Goal: Task Accomplishment & Management: Complete application form

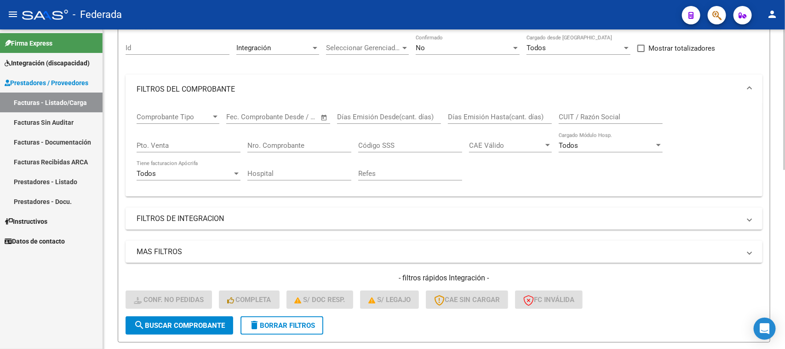
scroll to position [63, 0]
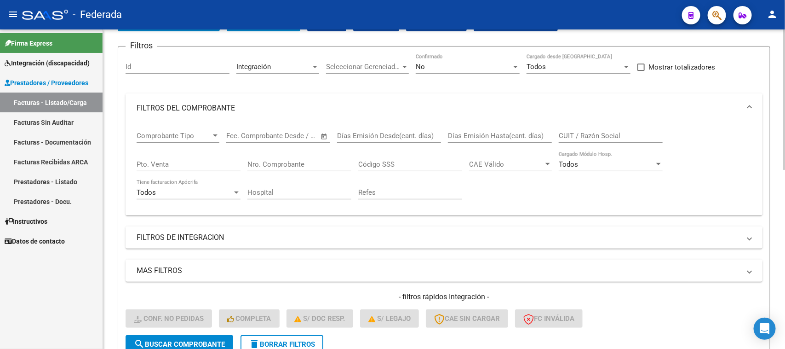
click at [574, 132] on input "CUIT / Razón Social" at bounding box center [611, 136] width 104 height 8
paste input "GARETTO"
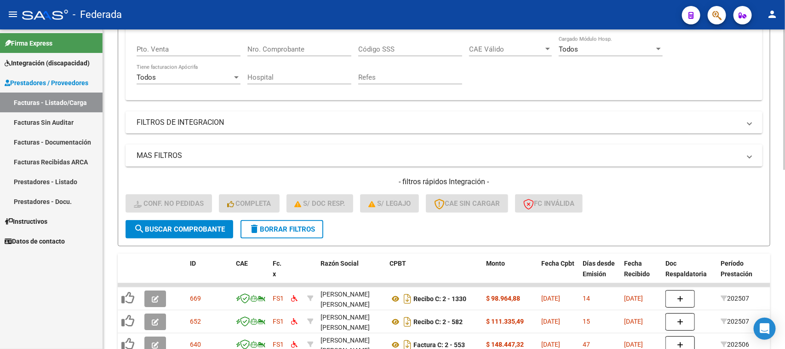
type input "GARETTO"
click at [219, 225] on span "search Buscar Comprobante" at bounding box center [179, 229] width 91 height 8
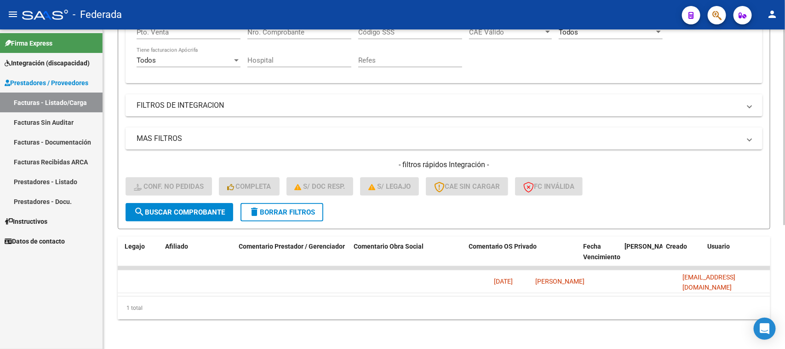
scroll to position [0, 0]
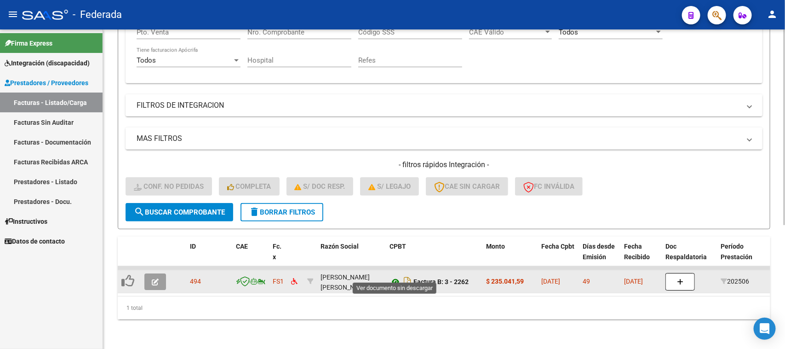
click at [396, 276] on icon at bounding box center [396, 281] width 12 height 11
click at [332, 277] on div "[PERSON_NAME][GEOGRAPHIC_DATA][PERSON_NAME]" at bounding box center [352, 281] width 62 height 19
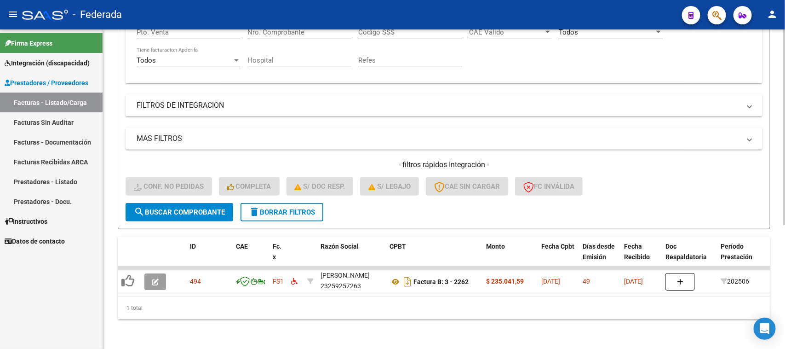
copy div "23259257263"
click at [265, 208] on button "delete Borrar Filtros" at bounding box center [282, 212] width 83 height 18
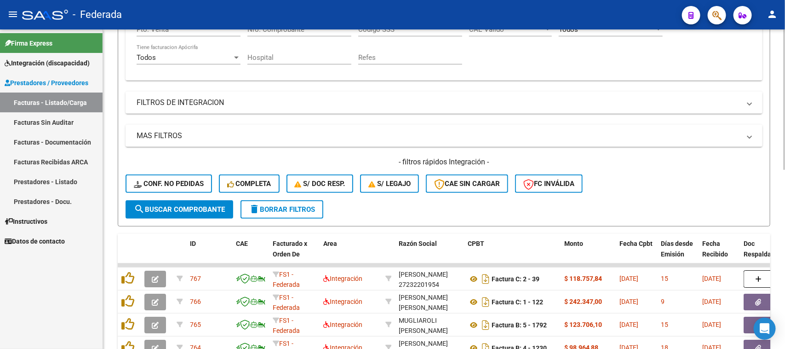
scroll to position [144, 0]
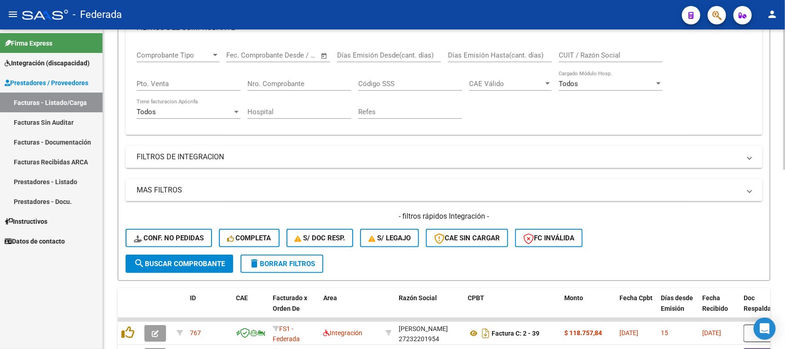
click at [583, 54] on input "CUIT / Razón Social" at bounding box center [611, 55] width 104 height 8
paste input "[PERSON_NAME]"
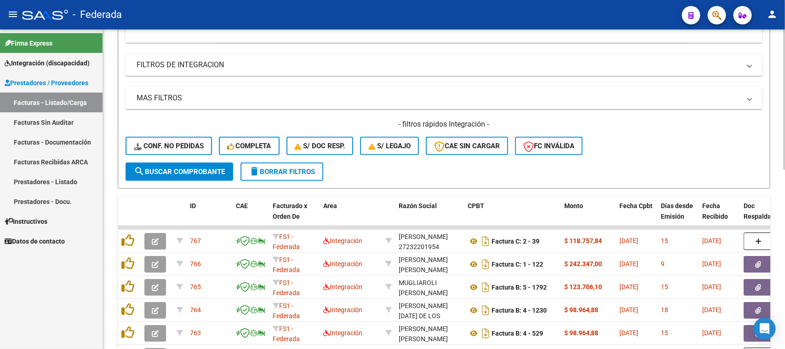
scroll to position [259, 0]
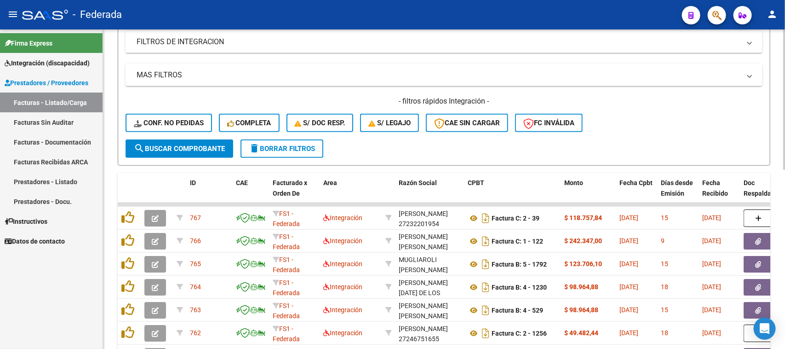
click at [223, 148] on span "search Buscar Comprobante" at bounding box center [179, 148] width 91 height 8
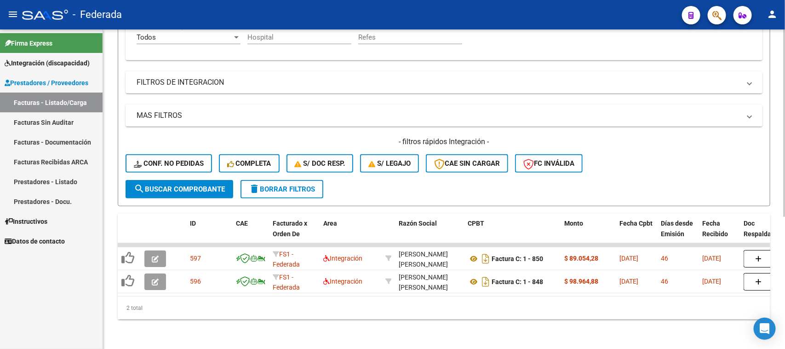
scroll to position [224, 0]
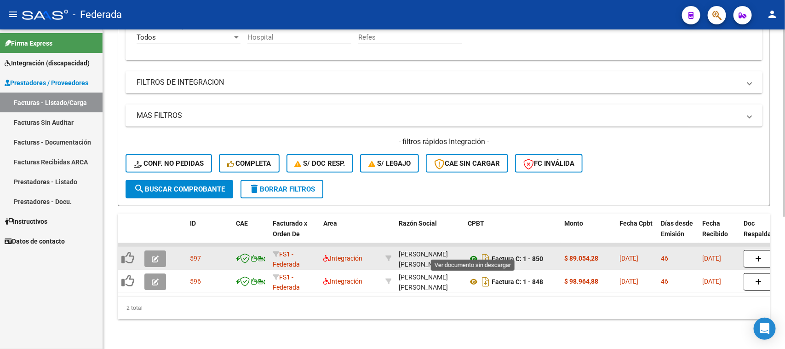
click at [471, 253] on icon at bounding box center [474, 258] width 12 height 11
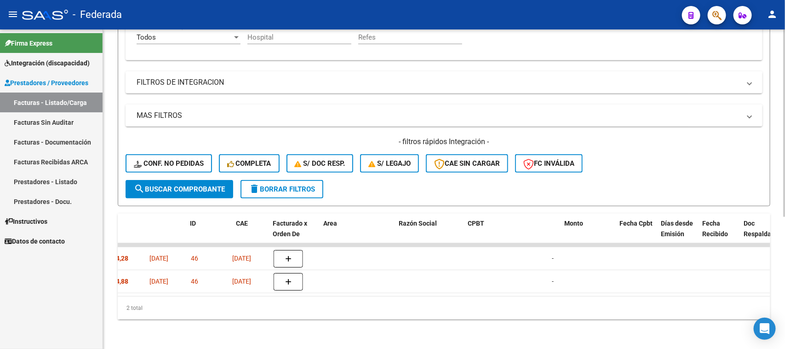
scroll to position [0, 0]
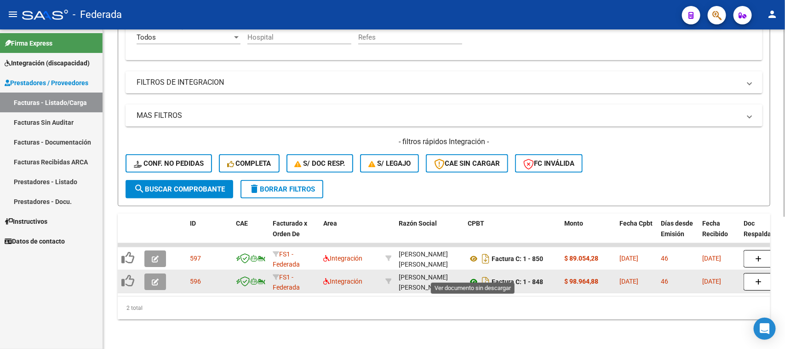
click at [474, 276] on icon at bounding box center [474, 281] width 12 height 11
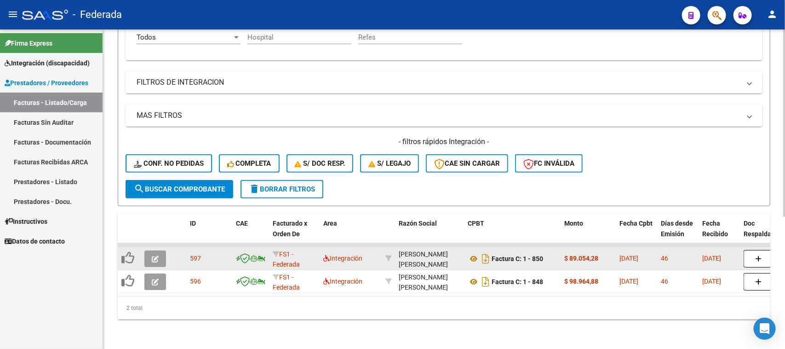
scroll to position [12, 0]
click at [426, 254] on div "[PERSON_NAME] [PERSON_NAME] 27404516057" at bounding box center [430, 258] width 62 height 19
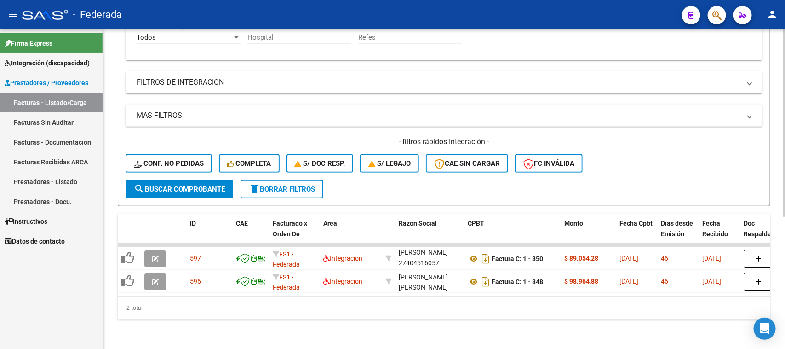
copy div "27404516057"
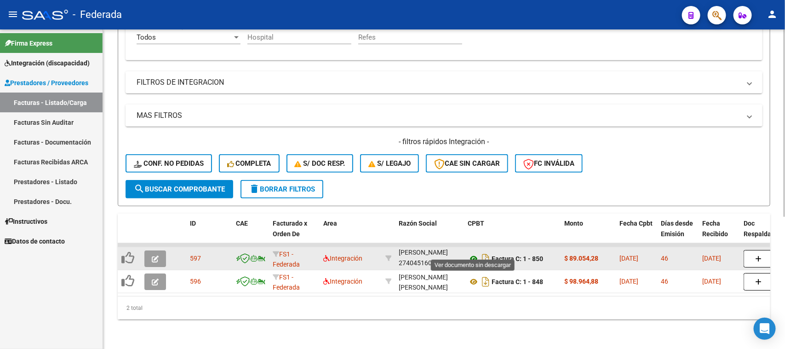
click at [472, 253] on icon at bounding box center [474, 258] width 12 height 11
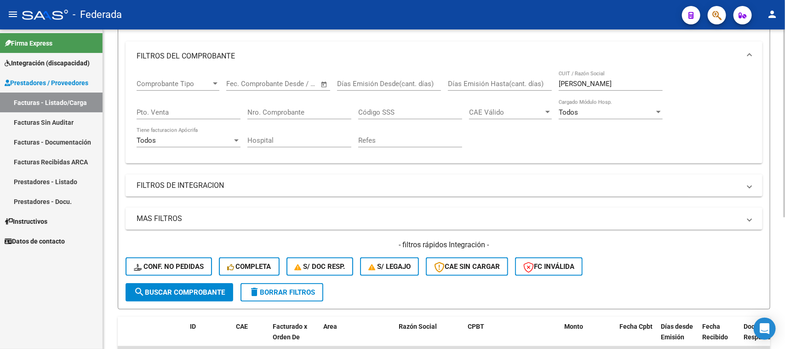
scroll to position [109, 0]
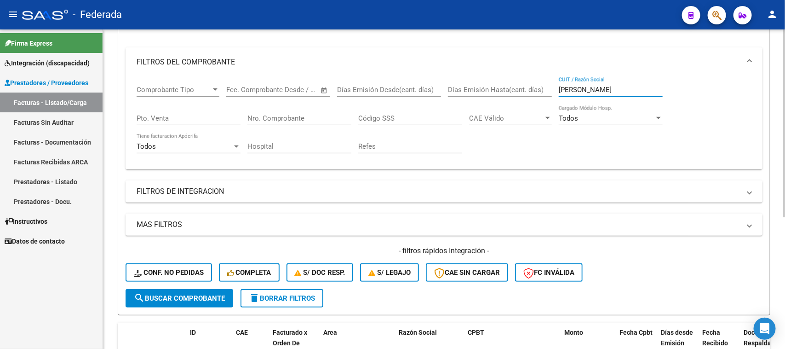
drag, startPoint x: 635, startPoint y: 90, endPoint x: 559, endPoint y: 90, distance: 75.9
click at [559, 90] on input "[PERSON_NAME]" at bounding box center [611, 90] width 104 height 8
paste input "TURLIONE"
click at [196, 297] on span "search Buscar Comprobante" at bounding box center [179, 298] width 91 height 8
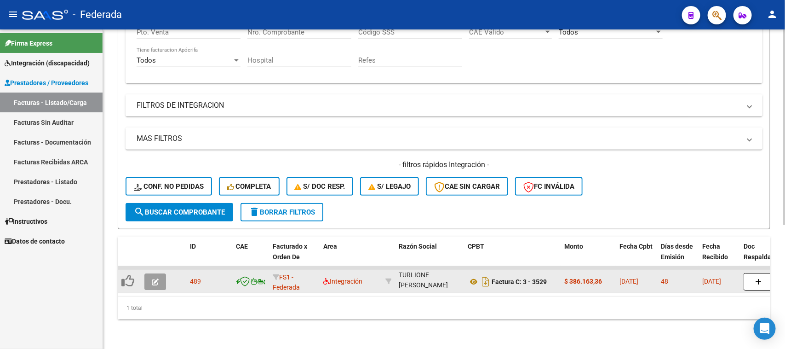
scroll to position [0, 0]
click at [474, 276] on icon at bounding box center [474, 281] width 12 height 11
click at [409, 278] on div "TURLIONE [PERSON_NAME] 20342389407" at bounding box center [430, 281] width 62 height 19
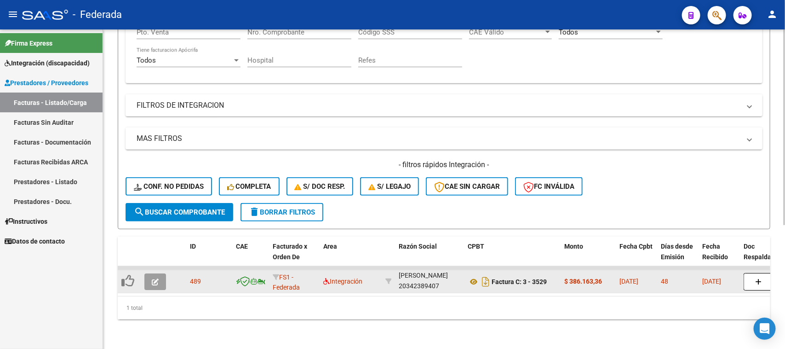
copy div "20342389407"
click at [475, 276] on icon at bounding box center [474, 281] width 12 height 11
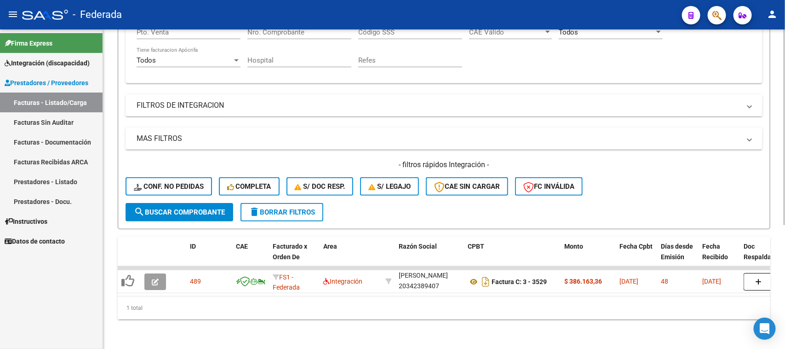
scroll to position [86, 0]
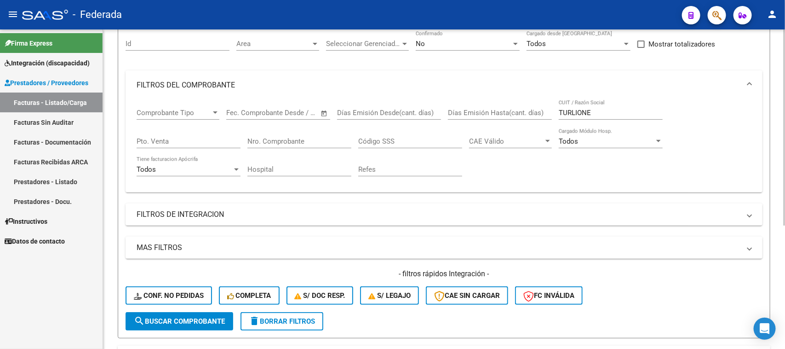
click at [576, 113] on input "TURLIONE" at bounding box center [611, 113] width 104 height 8
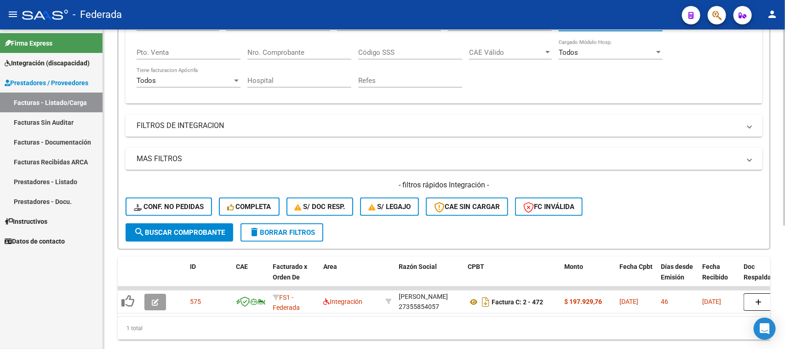
scroll to position [201, 0]
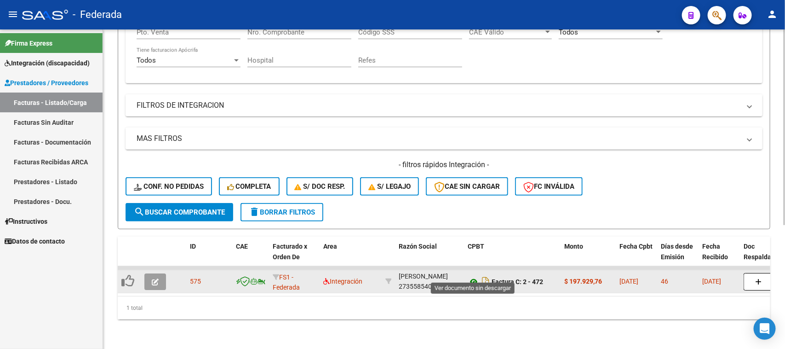
type input "[PERSON_NAME]"
click at [470, 276] on icon at bounding box center [474, 281] width 12 height 11
click at [422, 279] on div "[PERSON_NAME] 27355854057" at bounding box center [430, 281] width 62 height 19
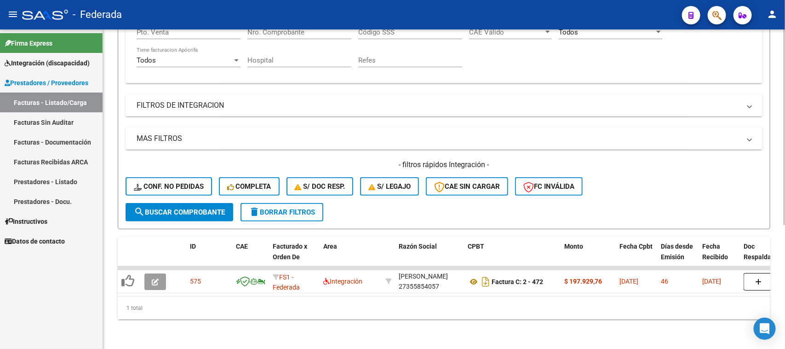
copy div "27355854057"
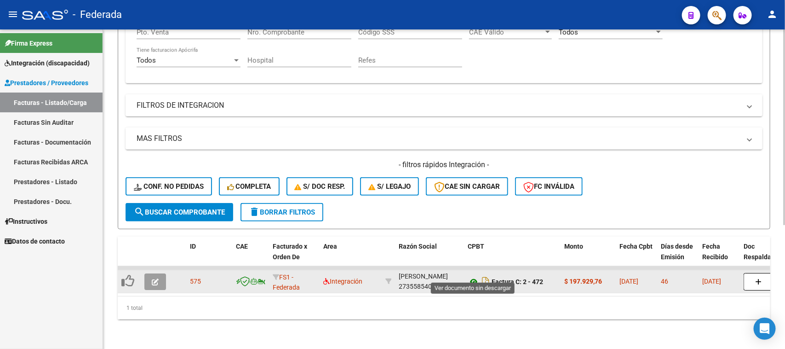
click at [474, 276] on icon at bounding box center [474, 281] width 12 height 11
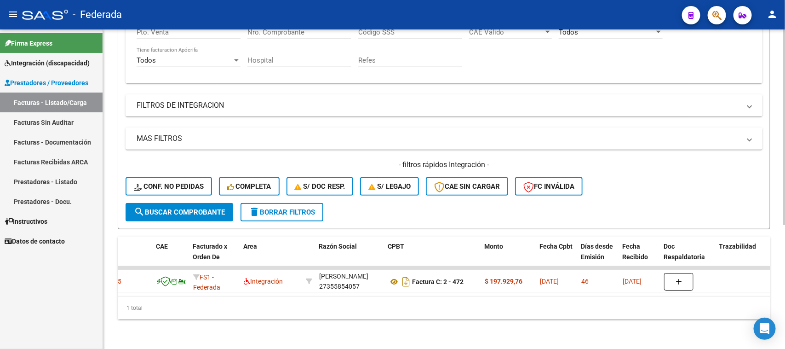
scroll to position [0, 88]
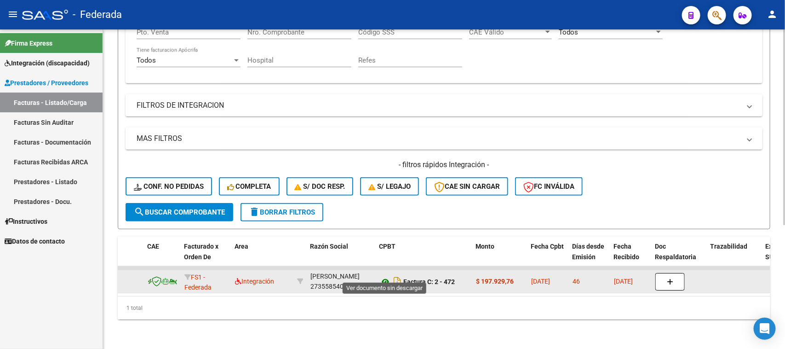
click at [384, 276] on icon at bounding box center [386, 281] width 12 height 11
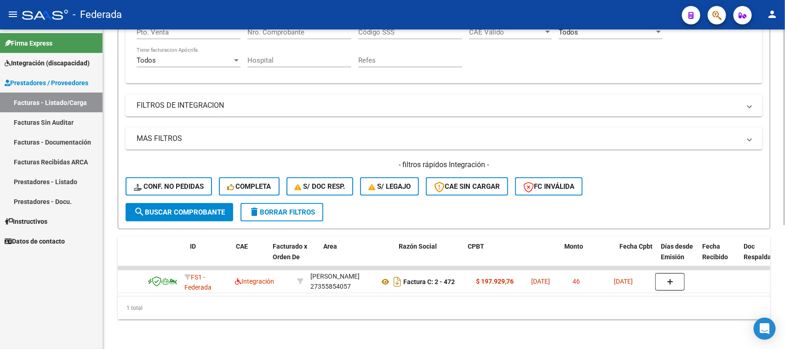
scroll to position [0, 0]
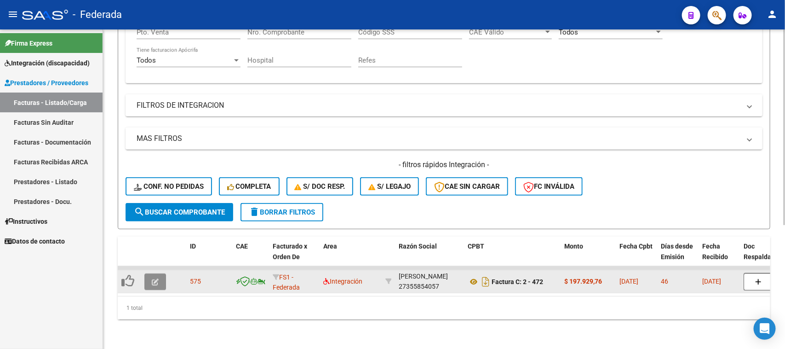
click at [164, 274] on button "button" at bounding box center [155, 281] width 22 height 17
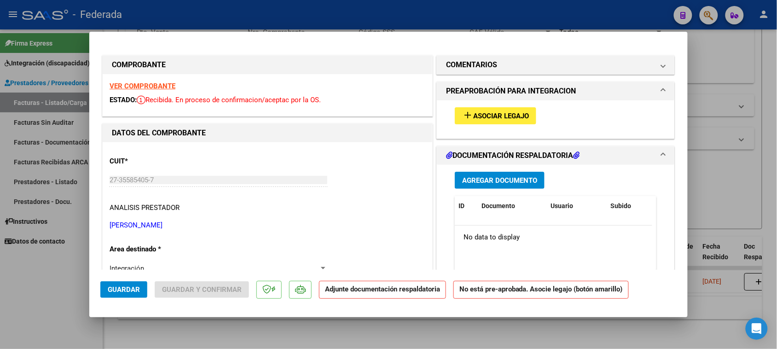
click at [462, 115] on mat-icon "add" at bounding box center [467, 114] width 11 height 11
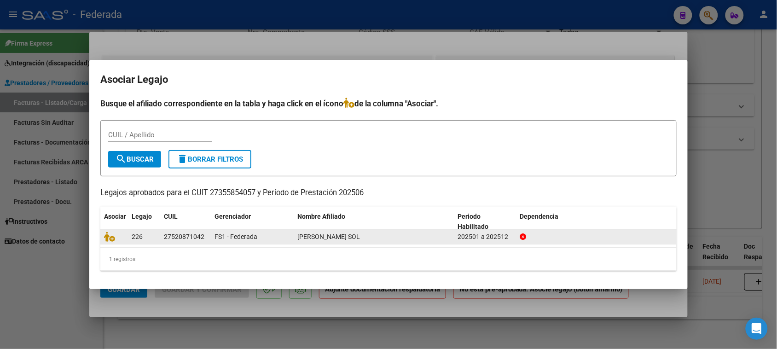
click at [103, 238] on datatable-body-cell at bounding box center [114, 237] width 28 height 14
click at [107, 238] on icon at bounding box center [109, 236] width 11 height 10
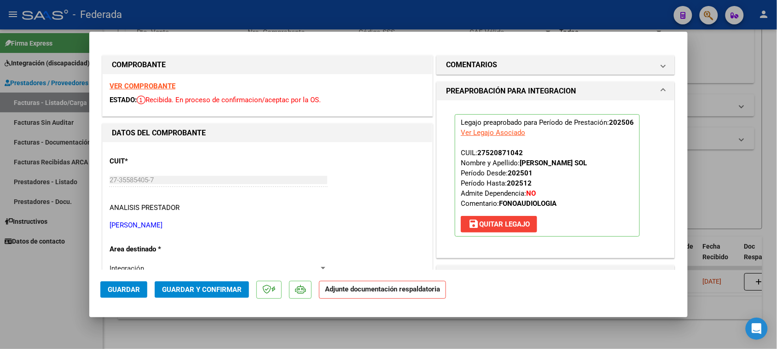
click at [123, 291] on span "Guardar" at bounding box center [124, 289] width 32 height 8
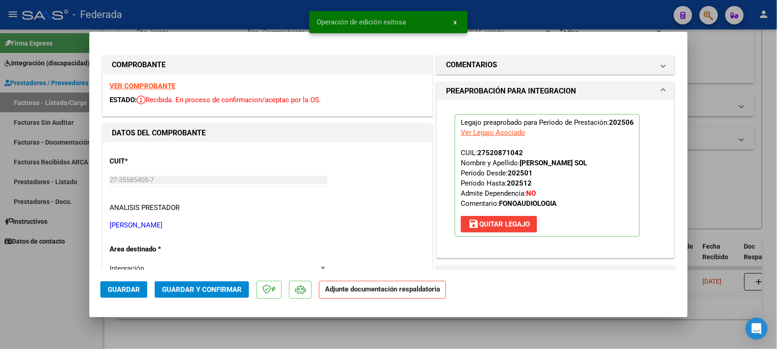
click at [742, 173] on div at bounding box center [388, 174] width 777 height 349
type input "$ 0,00"
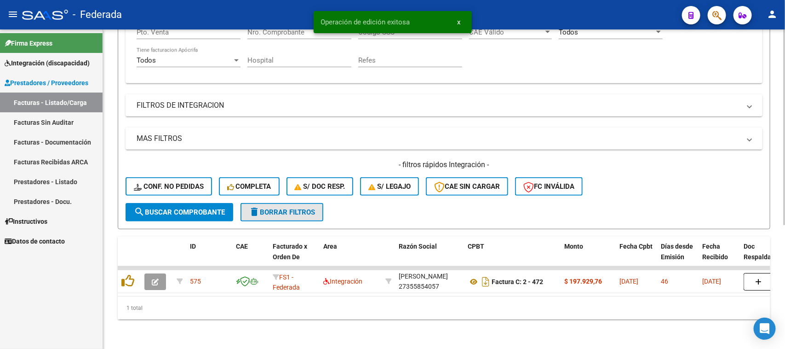
click at [318, 207] on button "delete Borrar Filtros" at bounding box center [282, 212] width 83 height 18
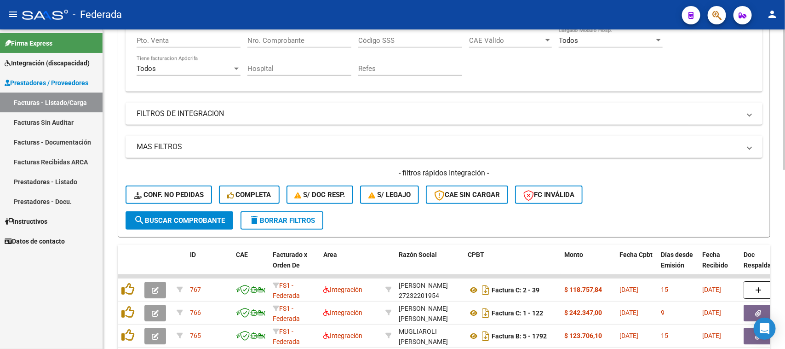
scroll to position [144, 0]
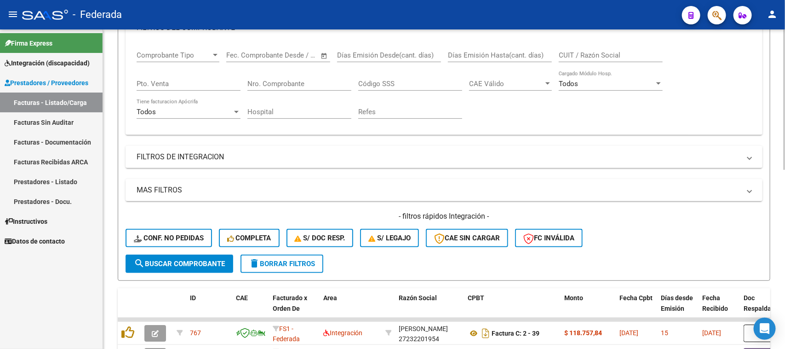
click at [580, 52] on input "CUIT / Razón Social" at bounding box center [611, 55] width 104 height 8
paste input "TURLIONE"
type input "TURLIONE"
click at [192, 259] on span "search Buscar Comprobante" at bounding box center [179, 263] width 91 height 8
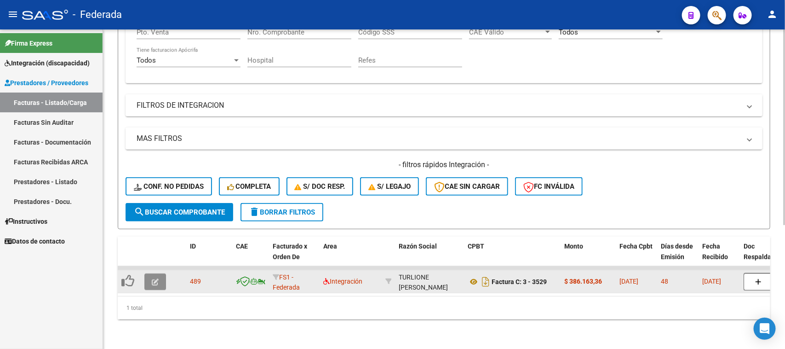
click at [156, 278] on icon "button" at bounding box center [155, 281] width 7 height 7
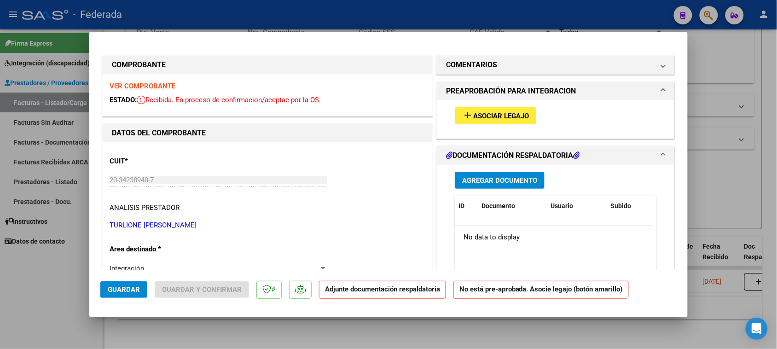
type input "$ 0,00"
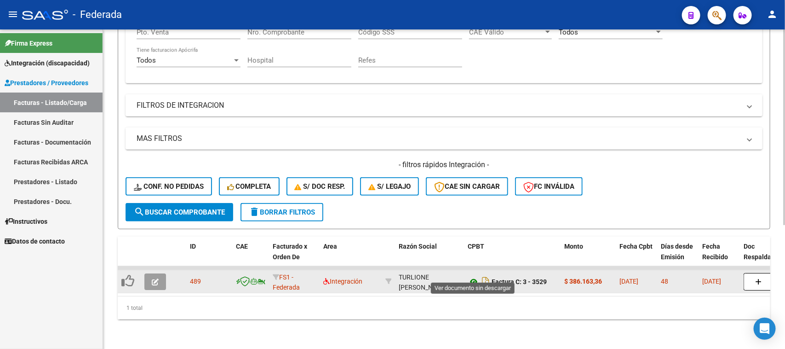
click at [472, 276] on icon at bounding box center [474, 281] width 12 height 11
click at [156, 278] on icon "button" at bounding box center [155, 281] width 7 height 7
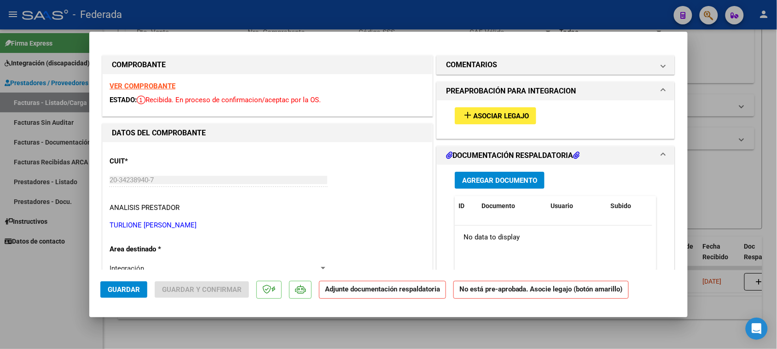
click at [484, 112] on span "Asociar Legajo" at bounding box center [501, 116] width 56 height 8
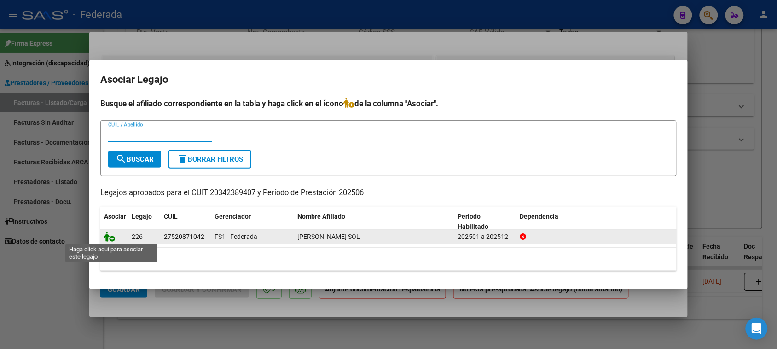
click at [106, 235] on icon at bounding box center [109, 236] width 11 height 10
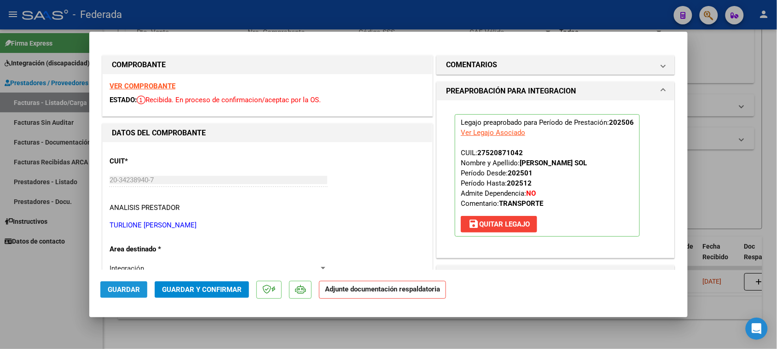
click at [123, 295] on button "Guardar" at bounding box center [123, 289] width 47 height 17
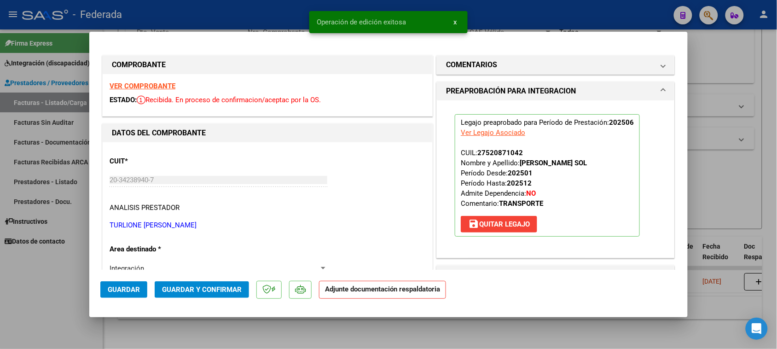
click at [298, 330] on div at bounding box center [388, 174] width 777 height 349
type input "$ 0,00"
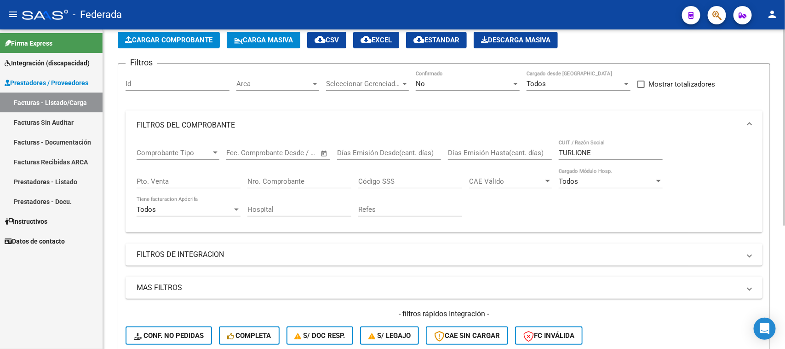
scroll to position [29, 0]
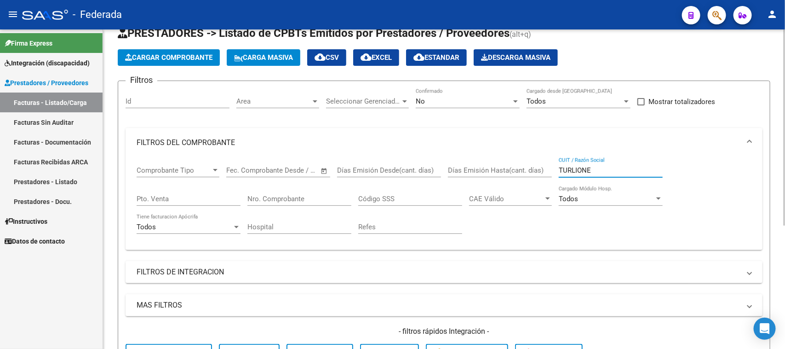
click at [582, 171] on input "TURLIONE" at bounding box center [611, 170] width 104 height 8
paste input "[PERSON_NAME]"
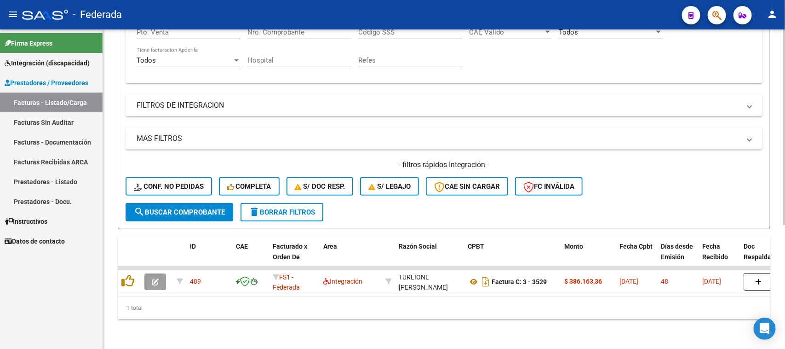
type input "[PERSON_NAME]"
click at [187, 208] on span "search Buscar Comprobante" at bounding box center [179, 212] width 91 height 8
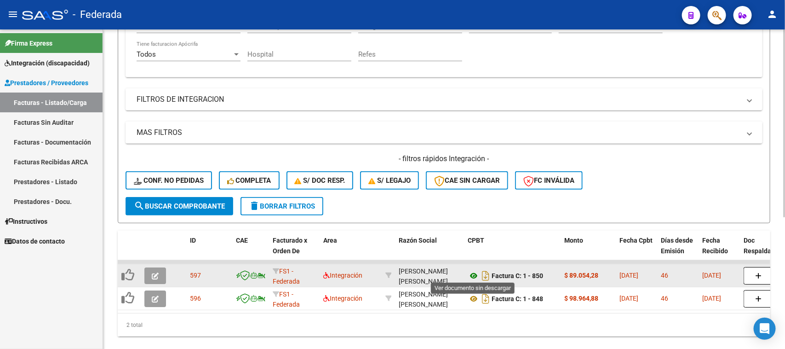
click at [474, 274] on icon at bounding box center [474, 275] width 12 height 11
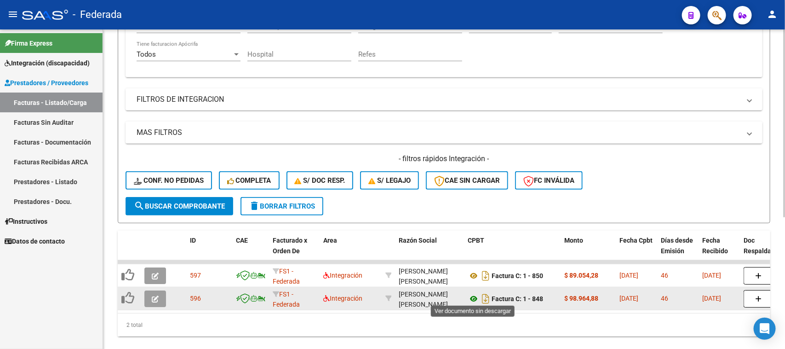
click at [471, 298] on icon at bounding box center [474, 298] width 12 height 11
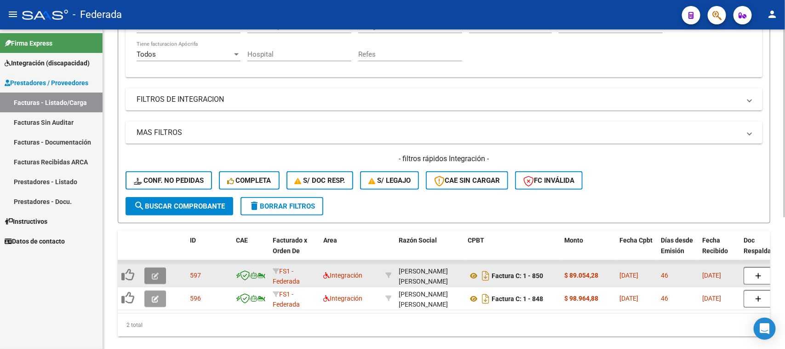
click at [156, 272] on icon "button" at bounding box center [155, 275] width 7 height 7
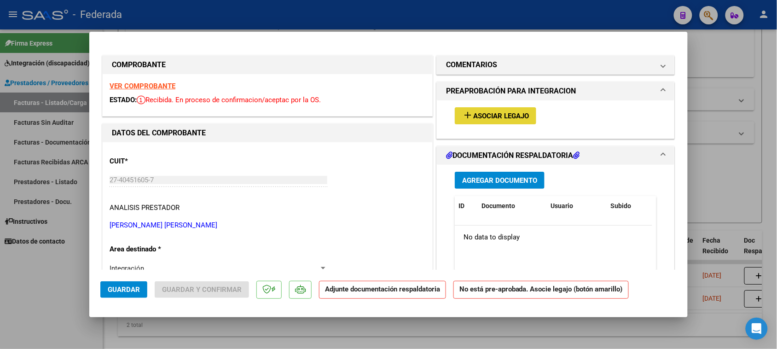
click at [470, 121] on button "add Asociar Legajo" at bounding box center [495, 115] width 81 height 17
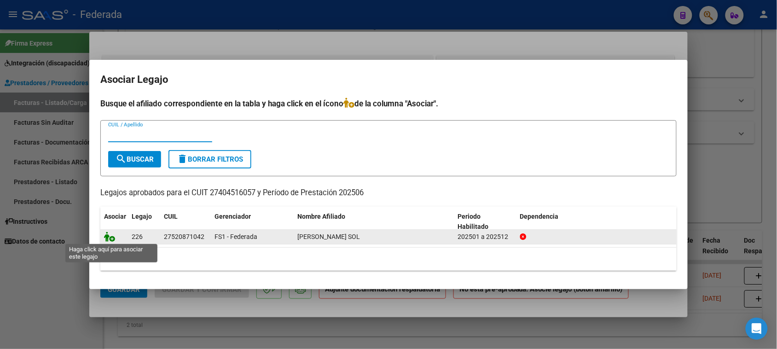
click at [110, 236] on icon at bounding box center [109, 236] width 11 height 10
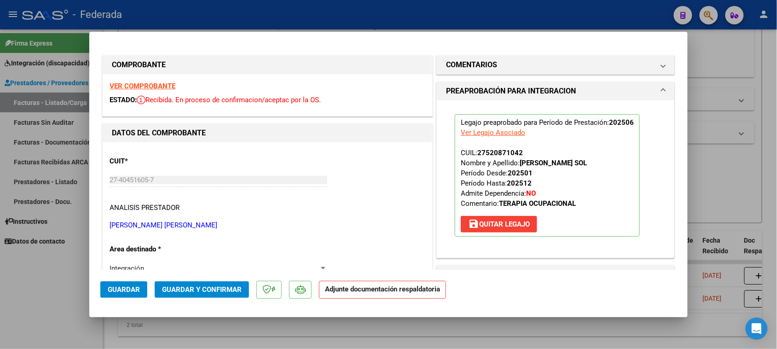
click at [139, 290] on button "Guardar" at bounding box center [123, 289] width 47 height 17
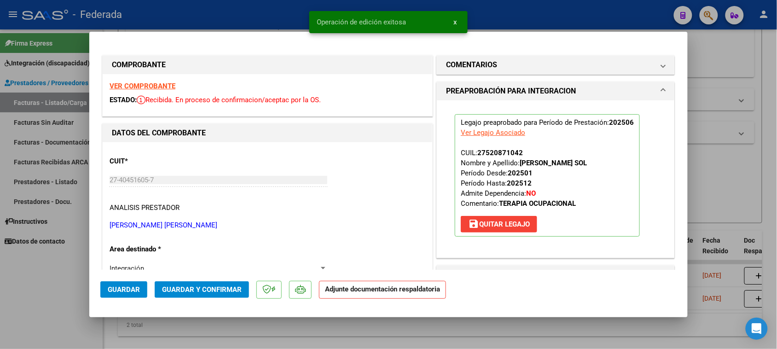
click at [703, 201] on div at bounding box center [388, 174] width 777 height 349
type input "$ 0,00"
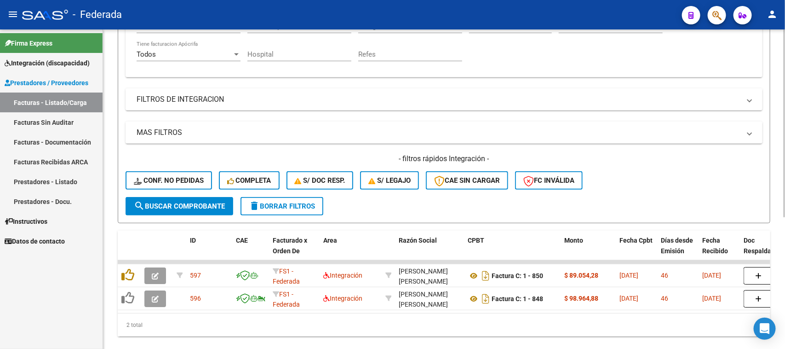
scroll to position [144, 0]
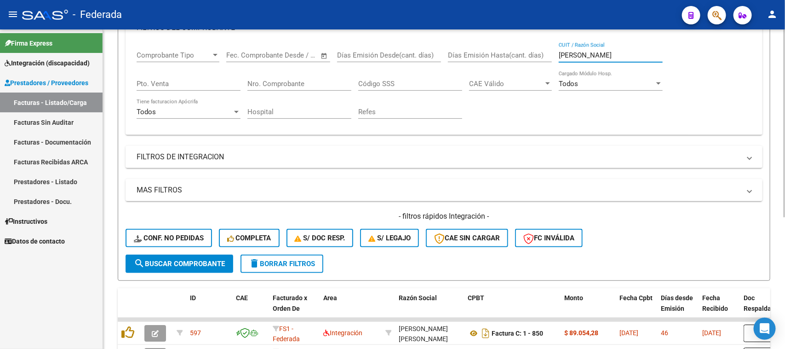
drag, startPoint x: 628, startPoint y: 54, endPoint x: 495, endPoint y: 54, distance: 133.0
click at [495, 54] on div "Comprobante Tipo Comprobante Tipo Start date – End date Fec. Comprobante Desde …" at bounding box center [444, 84] width 615 height 85
paste input "ARETTO"
type input "GARETTO"
click at [229, 267] on button "search Buscar Comprobante" at bounding box center [180, 263] width 108 height 18
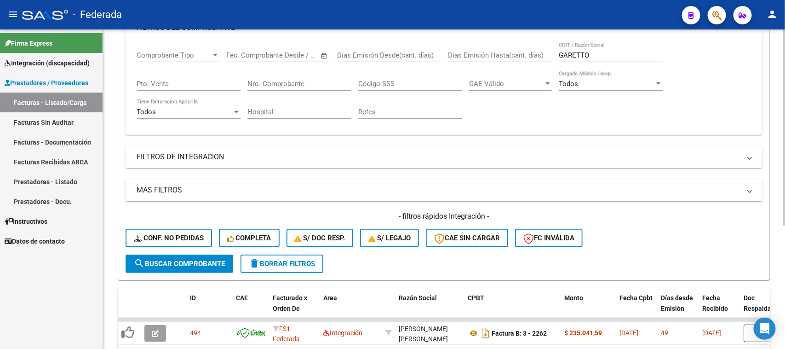
scroll to position [201, 0]
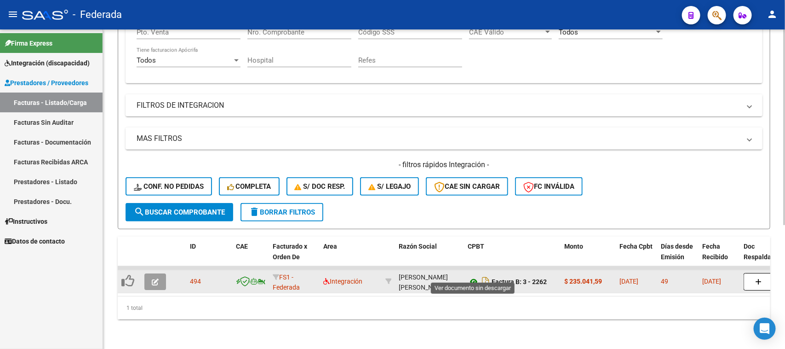
click at [473, 276] on icon at bounding box center [474, 281] width 12 height 11
click at [152, 278] on icon "button" at bounding box center [155, 281] width 7 height 7
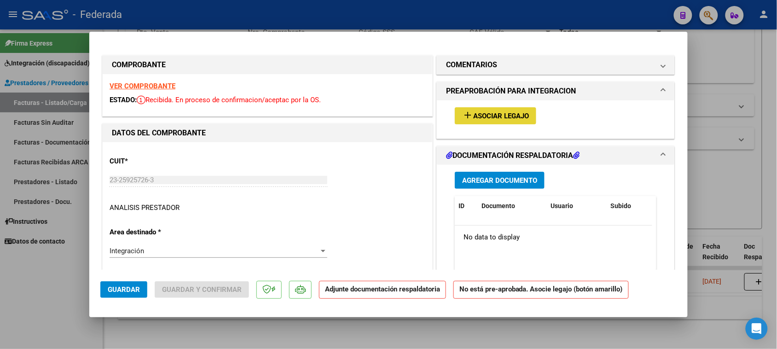
click at [485, 112] on span "Asociar Legajo" at bounding box center [501, 116] width 56 height 8
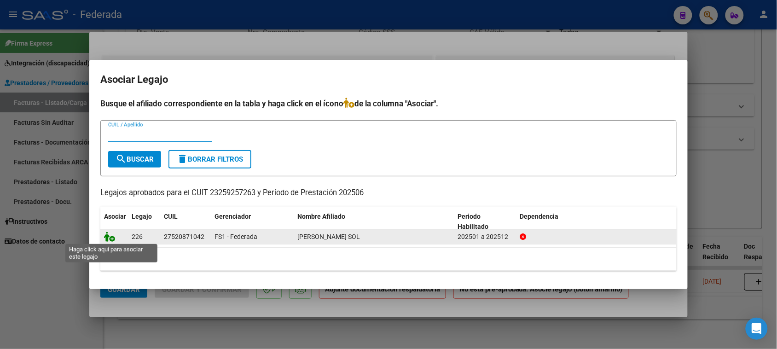
click at [107, 236] on icon at bounding box center [109, 236] width 11 height 10
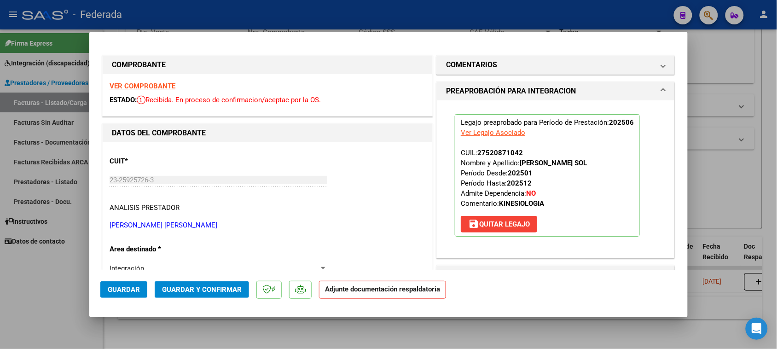
click at [130, 288] on span "Guardar" at bounding box center [124, 289] width 32 height 8
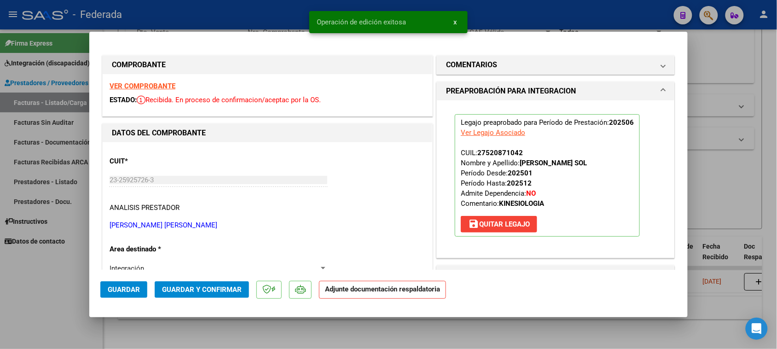
click at [711, 168] on div at bounding box center [388, 174] width 777 height 349
type input "$ 0,00"
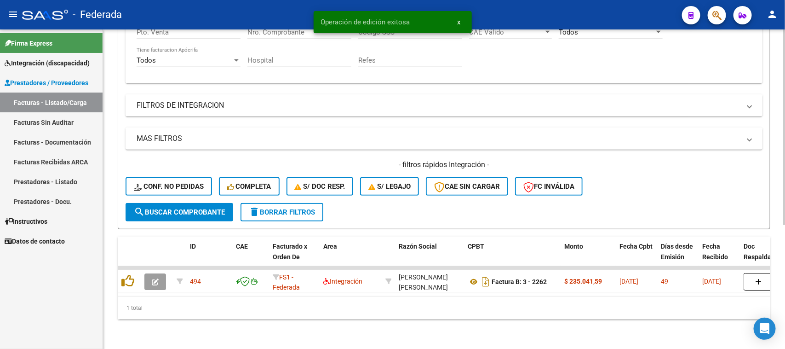
scroll to position [144, 0]
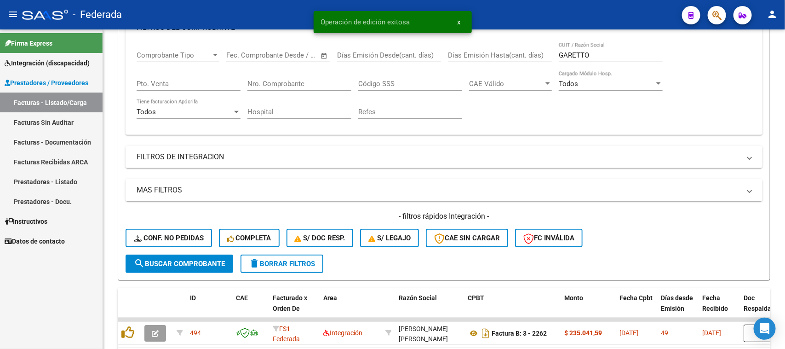
click at [67, 103] on link "Facturas - Listado/Carga" at bounding box center [51, 102] width 103 height 20
click at [75, 106] on link "Facturas - Listado/Carga" at bounding box center [51, 102] width 103 height 20
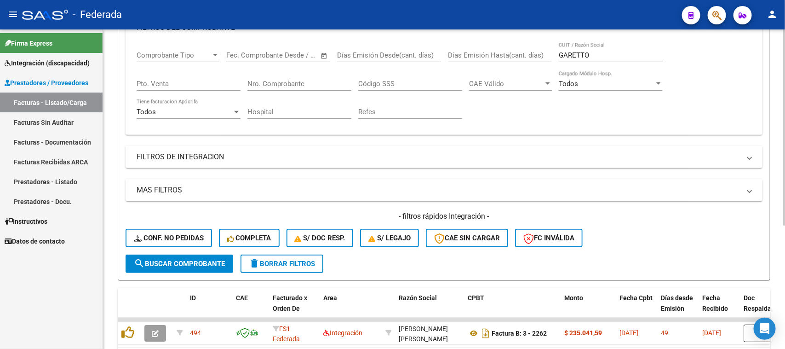
scroll to position [201, 0]
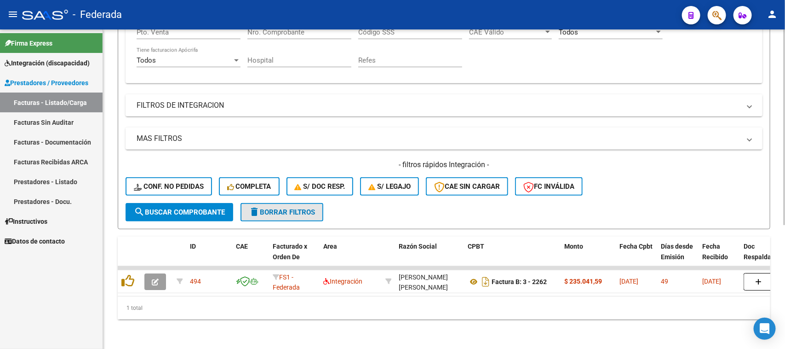
click at [300, 208] on span "delete Borrar Filtros" at bounding box center [282, 212] width 66 height 8
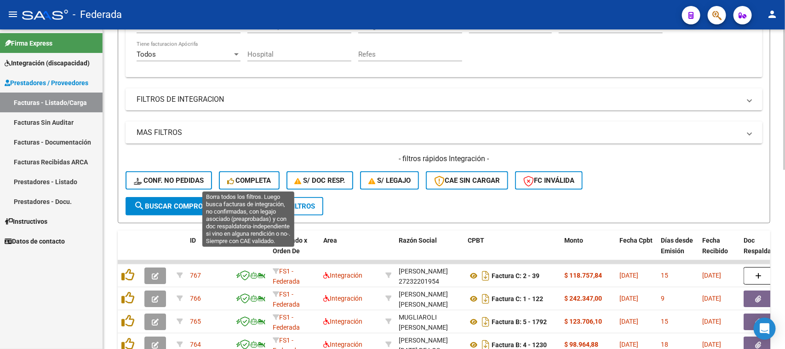
click at [250, 173] on button "Completa" at bounding box center [249, 180] width 61 height 18
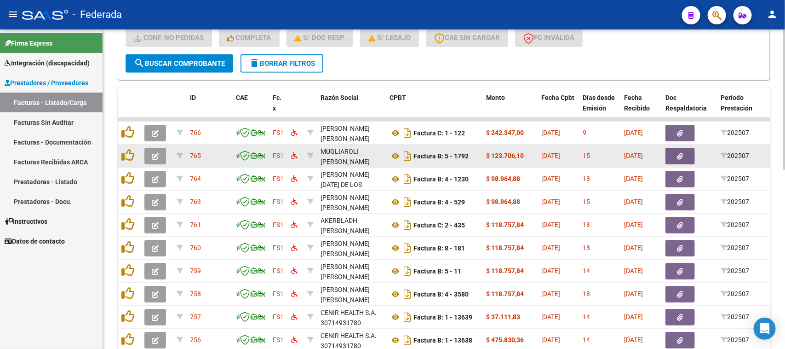
scroll to position [236, 0]
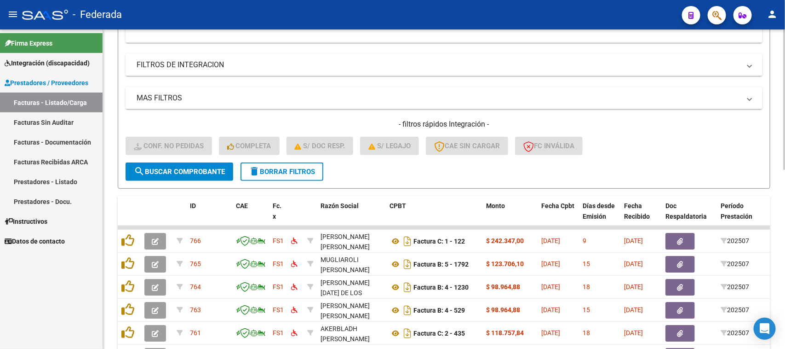
click at [299, 164] on button "delete Borrar Filtros" at bounding box center [282, 171] width 83 height 18
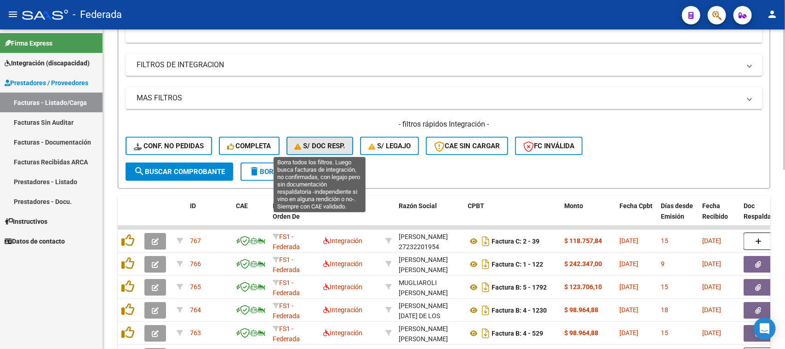
click at [313, 145] on span "S/ Doc Resp." at bounding box center [320, 146] width 51 height 8
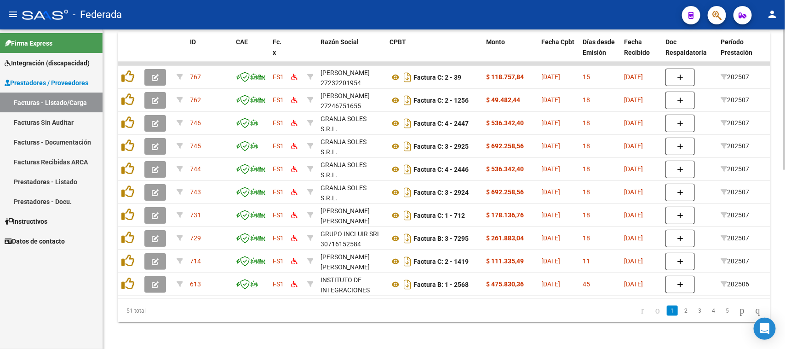
scroll to position [408, 0]
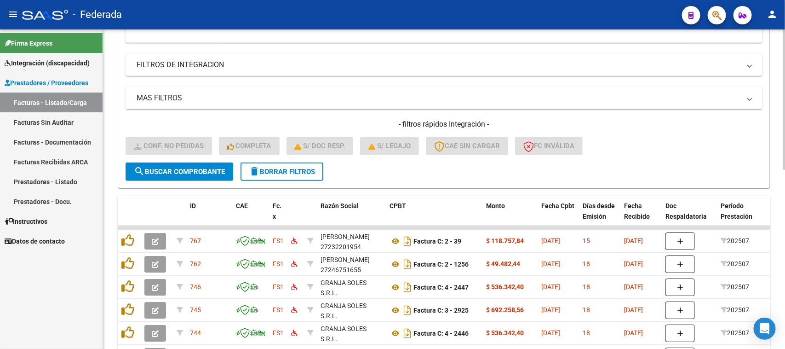
click at [272, 170] on span "delete Borrar Filtros" at bounding box center [282, 171] width 66 height 8
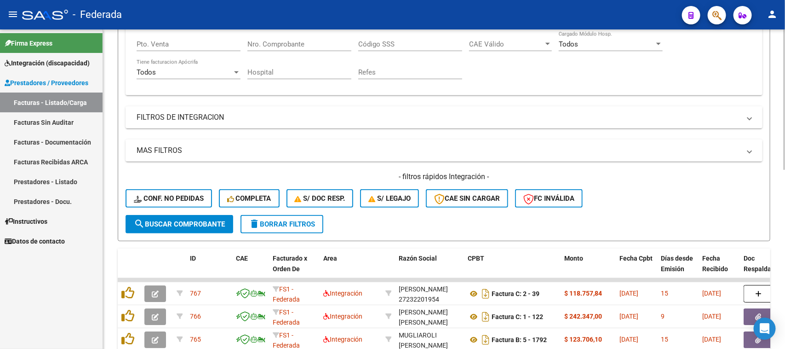
scroll to position [236, 0]
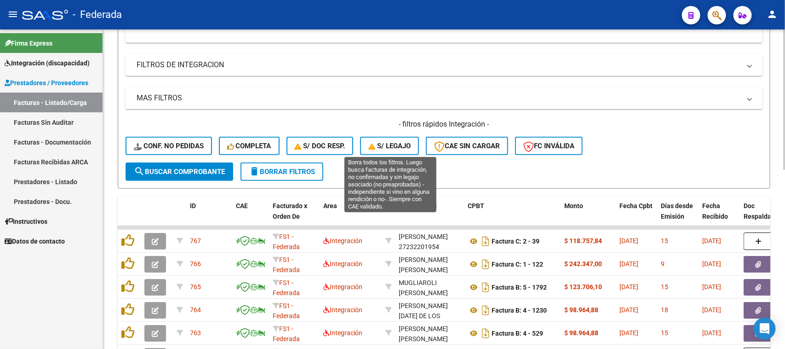
click at [393, 144] on span "S/ legajo" at bounding box center [390, 146] width 42 height 8
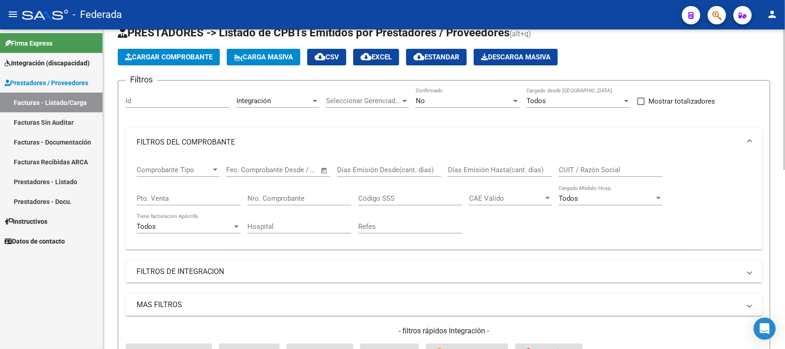
scroll to position [0, 0]
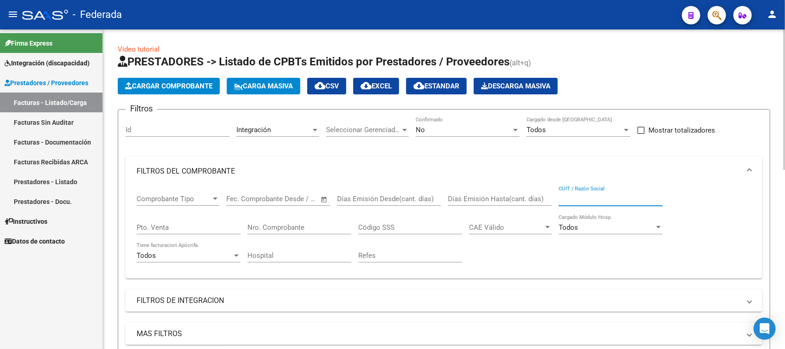
click at [574, 200] on input "CUIT / Razón Social" at bounding box center [611, 199] width 104 height 8
paste input "[PERSON_NAME]"
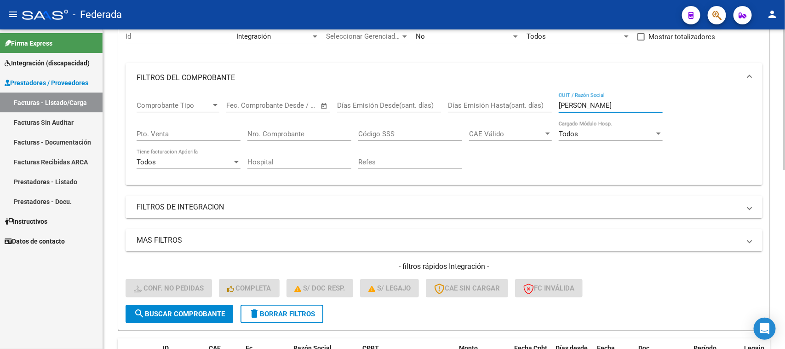
scroll to position [173, 0]
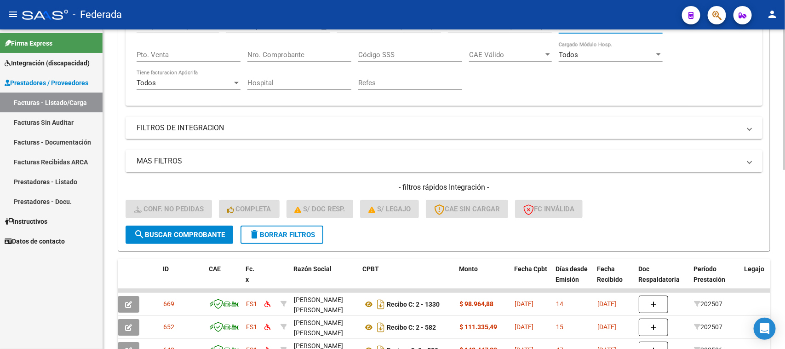
type input "[PERSON_NAME]"
click at [187, 235] on span "search Buscar Comprobante" at bounding box center [179, 234] width 91 height 8
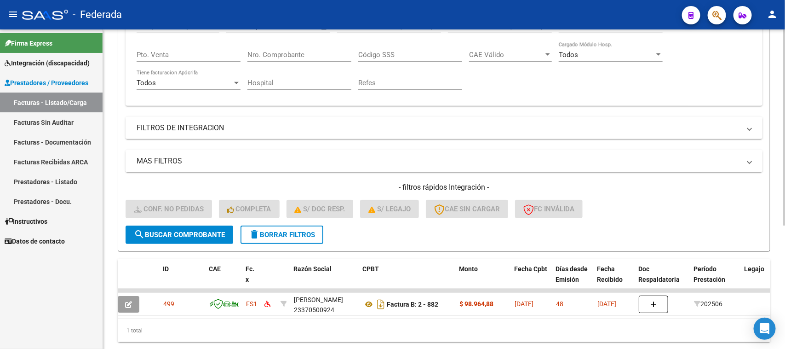
scroll to position [201, 0]
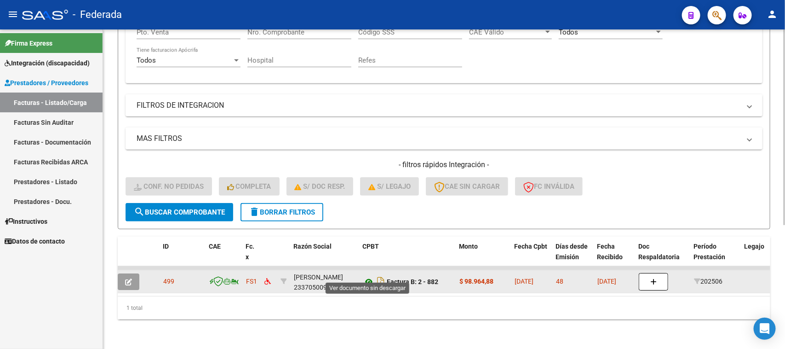
click at [366, 276] on icon at bounding box center [369, 281] width 12 height 11
click at [316, 277] on div "[PERSON_NAME] 23370500924" at bounding box center [325, 281] width 62 height 19
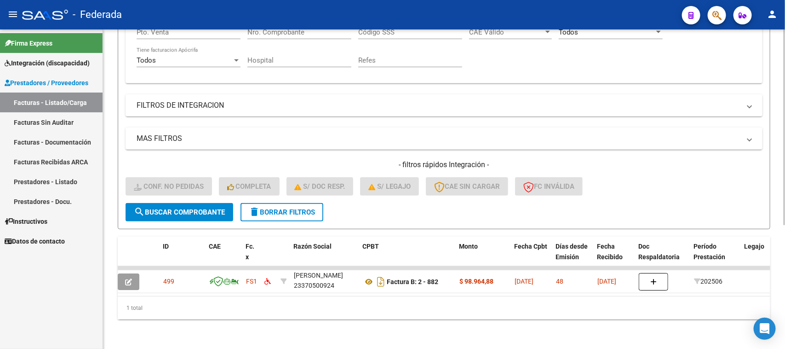
copy div "23370500924"
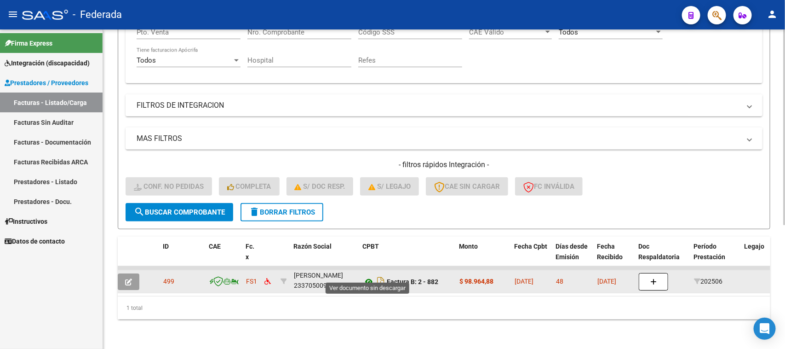
click at [364, 277] on icon at bounding box center [369, 281] width 12 height 11
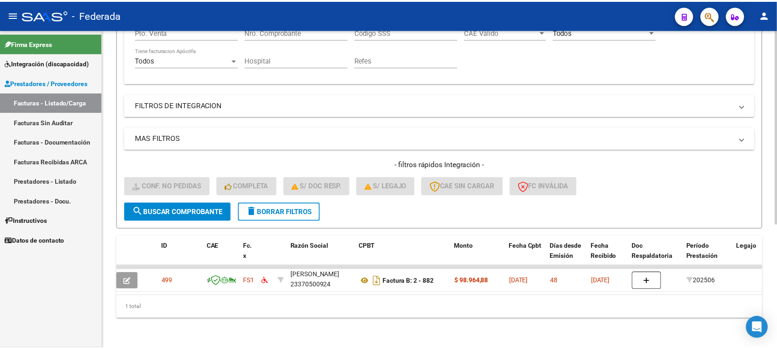
scroll to position [0, 0]
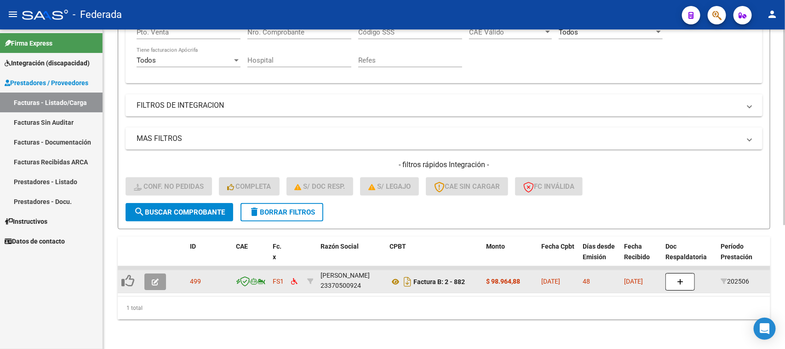
click at [159, 273] on button "button" at bounding box center [155, 281] width 22 height 17
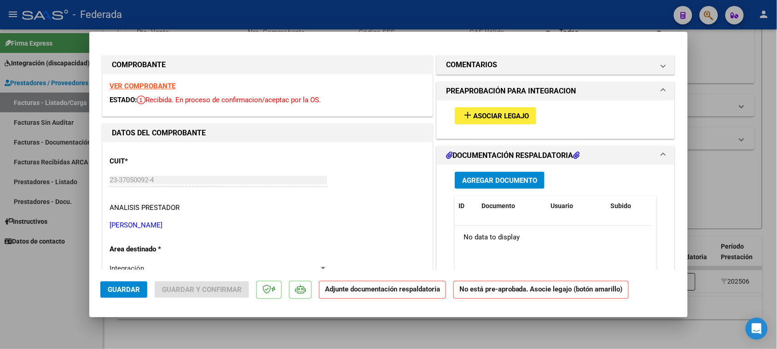
click at [475, 121] on button "add Asociar Legajo" at bounding box center [495, 115] width 81 height 17
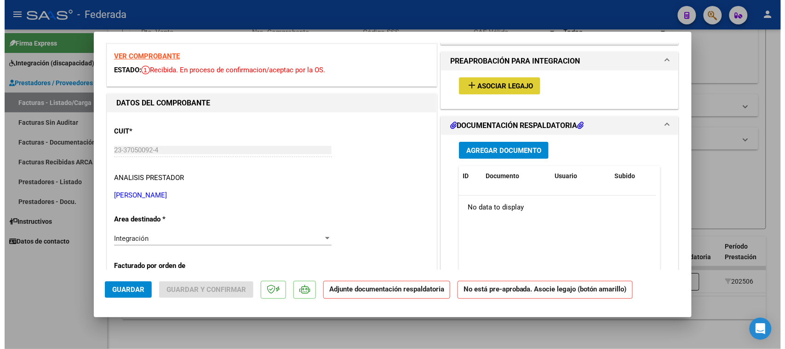
scroll to position [58, 0]
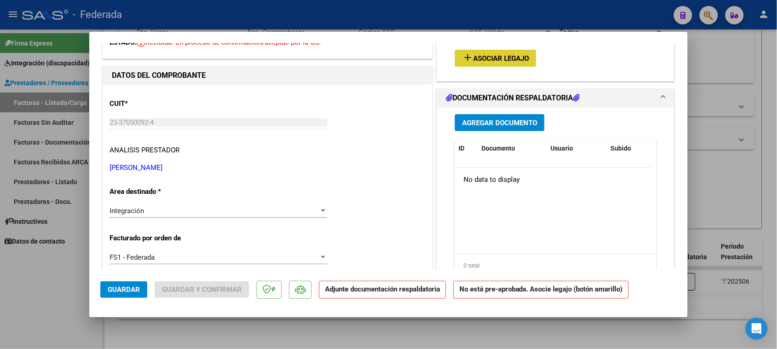
click at [473, 56] on span "Asociar Legajo" at bounding box center [501, 58] width 56 height 8
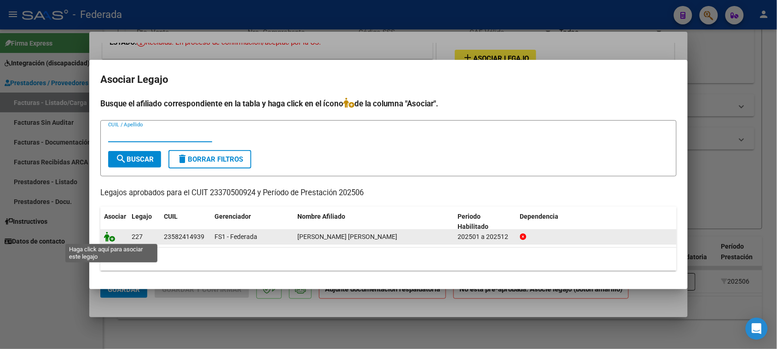
click at [109, 236] on icon at bounding box center [109, 236] width 11 height 10
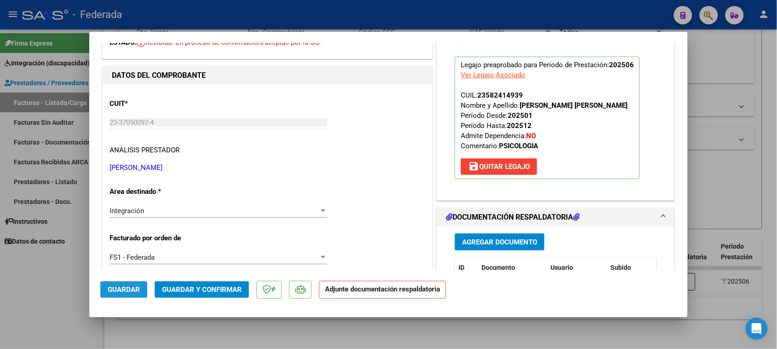
click at [119, 286] on span "Guardar" at bounding box center [124, 289] width 32 height 8
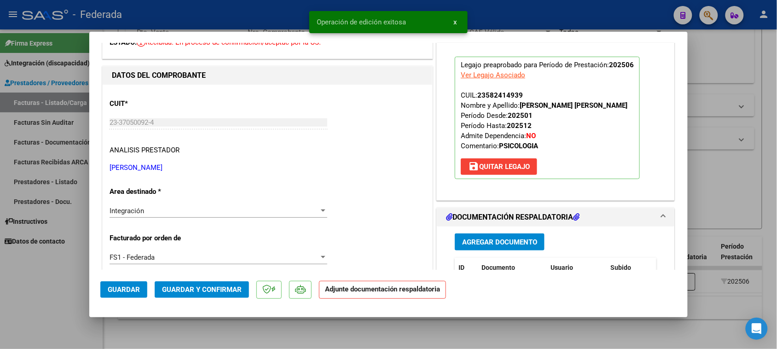
click at [714, 213] on div at bounding box center [388, 174] width 777 height 349
type input "$ 0,00"
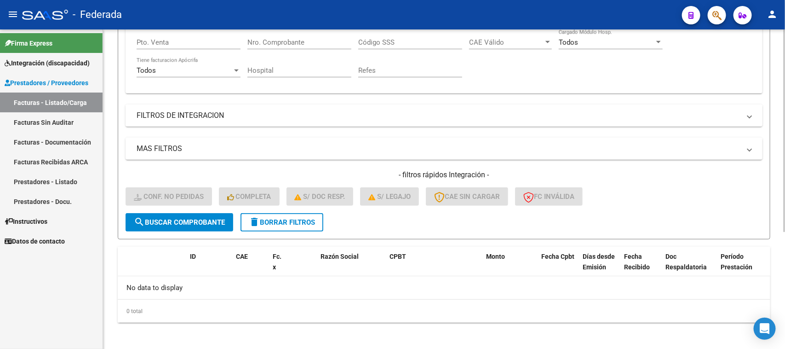
scroll to position [70, 0]
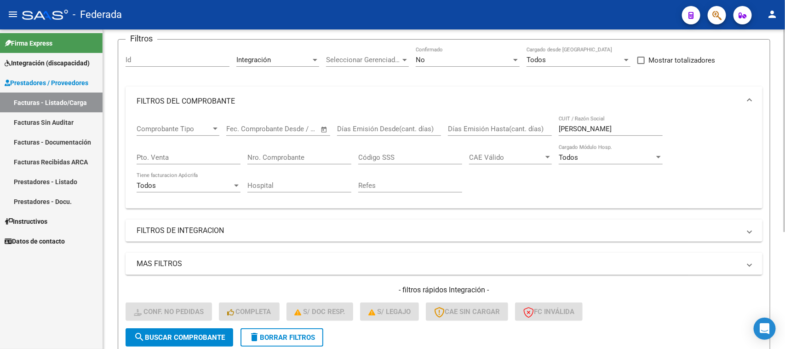
click at [570, 126] on input "[PERSON_NAME]" at bounding box center [611, 129] width 104 height 8
paste input "[PERSON_NAME]"
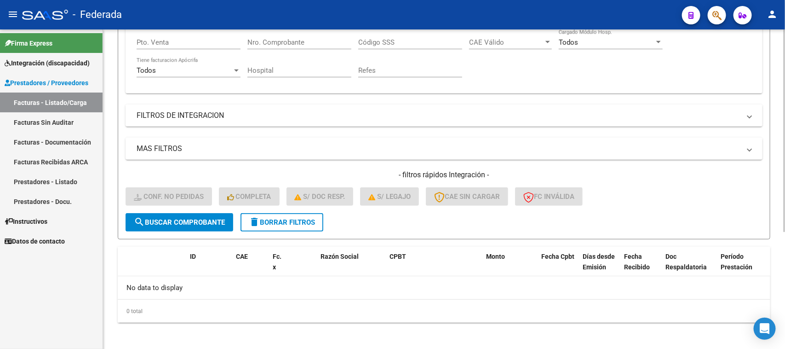
type input "[PERSON_NAME]"
click at [232, 224] on button "search Buscar Comprobante" at bounding box center [180, 222] width 108 height 18
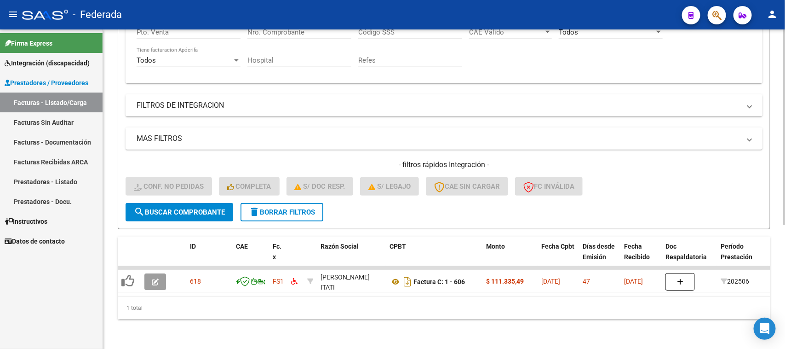
scroll to position [201, 0]
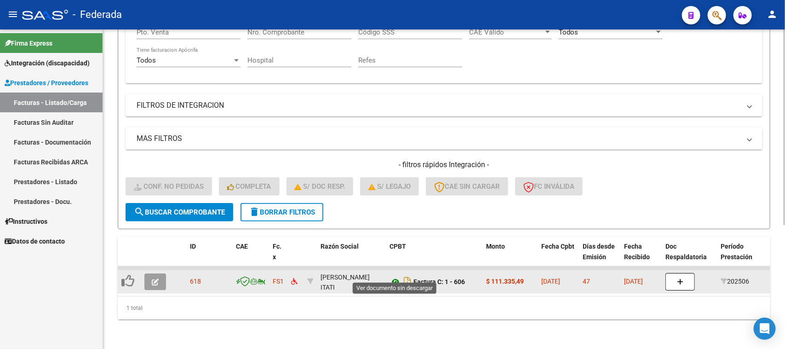
click at [392, 276] on icon at bounding box center [396, 281] width 12 height 11
click at [337, 280] on div "[PERSON_NAME] ITATI 27403639651" at bounding box center [352, 281] width 62 height 19
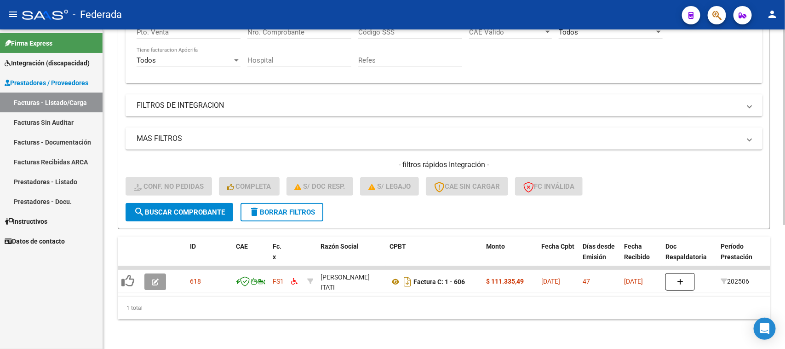
copy div "27403639651"
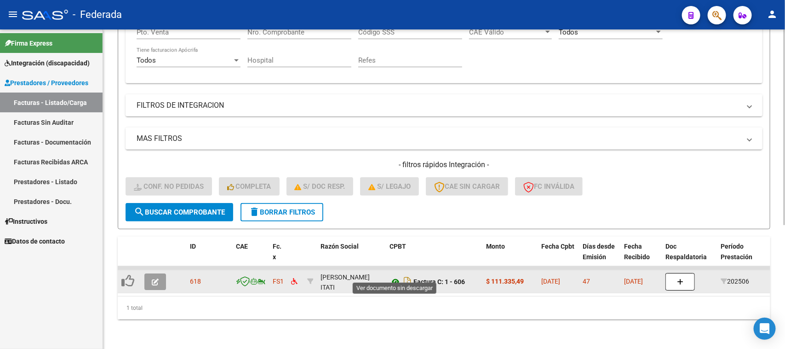
click at [391, 276] on icon at bounding box center [396, 281] width 12 height 11
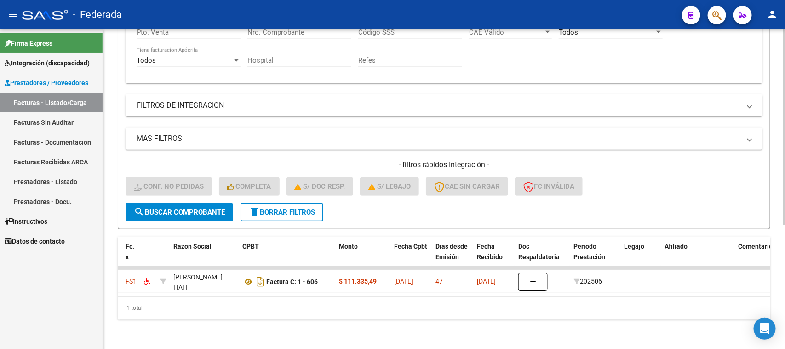
scroll to position [0, 0]
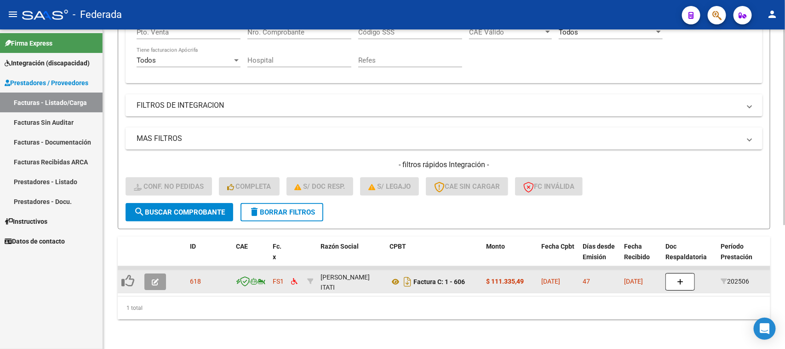
click at [160, 273] on button "button" at bounding box center [155, 281] width 22 height 17
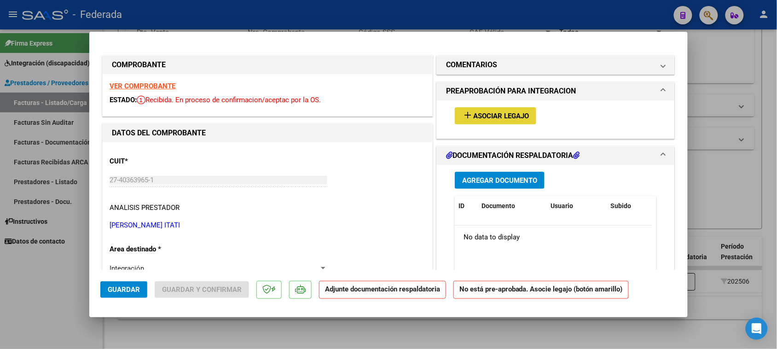
click at [489, 108] on button "add Asociar Legajo" at bounding box center [495, 115] width 81 height 17
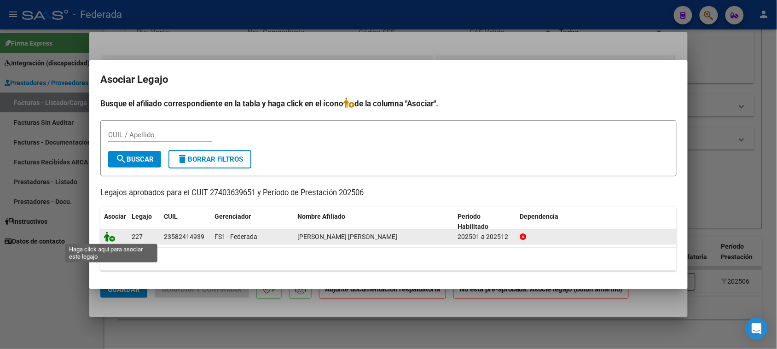
click at [106, 234] on icon at bounding box center [109, 236] width 11 height 10
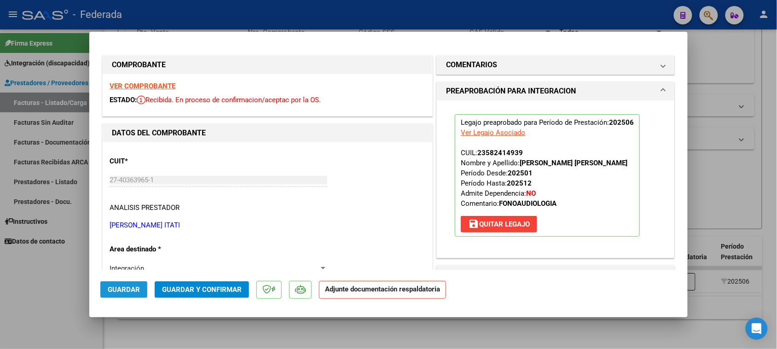
click at [130, 286] on span "Guardar" at bounding box center [124, 289] width 32 height 8
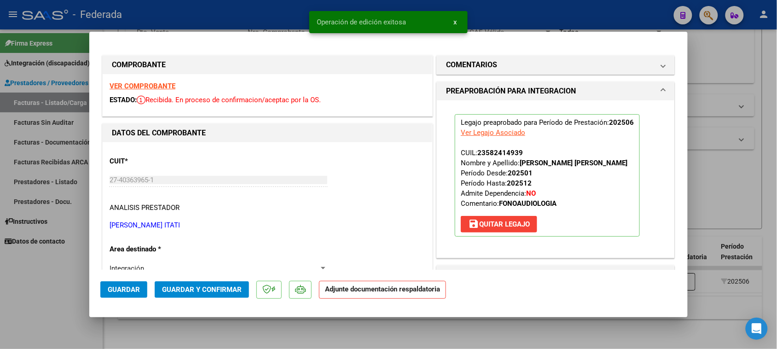
click at [696, 173] on div at bounding box center [388, 174] width 777 height 349
type input "$ 0,00"
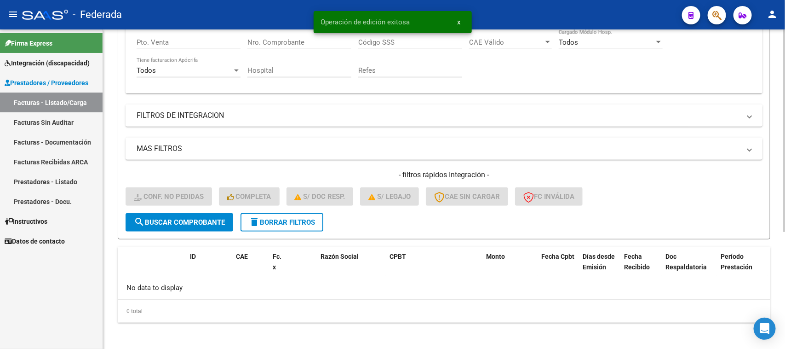
scroll to position [127, 0]
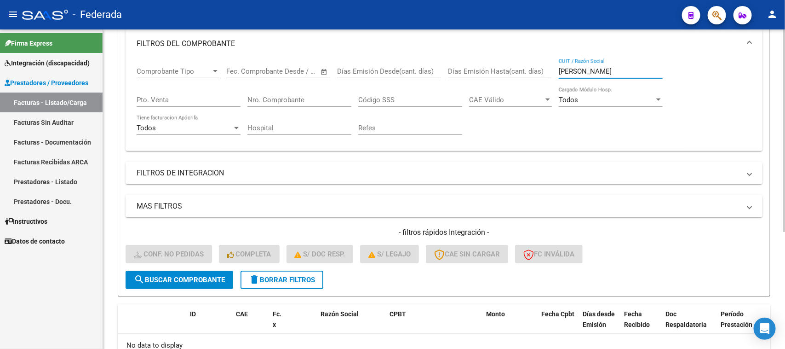
drag, startPoint x: 619, startPoint y: 70, endPoint x: 523, endPoint y: 72, distance: 96.6
click at [523, 72] on div "Comprobante Tipo Comprobante Tipo Start date – End date Fec. Comprobante Desde …" at bounding box center [444, 100] width 615 height 85
paste input "[PERSON_NAME]"
type input "[PERSON_NAME]"
click at [223, 277] on span "search Buscar Comprobante" at bounding box center [179, 280] width 91 height 8
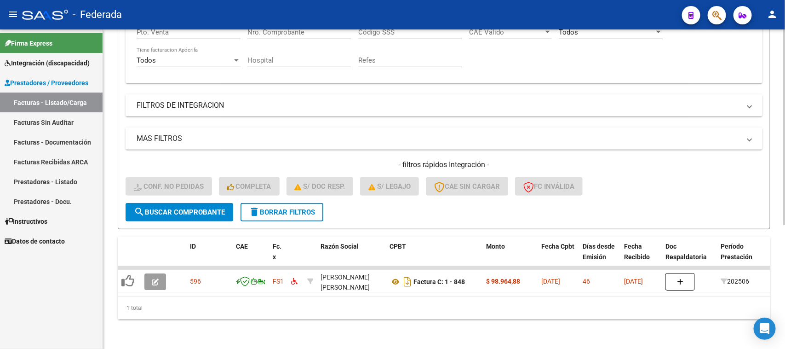
scroll to position [201, 0]
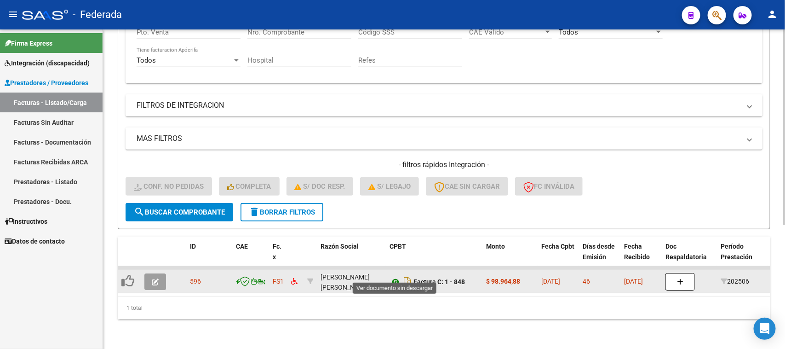
click at [392, 276] on icon at bounding box center [396, 281] width 12 height 11
click at [346, 274] on div "[PERSON_NAME] [PERSON_NAME] 27404516057" at bounding box center [352, 281] width 62 height 19
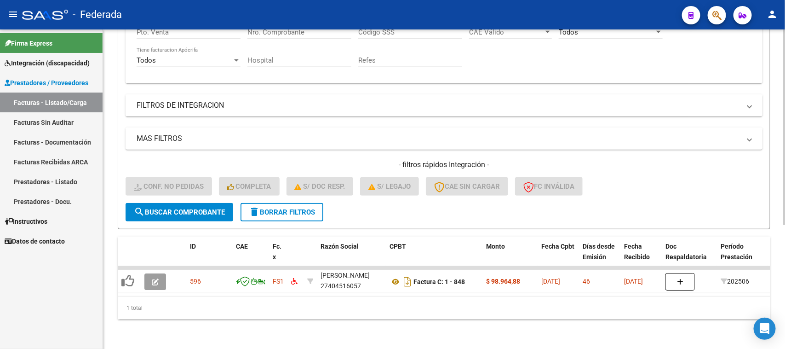
copy div "27404516057"
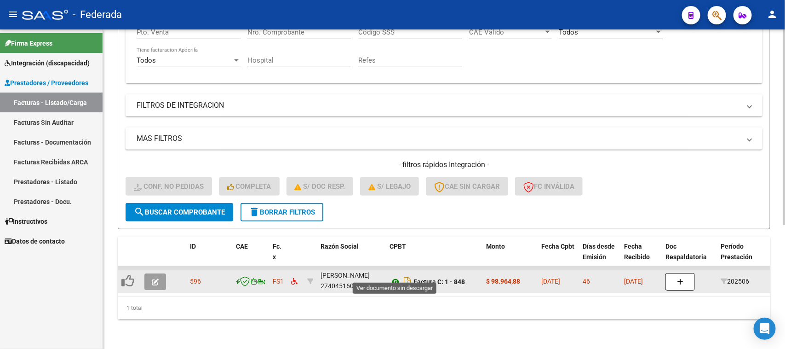
click at [396, 276] on icon at bounding box center [396, 281] width 12 height 11
click at [393, 276] on icon at bounding box center [396, 281] width 12 height 11
click at [153, 278] on icon "button" at bounding box center [155, 281] width 7 height 7
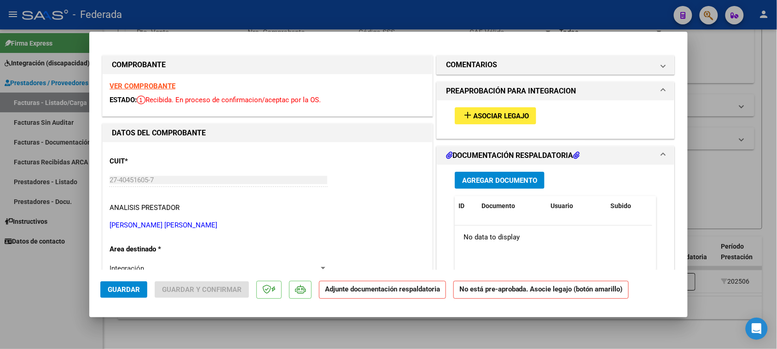
click at [494, 116] on span "Asociar Legajo" at bounding box center [501, 116] width 56 height 8
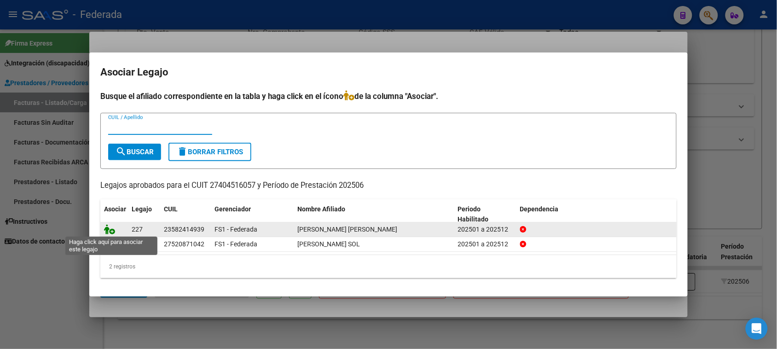
click at [107, 229] on icon at bounding box center [109, 229] width 11 height 10
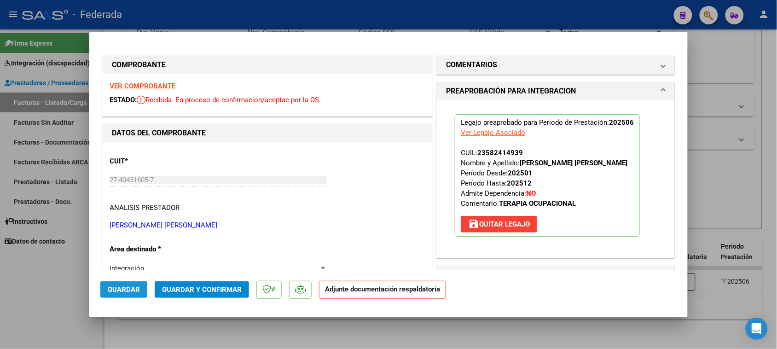
click at [133, 291] on span "Guardar" at bounding box center [124, 289] width 32 height 8
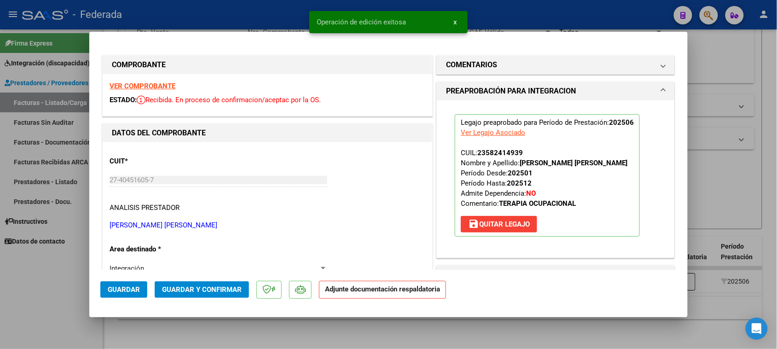
click at [431, 326] on div at bounding box center [388, 174] width 777 height 349
type input "$ 0,00"
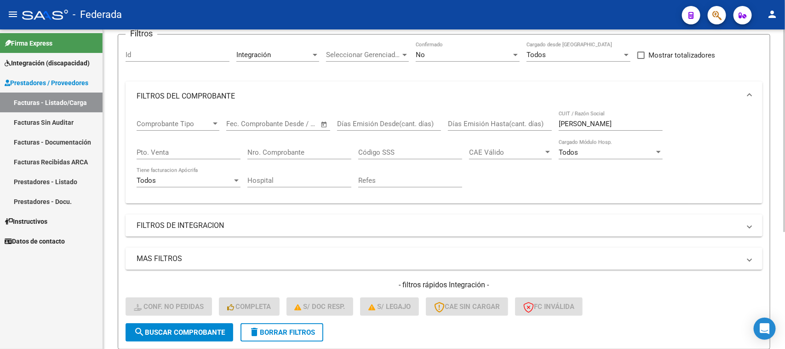
scroll to position [70, 0]
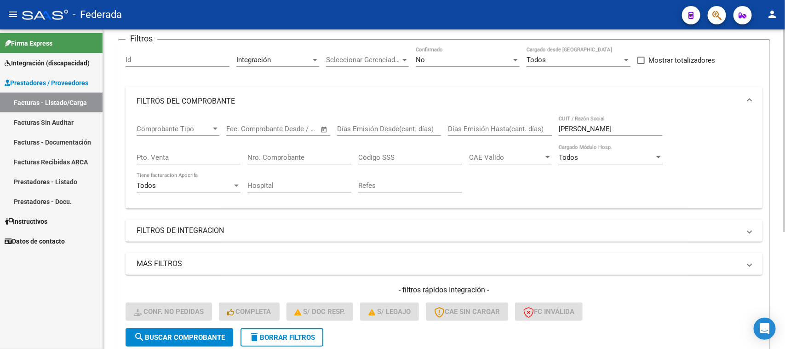
click at [625, 122] on div "[PERSON_NAME] CUIT / Razón Social" at bounding box center [611, 126] width 104 height 20
drag, startPoint x: 625, startPoint y: 127, endPoint x: 528, endPoint y: 127, distance: 97.1
click at [528, 127] on div "Comprobante Tipo Comprobante Tipo Start date – End date Fec. Comprobante Desde …" at bounding box center [444, 158] width 615 height 85
paste input "STAGNARI"
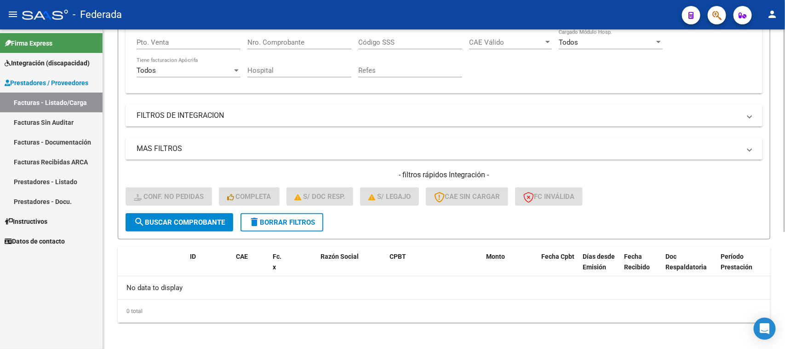
type input "STAGNARI"
click at [215, 218] on span "search Buscar Comprobante" at bounding box center [179, 222] width 91 height 8
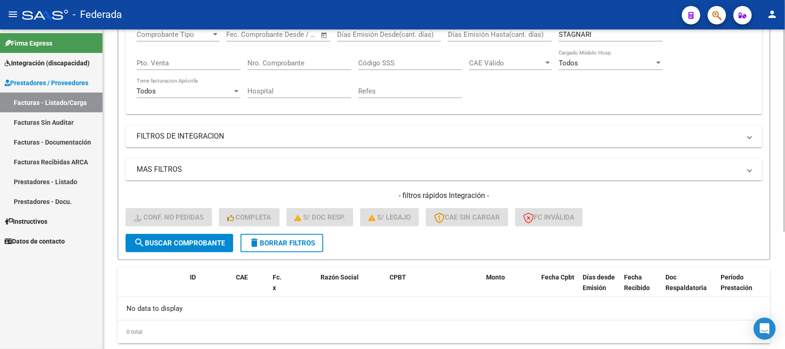
scroll to position [185, 0]
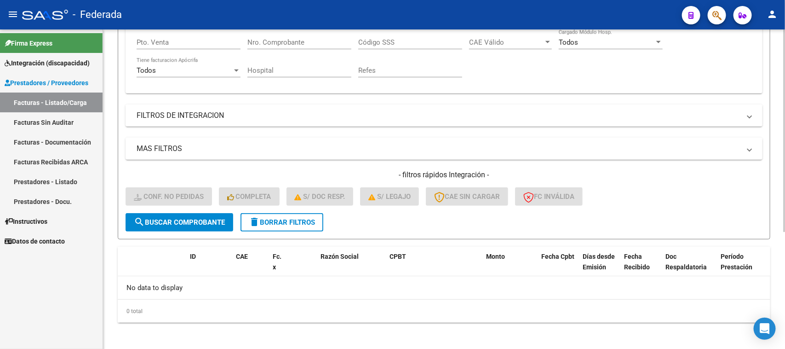
click at [293, 218] on span "delete Borrar Filtros" at bounding box center [282, 222] width 66 height 8
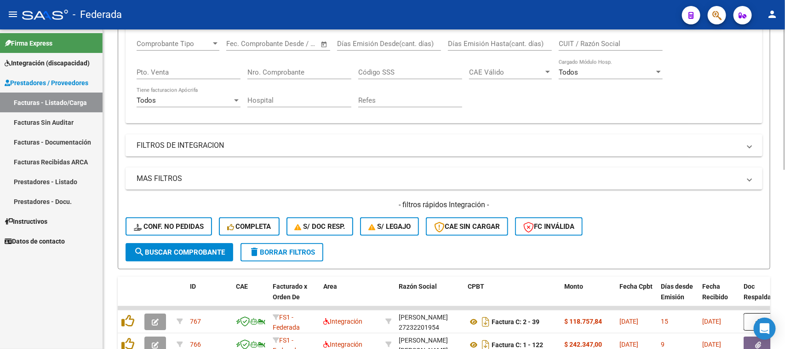
scroll to position [127, 0]
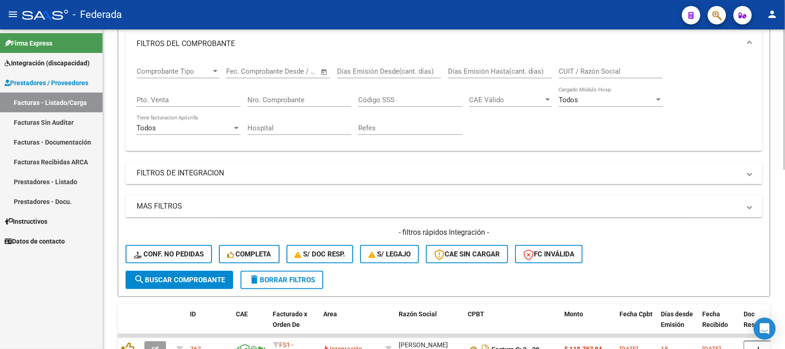
click at [591, 72] on input "CUIT / Razón Social" at bounding box center [611, 71] width 104 height 8
paste input "[PERSON_NAME]"
type input "[PERSON_NAME]"
click at [205, 276] on span "search Buscar Comprobante" at bounding box center [179, 280] width 91 height 8
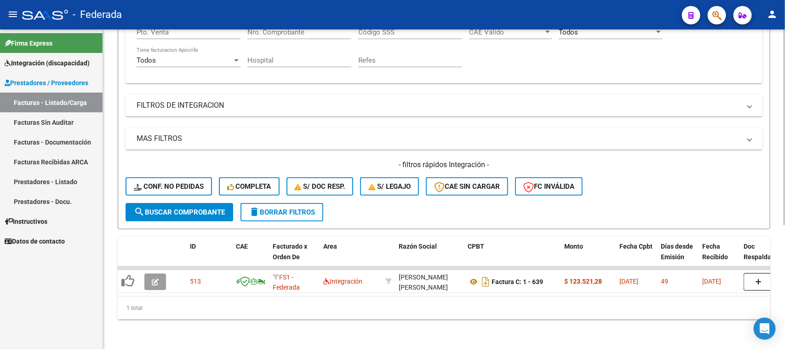
scroll to position [201, 0]
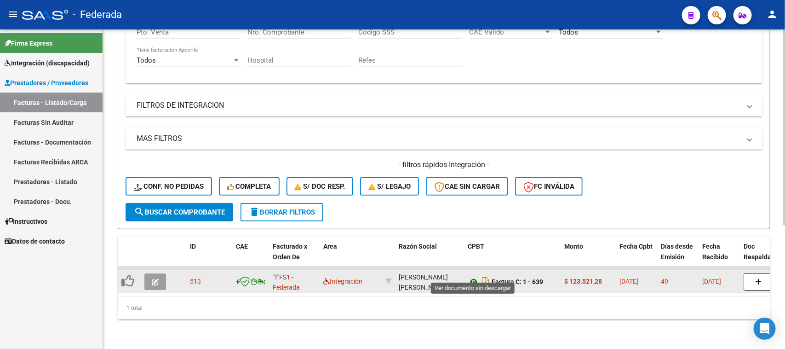
click at [472, 276] on icon at bounding box center [474, 281] width 12 height 11
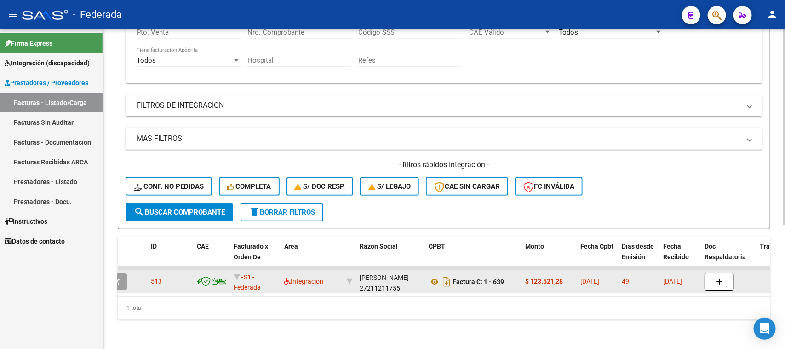
scroll to position [12, 0]
click at [369, 279] on div "[PERSON_NAME] [PERSON_NAME] 27211211755" at bounding box center [391, 281] width 62 height 19
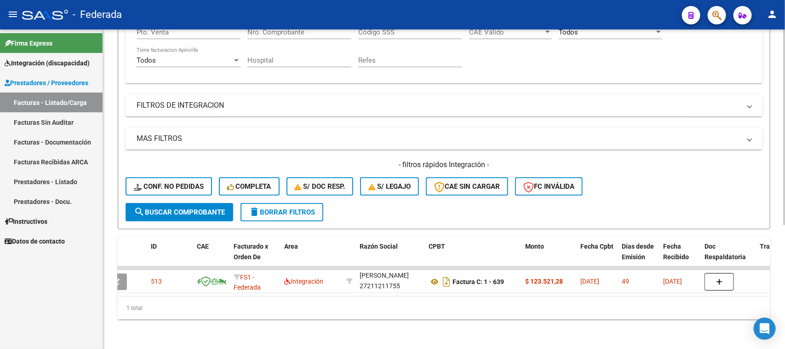
copy div "27211211755"
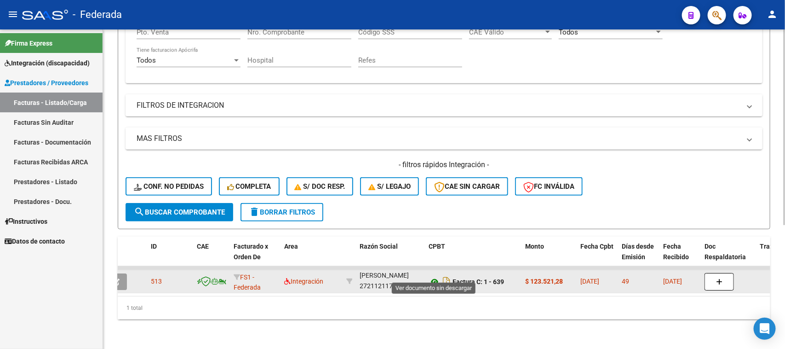
click at [433, 276] on icon at bounding box center [435, 281] width 12 height 11
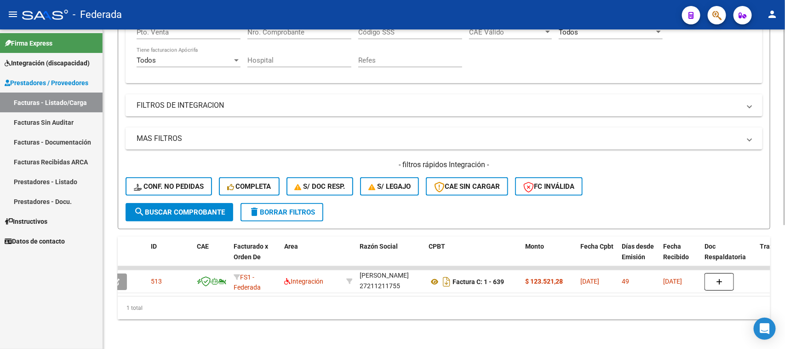
scroll to position [0, 0]
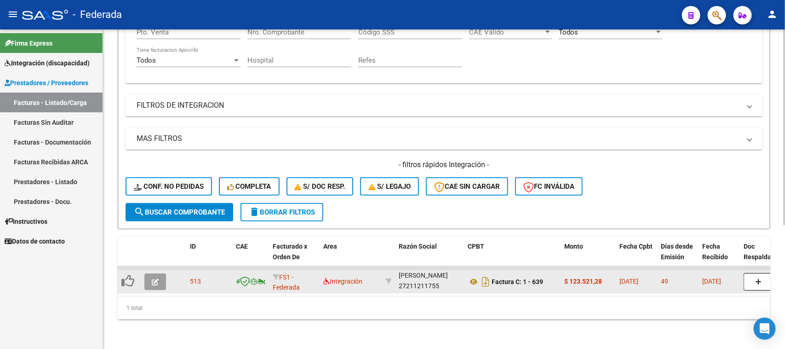
click at [150, 273] on button "button" at bounding box center [155, 281] width 22 height 17
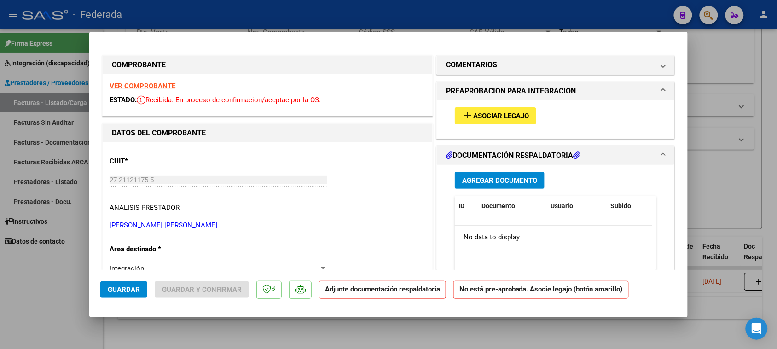
click at [498, 120] on span "Asociar Legajo" at bounding box center [501, 116] width 56 height 8
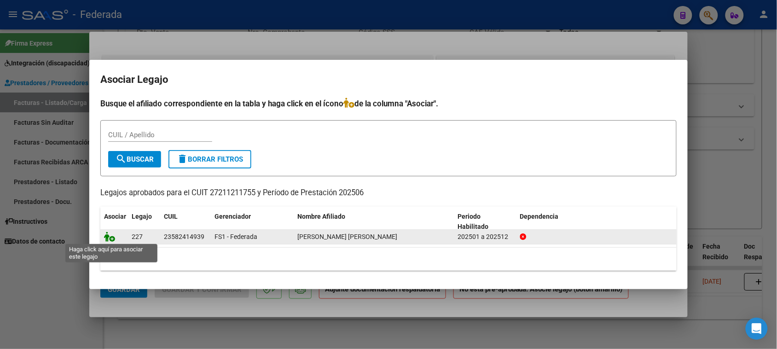
click at [110, 239] on icon at bounding box center [109, 236] width 11 height 10
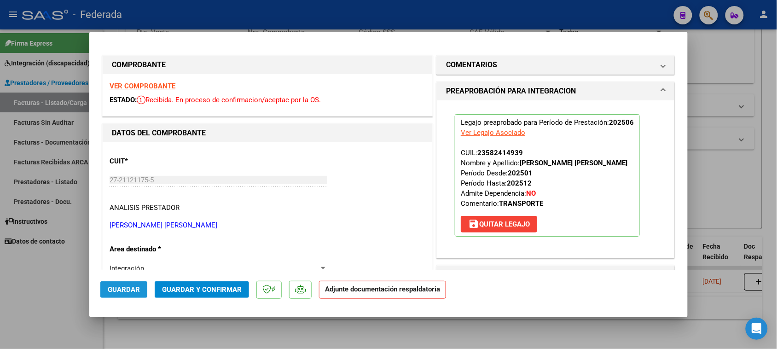
click at [122, 288] on span "Guardar" at bounding box center [124, 289] width 32 height 8
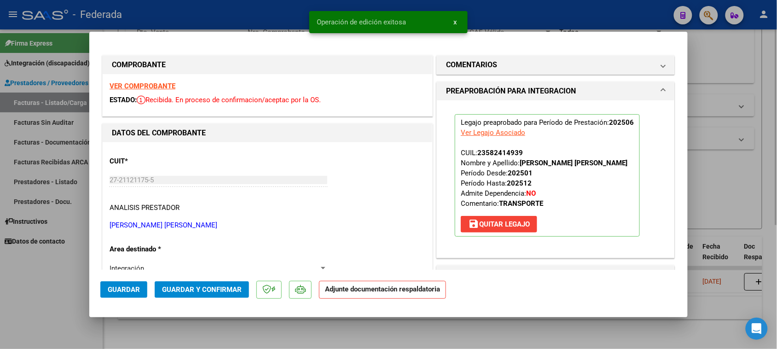
click at [711, 178] on div at bounding box center [388, 174] width 777 height 349
type input "$ 0,00"
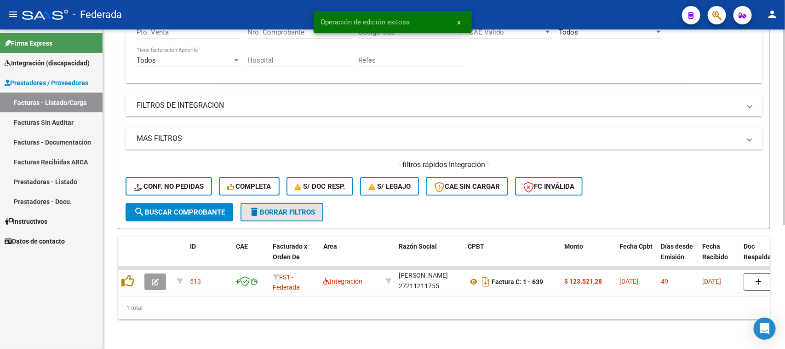
click at [298, 208] on span "delete Borrar Filtros" at bounding box center [282, 212] width 66 height 8
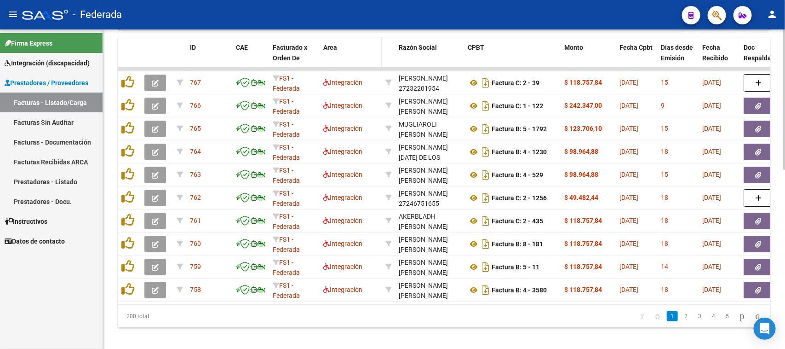
scroll to position [236, 0]
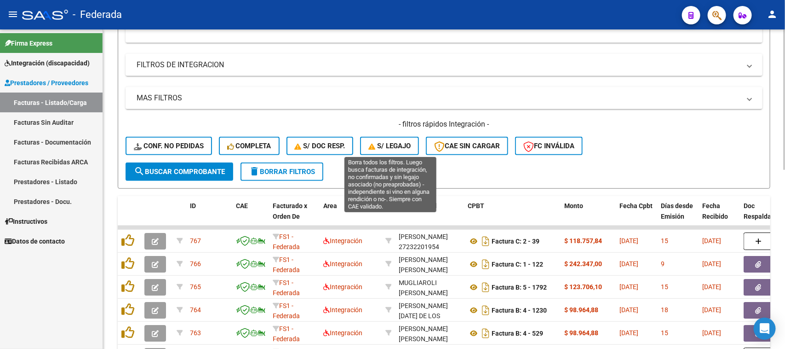
click at [381, 144] on span "S/ legajo" at bounding box center [390, 146] width 42 height 8
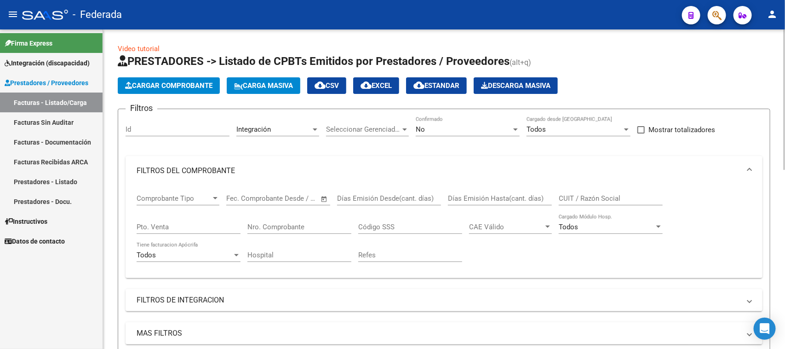
scroll to position [0, 0]
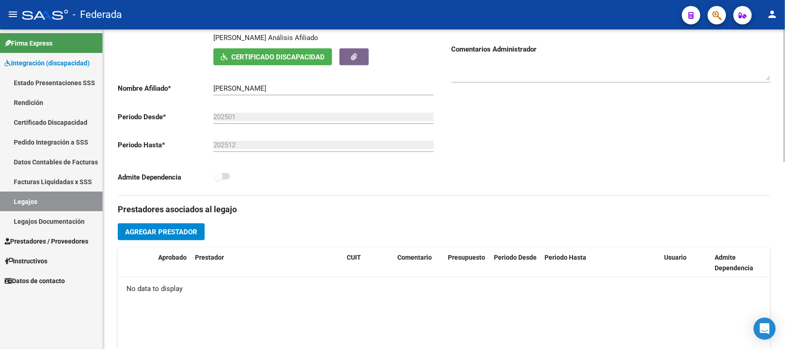
scroll to position [115, 0]
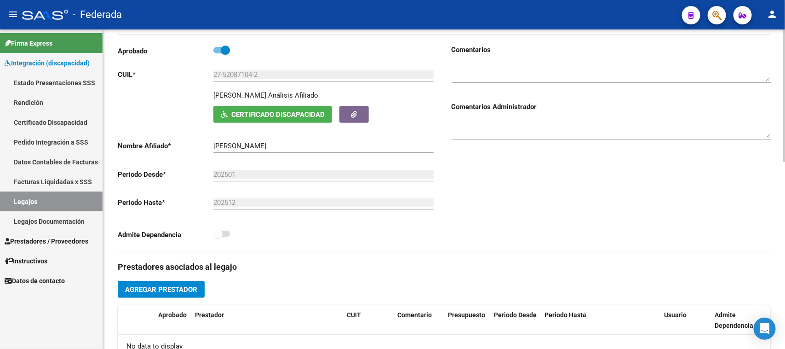
click at [306, 112] on span "Certificado Discapacidad" at bounding box center [277, 114] width 93 height 8
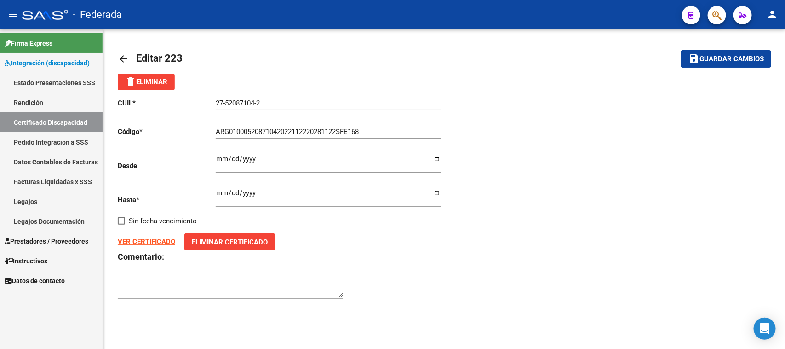
click at [60, 118] on link "Certificado Discapacidad" at bounding box center [51, 122] width 103 height 20
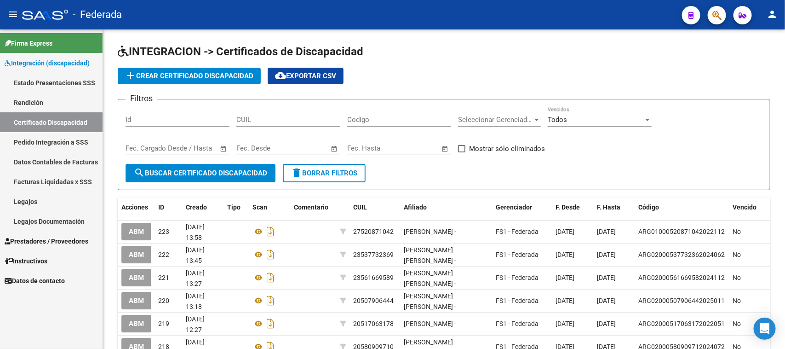
click at [42, 196] on link "Legajos" at bounding box center [51, 201] width 103 height 20
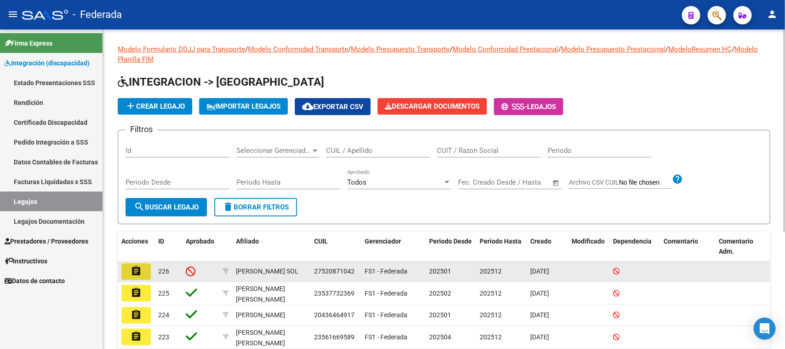
click at [138, 272] on mat-icon "assignment" at bounding box center [136, 270] width 11 height 11
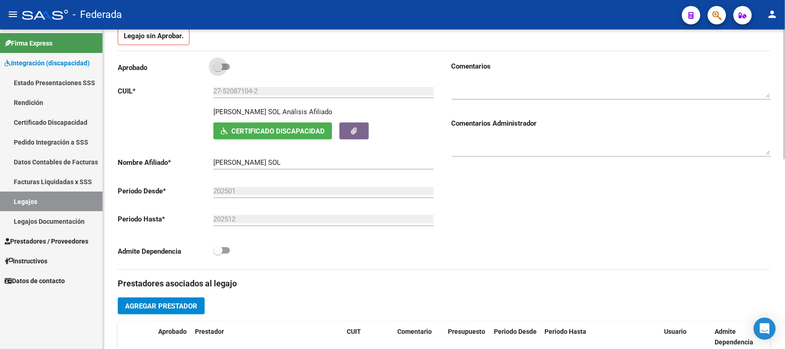
click at [221, 68] on span at bounding box center [217, 66] width 9 height 9
click at [218, 70] on input "checkbox" at bounding box center [218, 70] width 0 height 0
checkbox input "true"
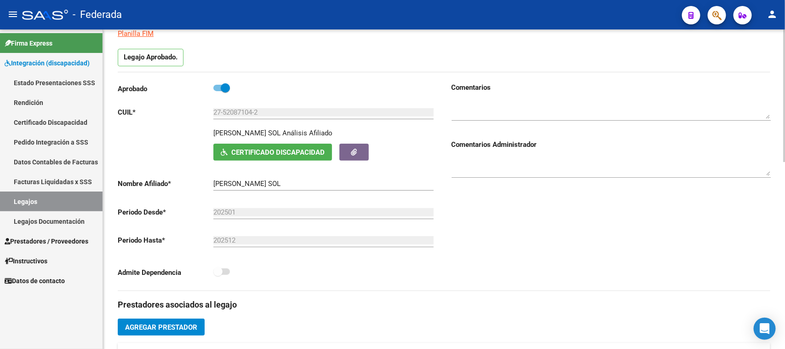
scroll to position [6, 0]
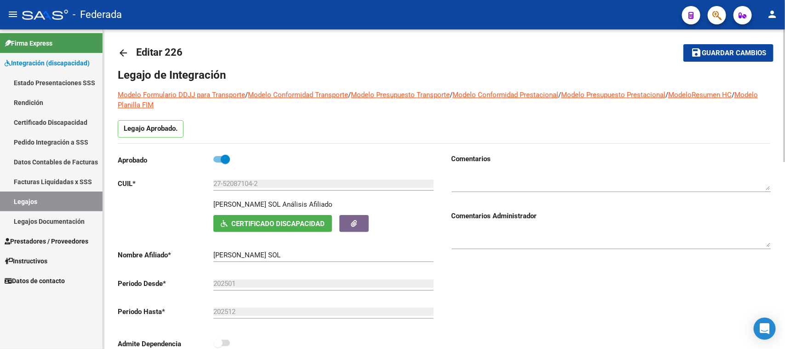
click at [711, 55] on span "Guardar cambios" at bounding box center [734, 53] width 64 height 8
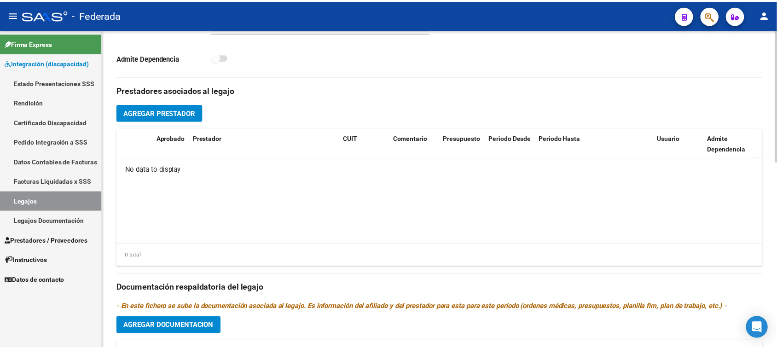
scroll to position [279, 0]
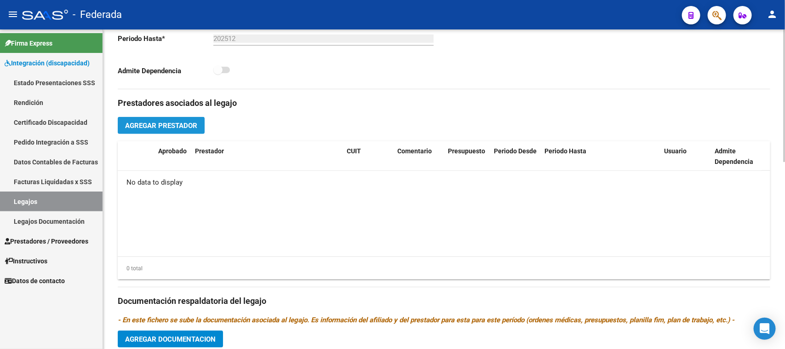
click at [198, 127] on button "Agregar Prestador" at bounding box center [161, 125] width 87 height 17
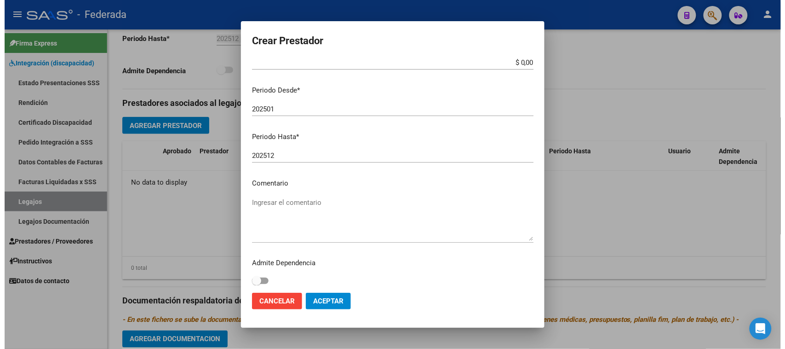
scroll to position [88, 0]
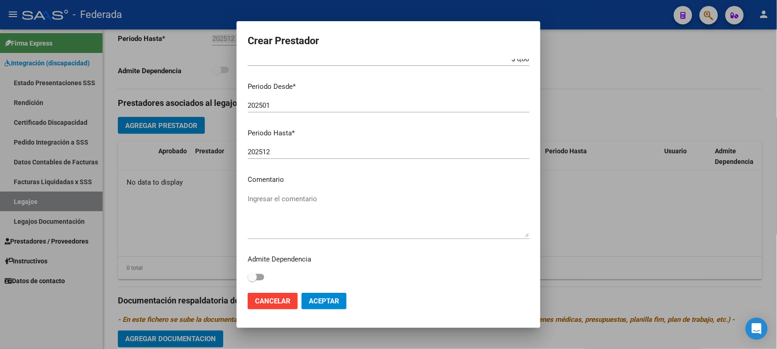
type input "23-25925726-3"
click at [302, 196] on textarea "Ingresar el comentario" at bounding box center [389, 215] width 282 height 43
type textarea "KINESIOLOGIA"
click at [318, 295] on button "Aceptar" at bounding box center [323, 301] width 45 height 17
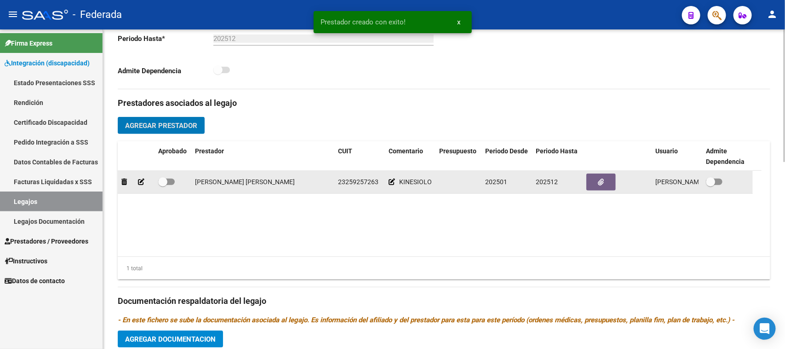
click at [168, 182] on span at bounding box center [166, 182] width 17 height 6
click at [163, 185] on input "checkbox" at bounding box center [162, 185] width 0 height 0
checkbox input "true"
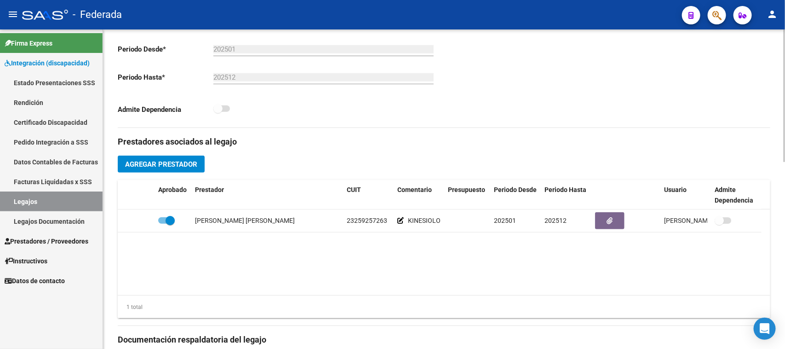
scroll to position [221, 0]
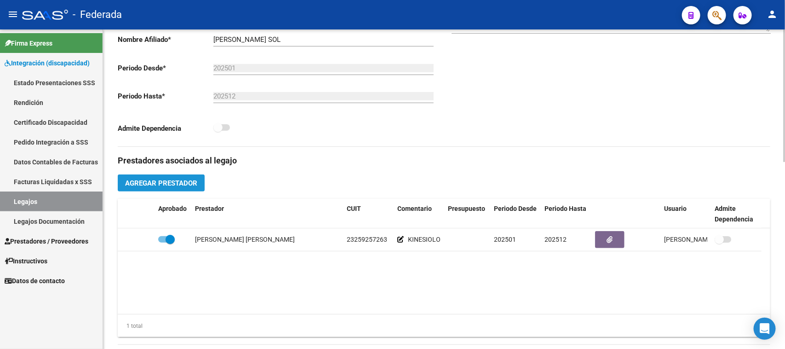
click at [192, 185] on span "Agregar Prestador" at bounding box center [161, 183] width 72 height 8
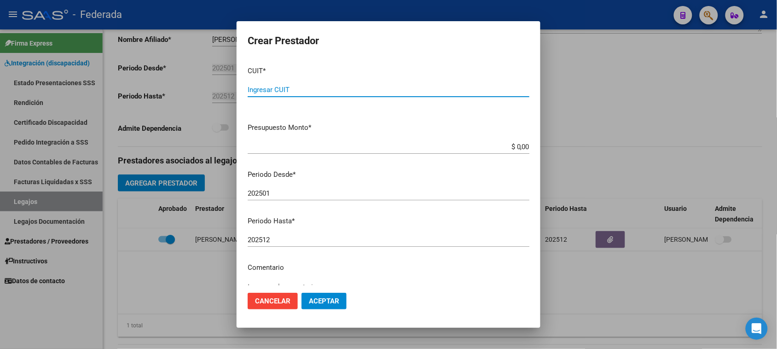
paste input "27-40451605-7"
type input "27-40451605-7"
click at [184, 305] on div at bounding box center [388, 174] width 777 height 349
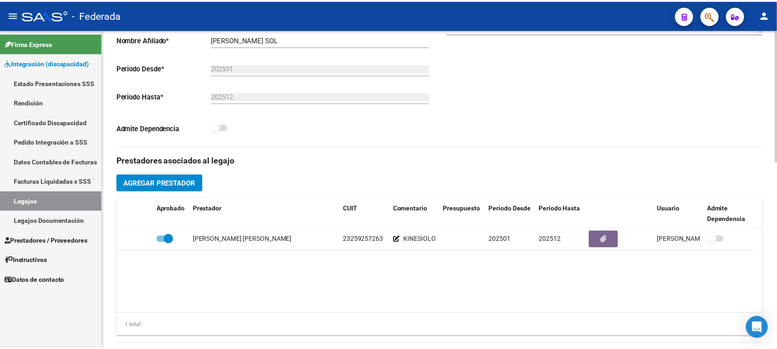
scroll to position [164, 0]
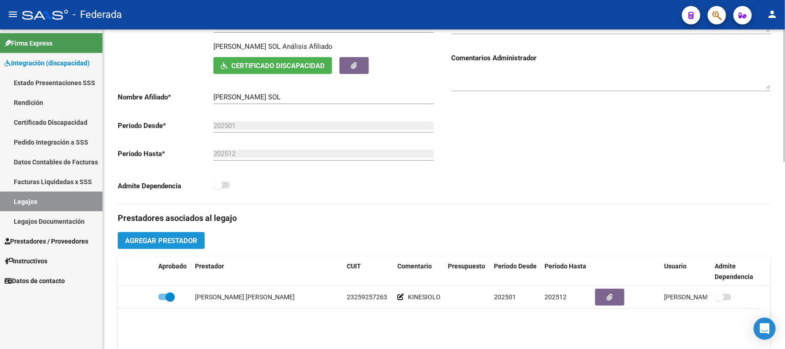
click at [196, 242] on span "Agregar Prestador" at bounding box center [161, 240] width 72 height 8
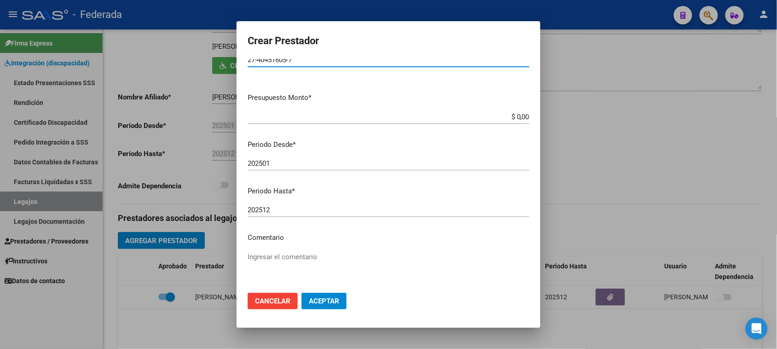
scroll to position [58, 0]
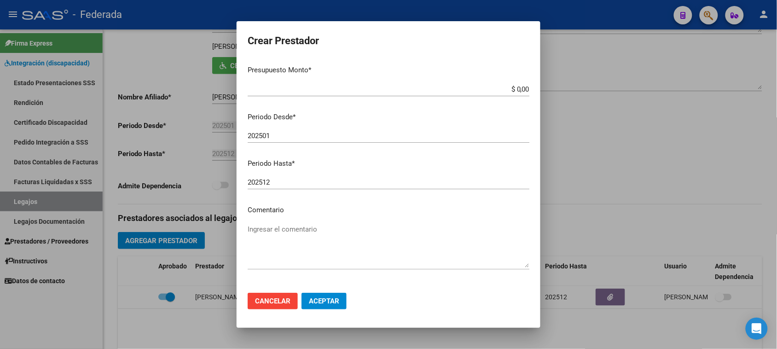
type input "27-40451605-7"
click at [277, 309] on button "Cancelar" at bounding box center [273, 301] width 50 height 17
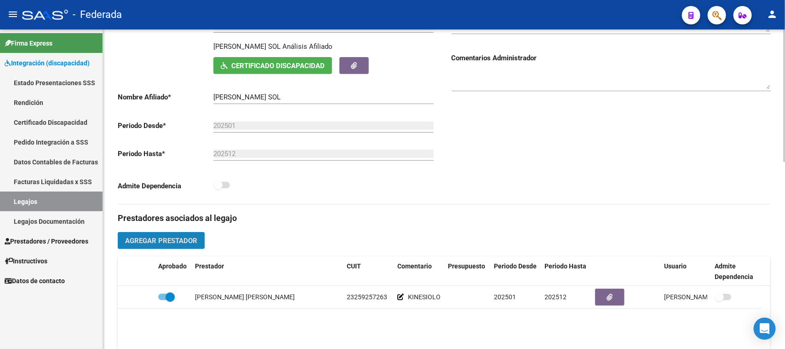
click at [173, 236] on span "Agregar Prestador" at bounding box center [161, 240] width 72 height 8
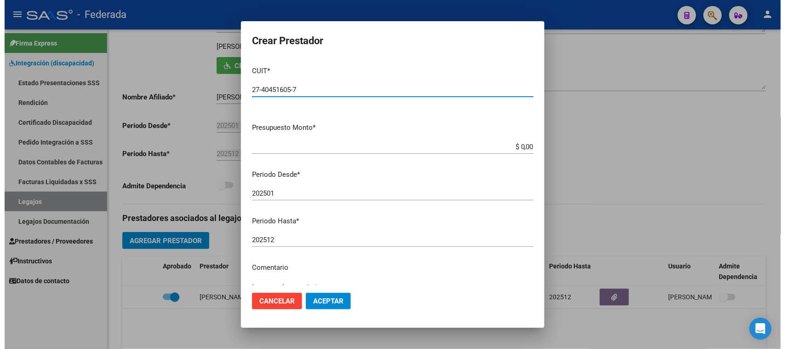
scroll to position [88, 0]
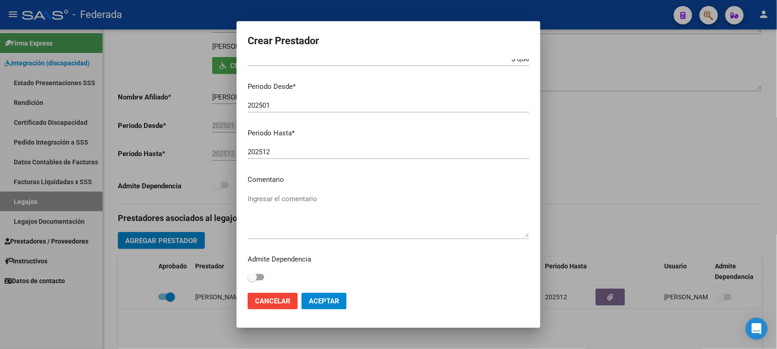
type input "27-40451605-7"
click at [286, 188] on mat-dialog-content "CUIT * 27-40451605-7 Ingresar CUIT ARCA Padrón Presupuesto Monto * $ 0,00 Ingre…" at bounding box center [388, 172] width 304 height 227
click at [285, 198] on textarea "Ingresar el comentario" at bounding box center [389, 215] width 282 height 43
type textarea "TERAPIA OCUPACIONAL"
click at [341, 303] on button "Aceptar" at bounding box center [323, 301] width 45 height 17
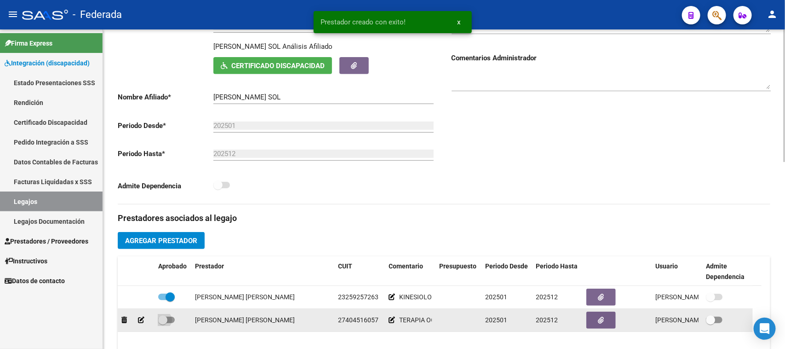
click at [164, 320] on span at bounding box center [162, 319] width 9 height 9
click at [163, 323] on input "checkbox" at bounding box center [162, 323] width 0 height 0
checkbox input "true"
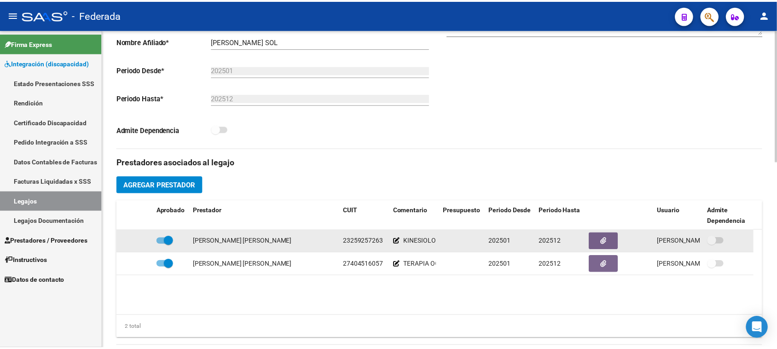
scroll to position [221, 0]
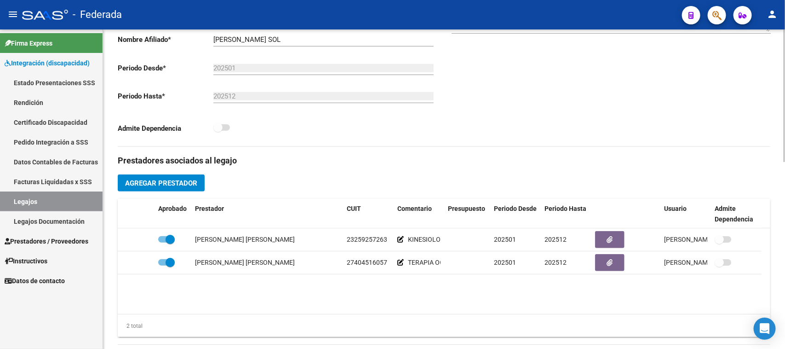
click at [198, 188] on button "Agregar Prestador" at bounding box center [161, 182] width 87 height 17
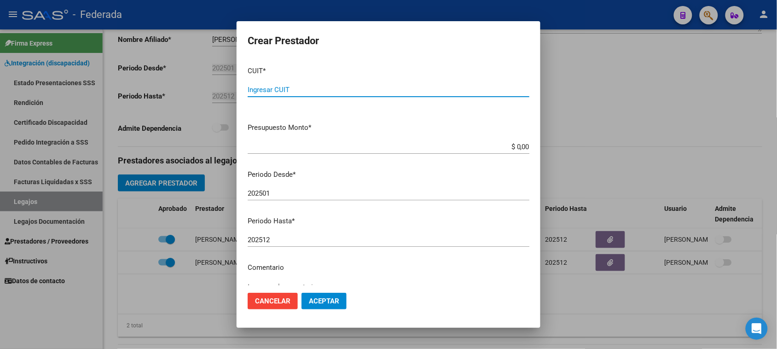
paste input "20-34238940-7"
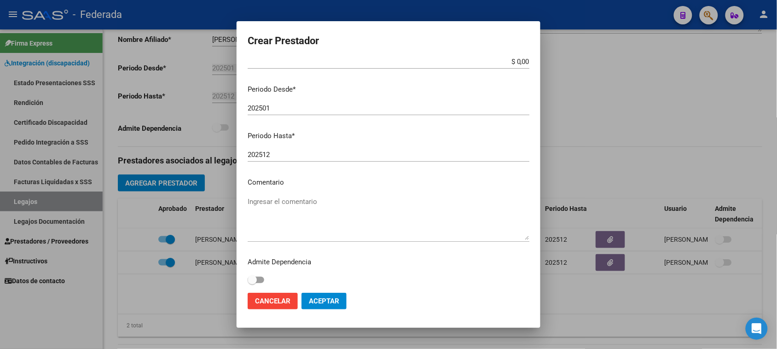
scroll to position [88, 0]
type input "20-34238940-7"
click at [296, 201] on textarea "Ingresar el comentario" at bounding box center [389, 215] width 282 height 43
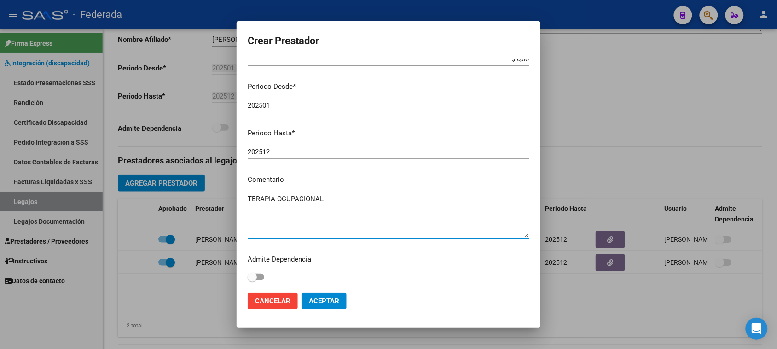
type textarea "TERAPIA OCUPACIONAL"
click at [316, 300] on span "Aceptar" at bounding box center [324, 301] width 30 height 8
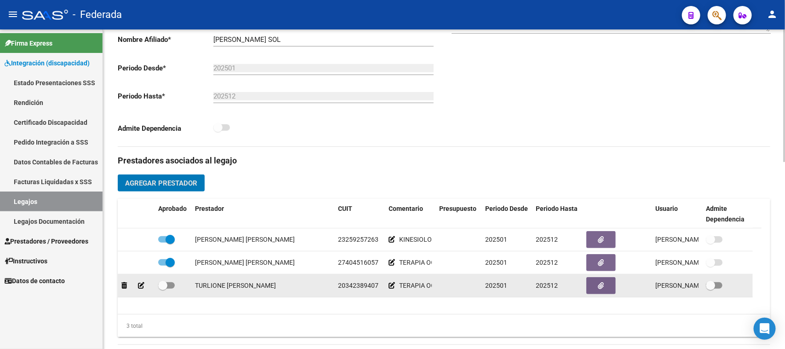
click at [143, 285] on icon at bounding box center [141, 285] width 6 height 6
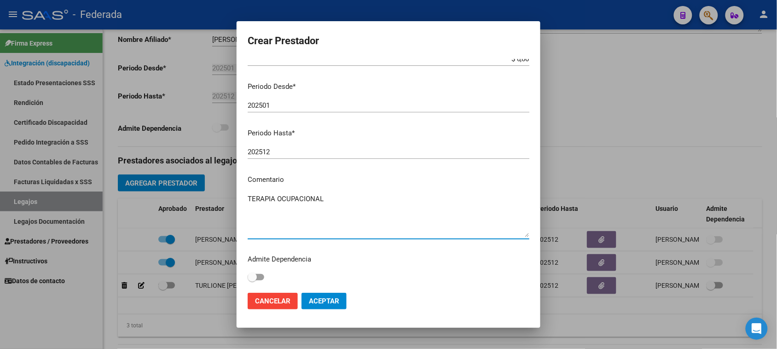
drag, startPoint x: 350, startPoint y: 203, endPoint x: 250, endPoint y: 201, distance: 99.9
click at [250, 201] on textarea "TERAPIA OCUPACIONAL" at bounding box center [389, 215] width 282 height 43
type textarea "TRANSPORTE"
click at [313, 304] on span "Aceptar" at bounding box center [324, 301] width 30 height 8
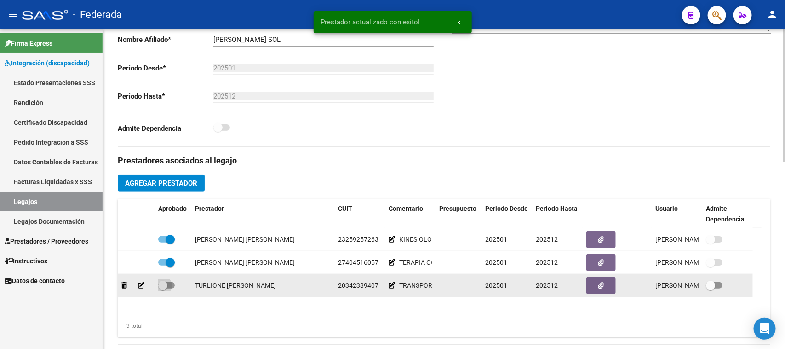
click at [170, 284] on span at bounding box center [166, 285] width 17 height 6
click at [163, 288] on input "checkbox" at bounding box center [162, 288] width 0 height 0
checkbox input "true"
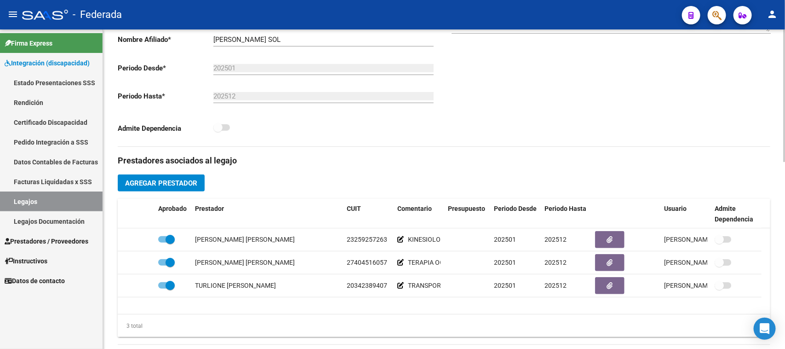
click at [190, 188] on button "Agregar Prestador" at bounding box center [161, 182] width 87 height 17
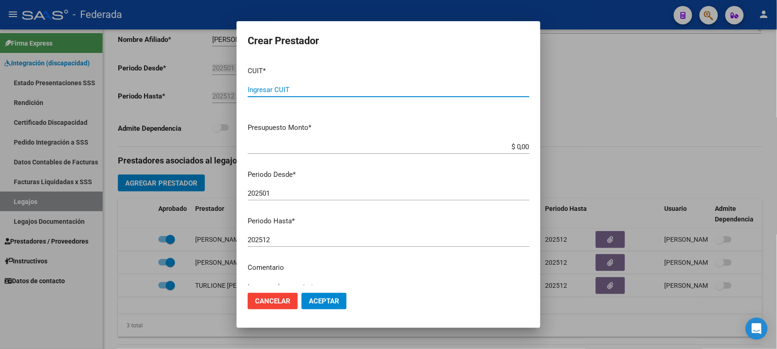
paste input "27-35585405-7"
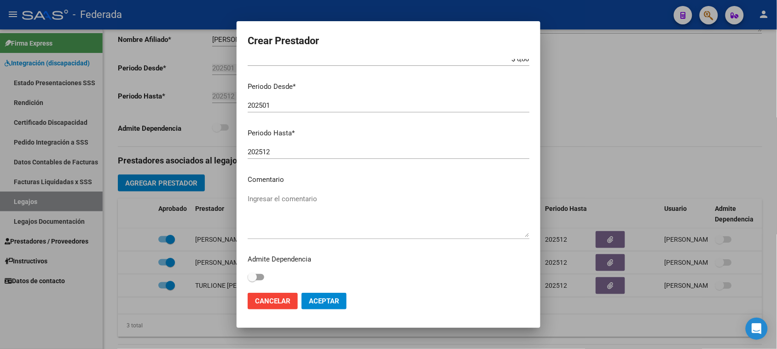
type input "27-35585405-7"
click at [295, 206] on textarea "Ingresar el comentario" at bounding box center [389, 215] width 282 height 43
type textarea "FONOAUDIOLOGIA"
click at [323, 302] on span "Aceptar" at bounding box center [324, 301] width 30 height 8
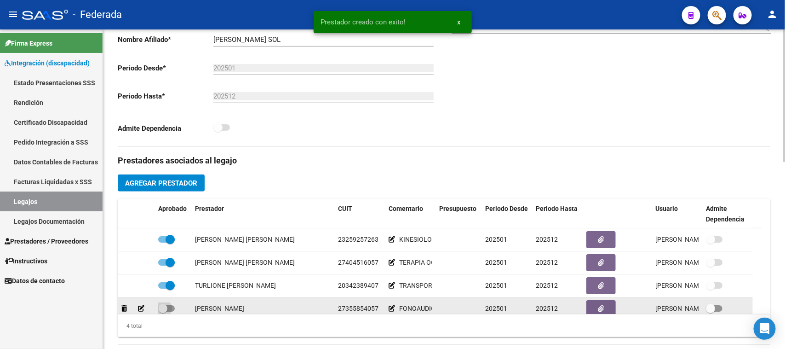
click at [166, 305] on span at bounding box center [162, 308] width 9 height 9
click at [163, 311] on input "checkbox" at bounding box center [162, 311] width 0 height 0
checkbox input "true"
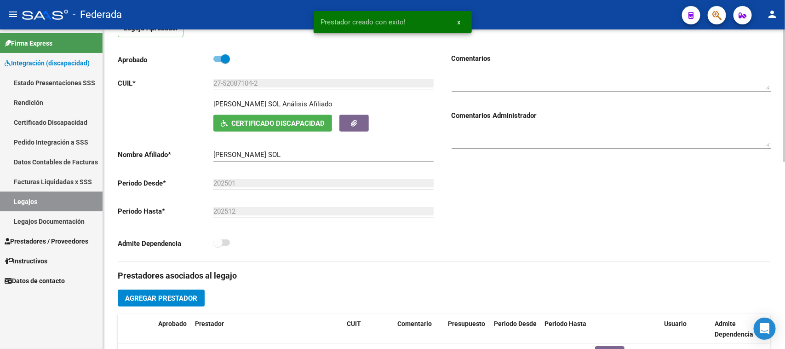
scroll to position [0, 0]
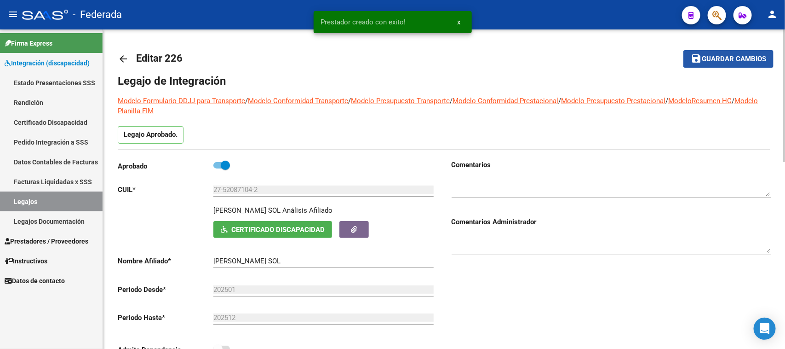
click at [721, 56] on span "Guardar cambios" at bounding box center [734, 59] width 64 height 8
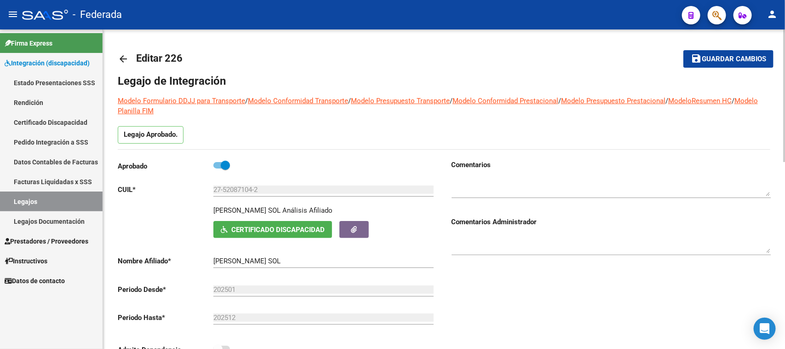
click at [317, 148] on div "Legajo Aprobado." at bounding box center [444, 137] width 653 height 23
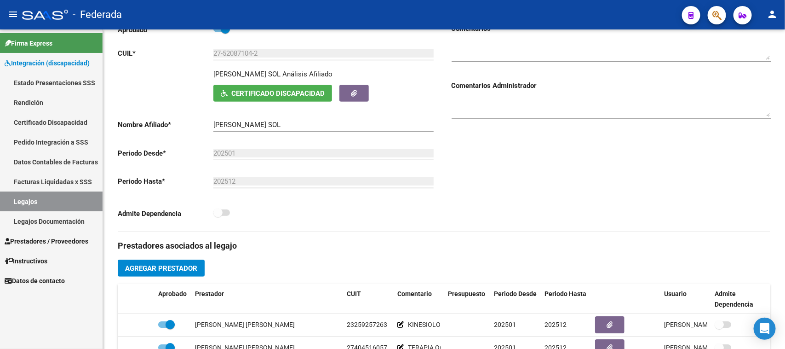
scroll to position [173, 0]
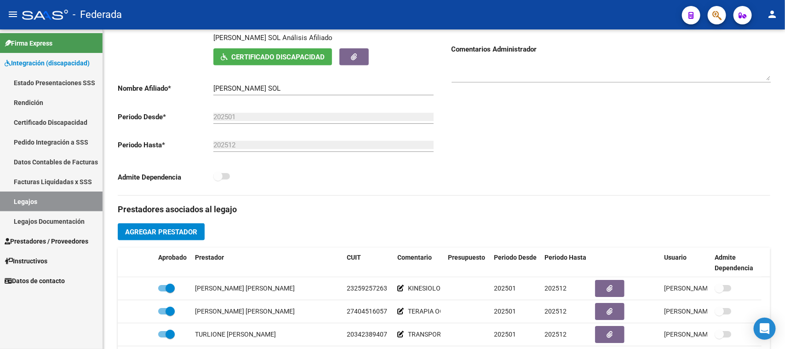
click at [49, 198] on link "Legajos" at bounding box center [51, 201] width 103 height 20
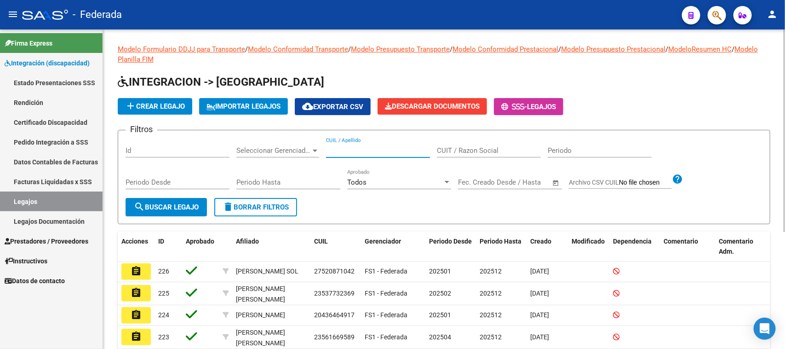
click at [367, 150] on input "CUIL / Apellido" at bounding box center [378, 150] width 104 height 8
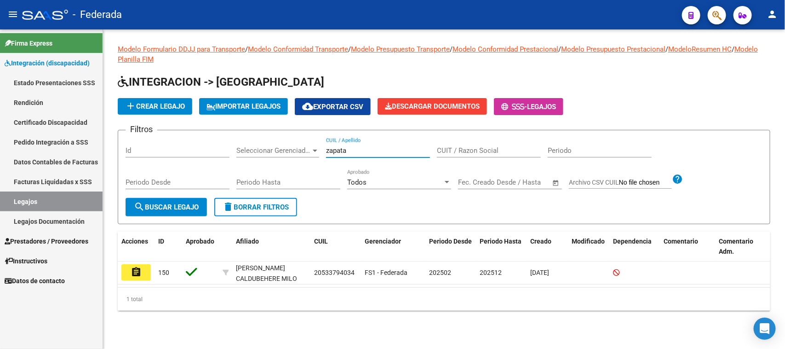
type input "zapata"
click at [265, 212] on button "delete Borrar Filtros" at bounding box center [255, 207] width 83 height 18
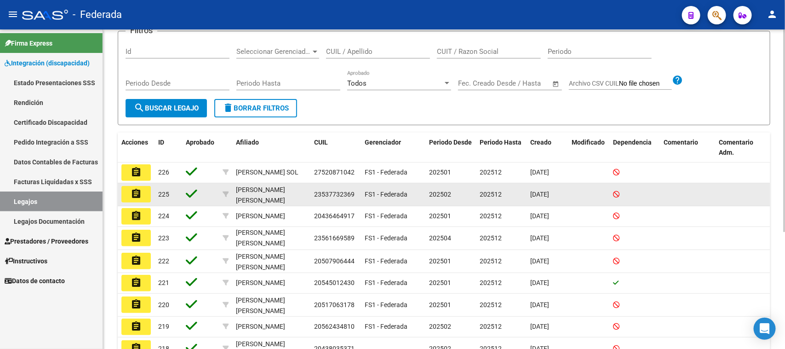
scroll to position [71, 0]
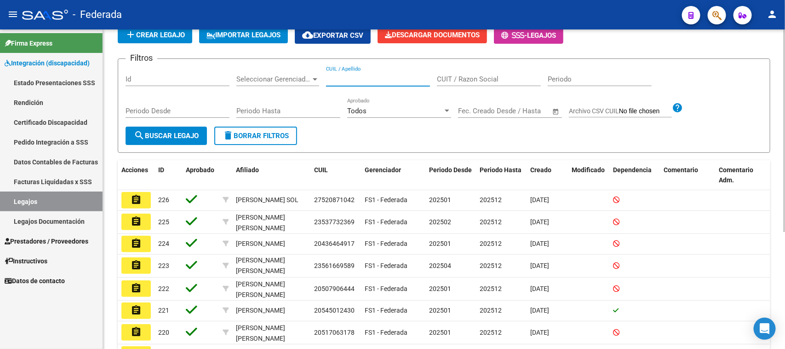
click at [362, 82] on input "CUIL / Apellido" at bounding box center [378, 79] width 104 height 8
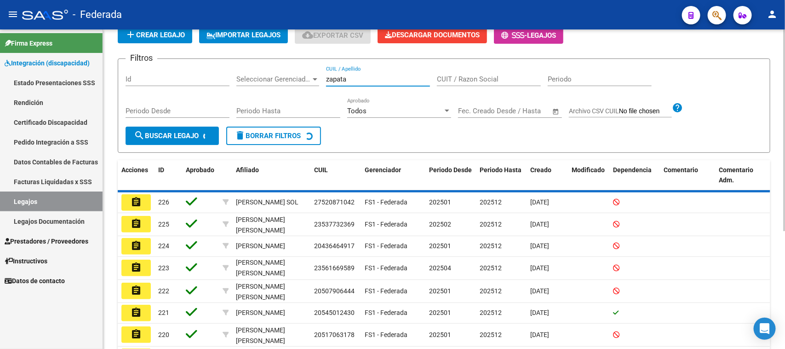
scroll to position [0, 0]
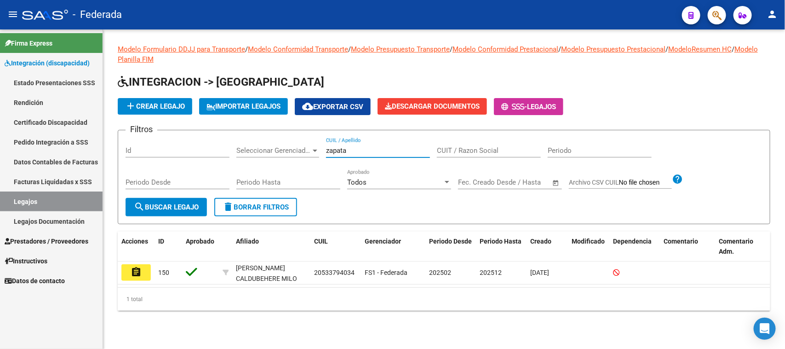
type input "zapata"
click at [238, 204] on span "delete Borrar Filtros" at bounding box center [256, 207] width 66 height 8
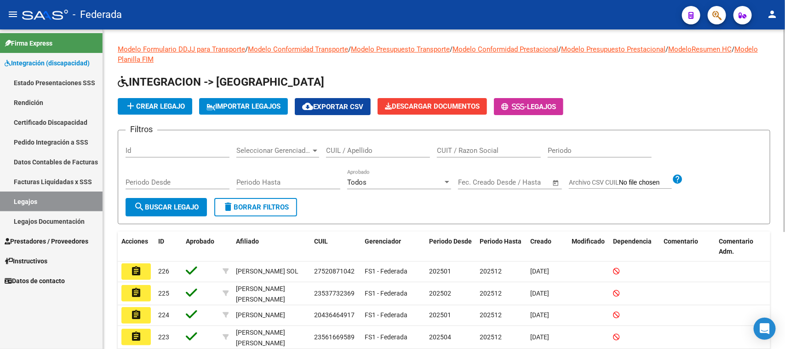
click at [176, 103] on span "add Crear Legajo" at bounding box center [155, 106] width 60 height 8
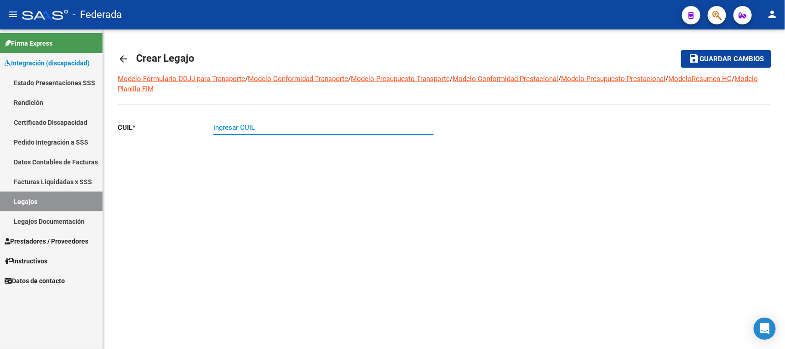
click at [286, 125] on input "Ingresar CUIL" at bounding box center [323, 127] width 220 height 8
paste input "23-58241493-9"
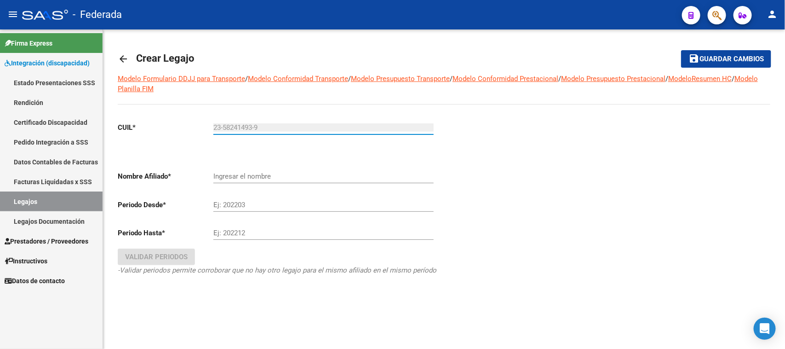
type input "23-58241493-9"
type input "[PERSON_NAME] [PERSON_NAME]"
click at [511, 173] on div at bounding box center [607, 212] width 327 height 194
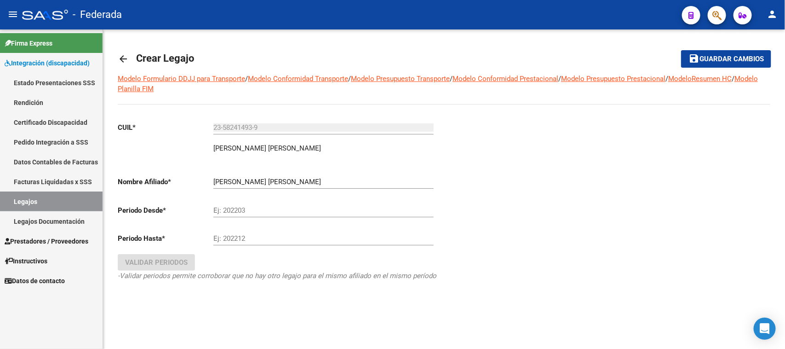
click at [263, 208] on input "Ej: 202203" at bounding box center [323, 210] width 220 height 8
type input "202501"
click at [242, 235] on input "Ej: 202212" at bounding box center [323, 238] width 220 height 8
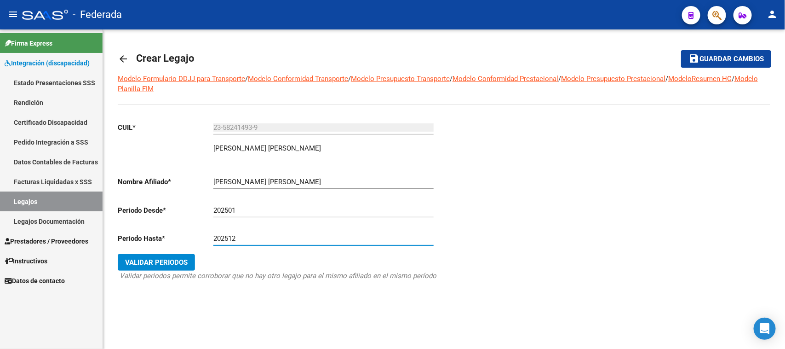
type input "202512"
click at [176, 256] on button "Validar Periodos" at bounding box center [156, 262] width 77 height 17
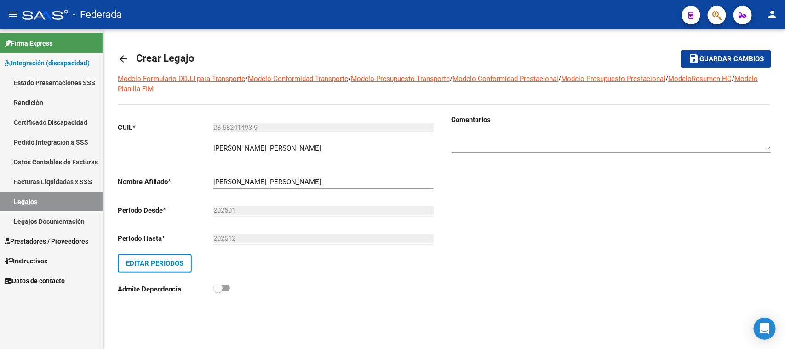
click at [717, 56] on span "Guardar cambios" at bounding box center [732, 59] width 64 height 8
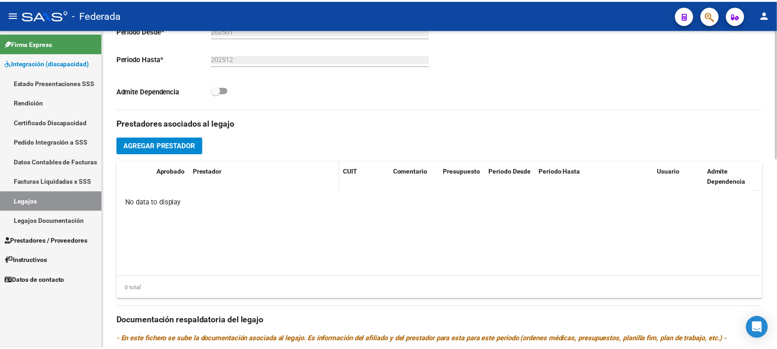
scroll to position [288, 0]
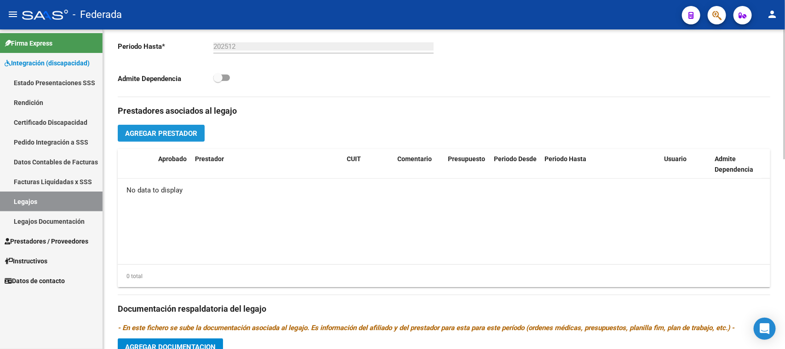
click at [194, 133] on span "Agregar Prestador" at bounding box center [161, 133] width 72 height 8
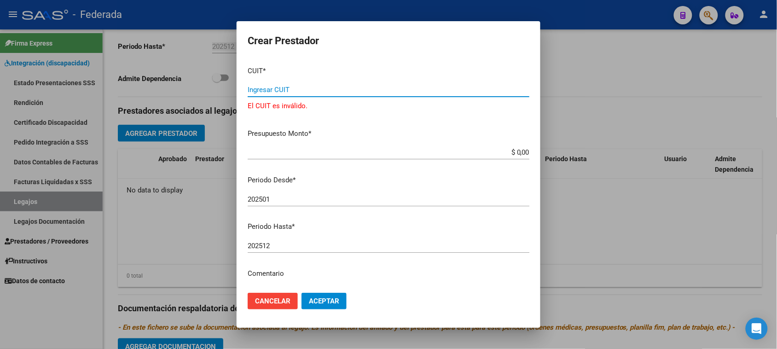
click at [302, 91] on input "Ingresar CUIT" at bounding box center [389, 90] width 282 height 8
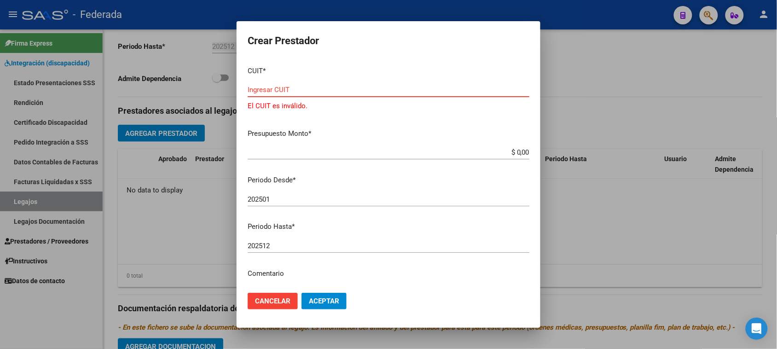
paste input "23-37050092-4"
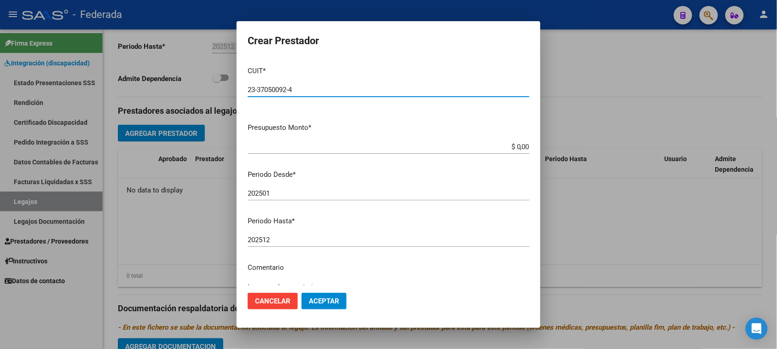
type input "23-37050092-4"
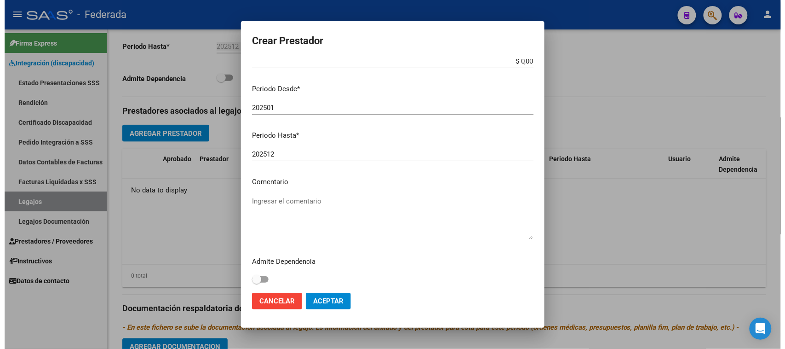
scroll to position [88, 0]
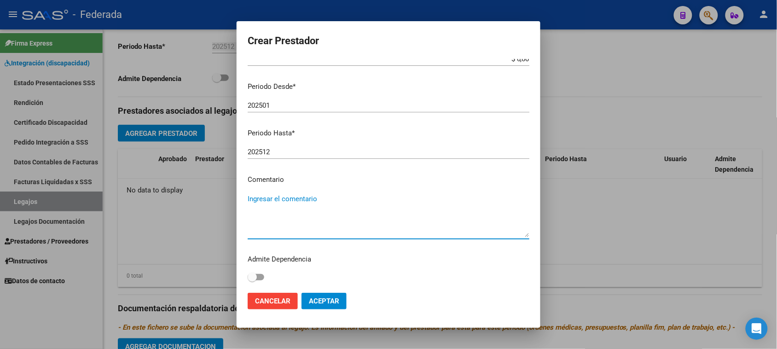
click at [325, 198] on textarea "Ingresar el comentario" at bounding box center [389, 215] width 282 height 43
type textarea "PSICOLOGIA"
click at [325, 300] on span "Aceptar" at bounding box center [324, 301] width 30 height 8
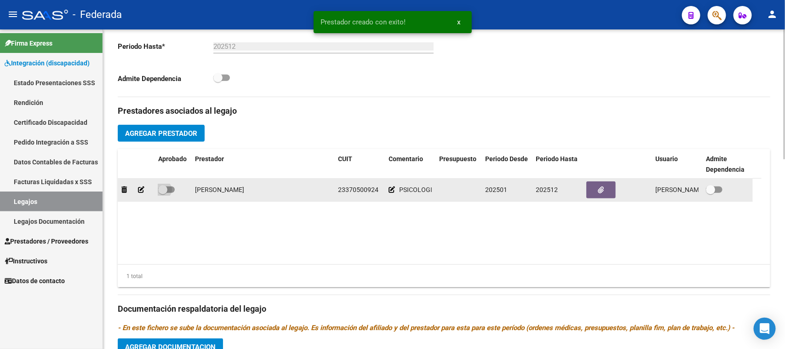
click at [168, 190] on span at bounding box center [166, 189] width 17 height 6
click at [163, 193] on input "checkbox" at bounding box center [162, 193] width 0 height 0
checkbox input "true"
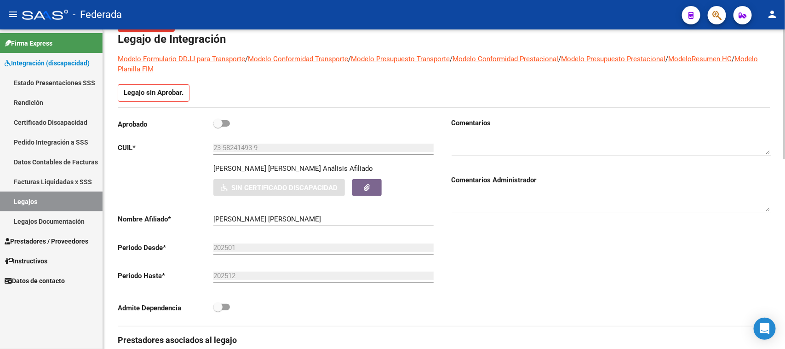
scroll to position [0, 0]
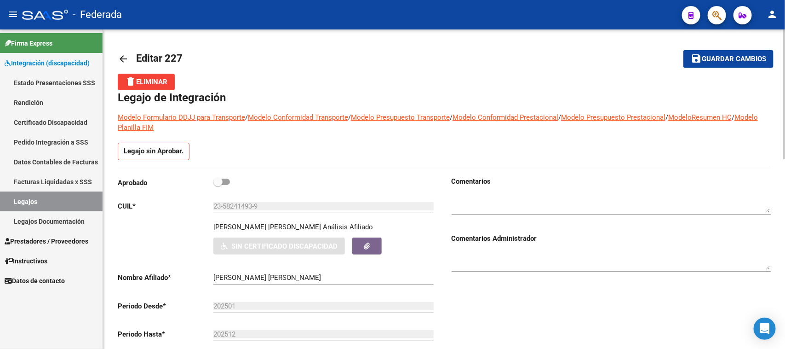
click at [221, 180] on span at bounding box center [217, 181] width 9 height 9
click at [218, 185] on input "checkbox" at bounding box center [218, 185] width 0 height 0
checkbox input "true"
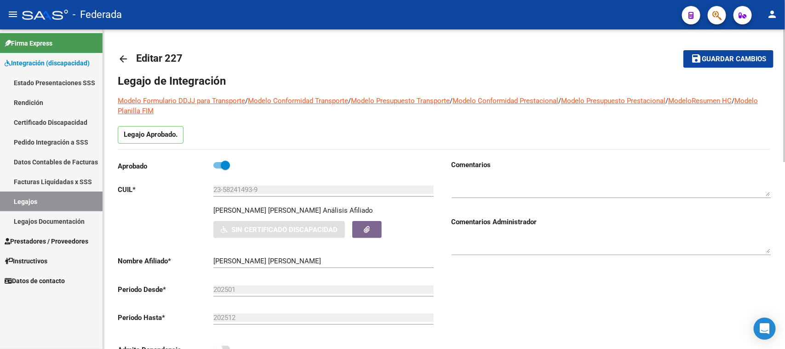
click at [718, 60] on span "Guardar cambios" at bounding box center [734, 59] width 64 height 8
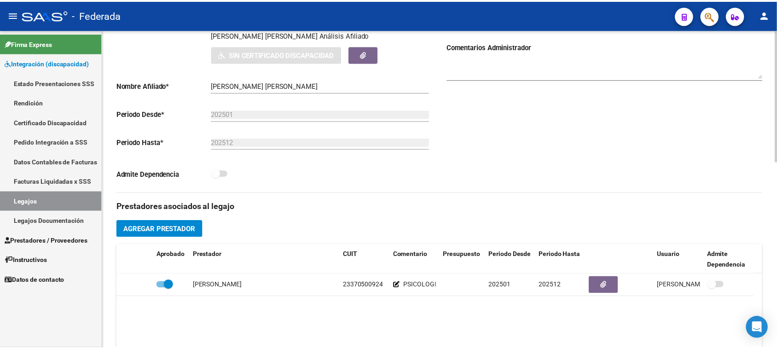
scroll to position [230, 0]
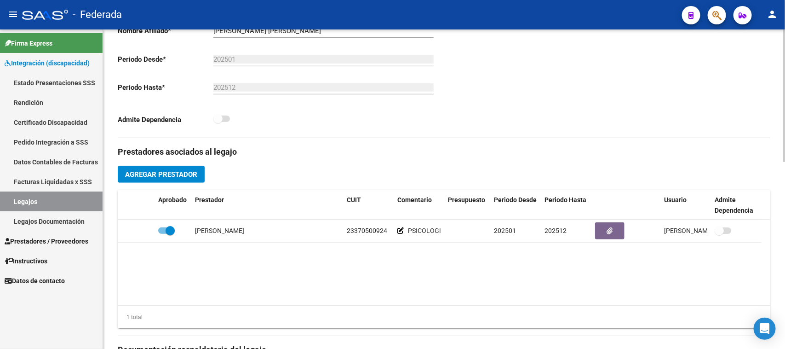
click at [196, 176] on span "Agregar Prestador" at bounding box center [161, 174] width 72 height 8
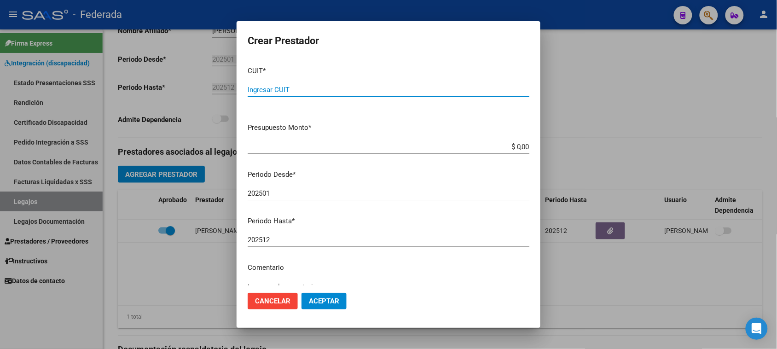
paste input "27-40363965-1"
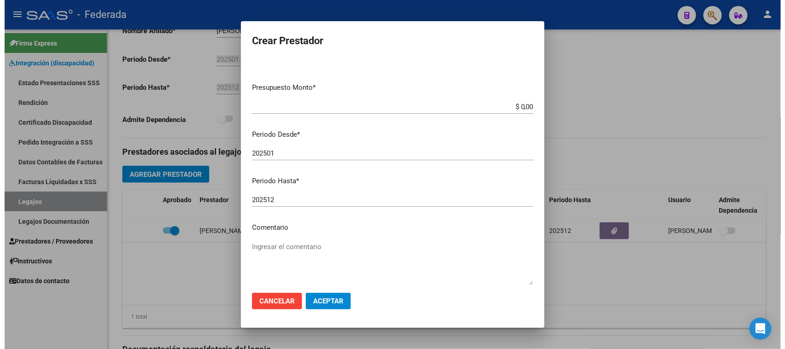
scroll to position [88, 0]
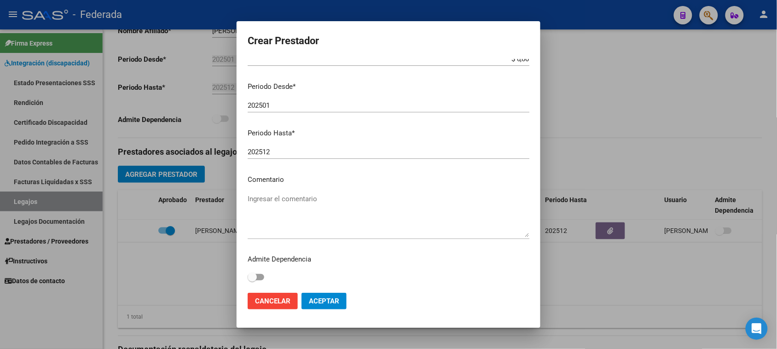
type input "27-40363965-1"
click at [285, 200] on textarea "Ingresar el comentario" at bounding box center [389, 215] width 282 height 43
type textarea "FONOAUDIOLOGIA"
click at [314, 295] on button "Aceptar" at bounding box center [323, 301] width 45 height 17
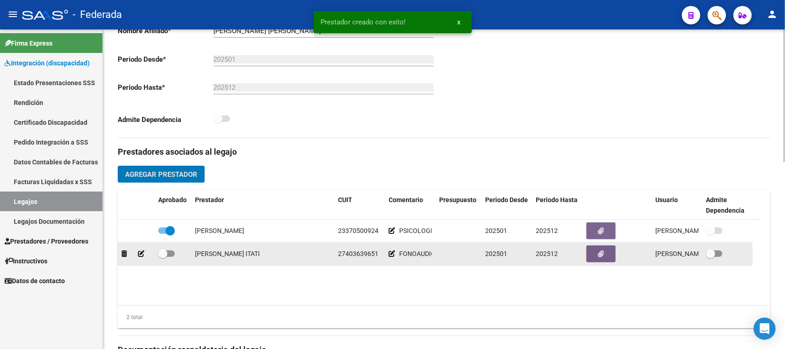
click at [169, 252] on span at bounding box center [166, 253] width 17 height 6
click at [163, 257] on input "checkbox" at bounding box center [162, 257] width 0 height 0
checkbox input "true"
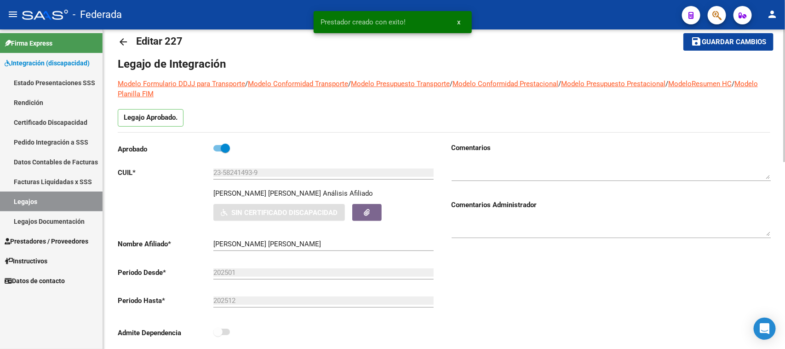
scroll to position [0, 0]
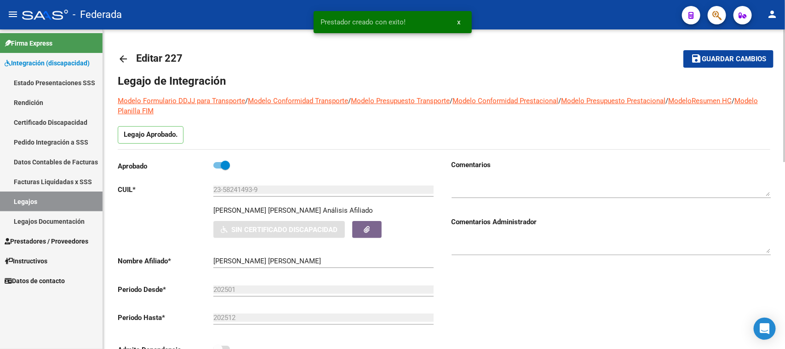
click at [735, 60] on span "Guardar cambios" at bounding box center [734, 59] width 64 height 8
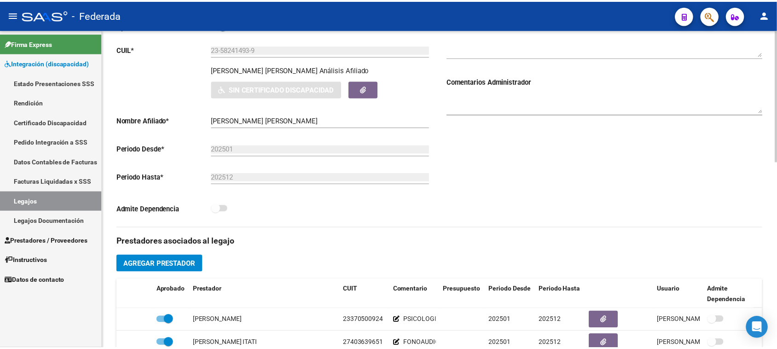
scroll to position [230, 0]
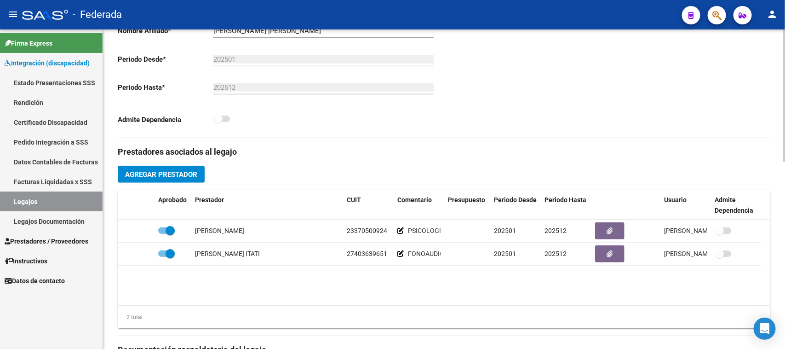
click at [192, 174] on span "Agregar Prestador" at bounding box center [161, 174] width 72 height 8
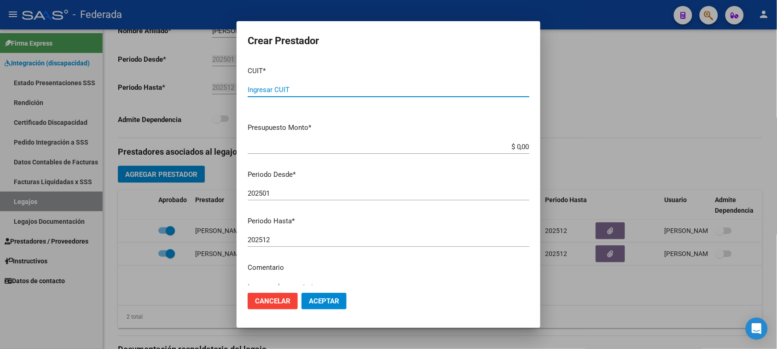
paste input "27-40451605-7"
type input "27-40451605-7"
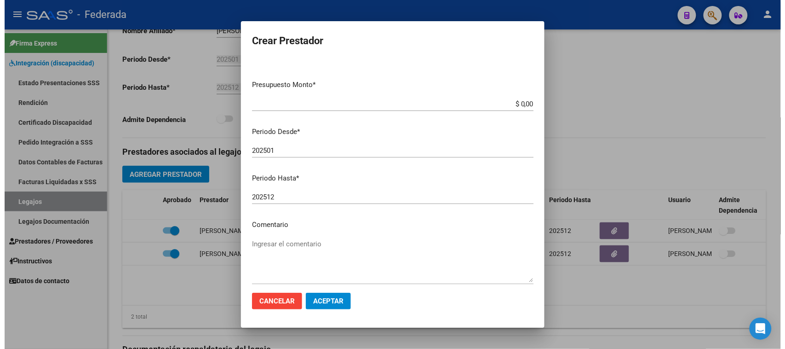
scroll to position [88, 0]
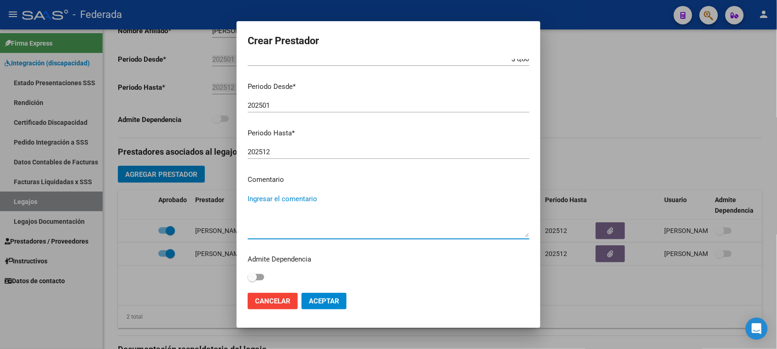
click at [301, 203] on textarea "Ingresar el comentario" at bounding box center [389, 215] width 282 height 43
type textarea "TERAPIA OCUPACIONAL"
click at [334, 304] on span "Aceptar" at bounding box center [324, 301] width 30 height 8
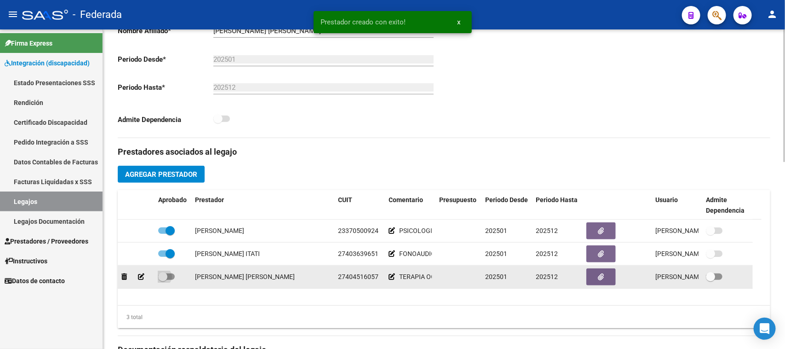
click at [167, 275] on span at bounding box center [162, 276] width 9 height 9
click at [163, 280] on input "checkbox" at bounding box center [162, 280] width 0 height 0
checkbox input "true"
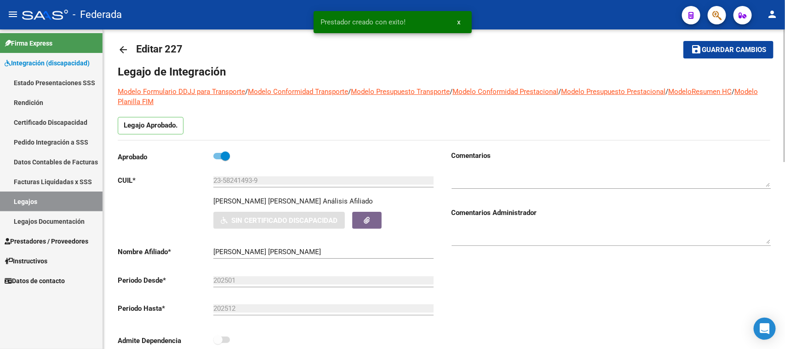
scroll to position [0, 0]
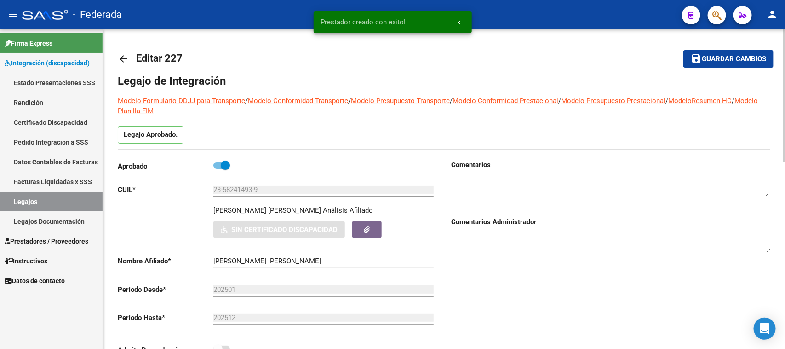
click at [702, 60] on span "Guardar cambios" at bounding box center [734, 59] width 64 height 8
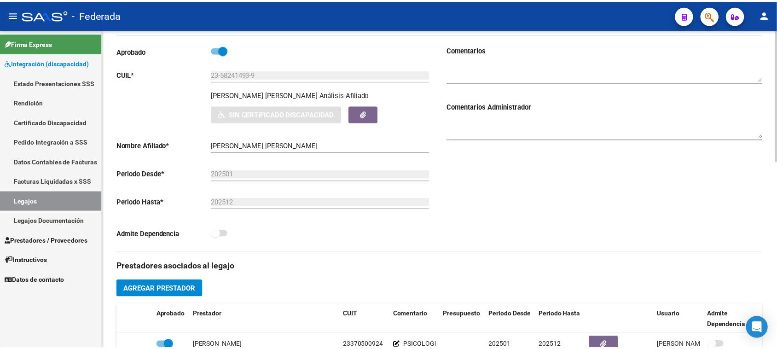
scroll to position [230, 0]
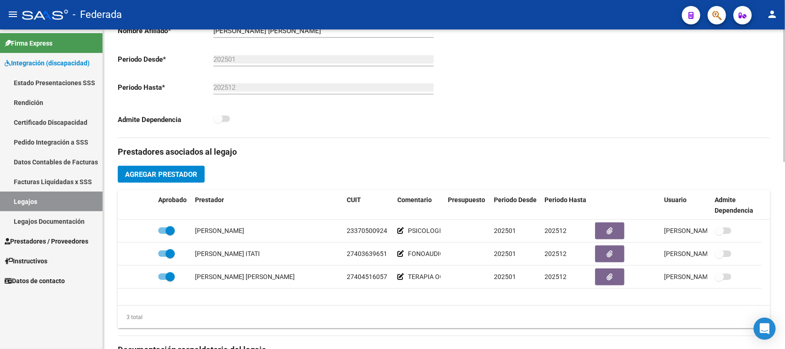
click at [183, 180] on button "Agregar Prestador" at bounding box center [161, 174] width 87 height 17
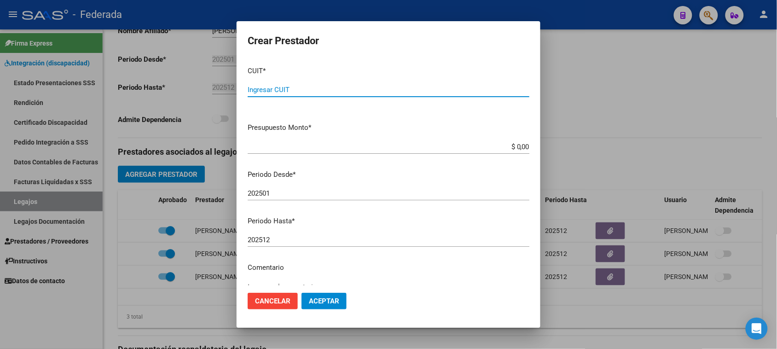
paste input "27-21121175-5"
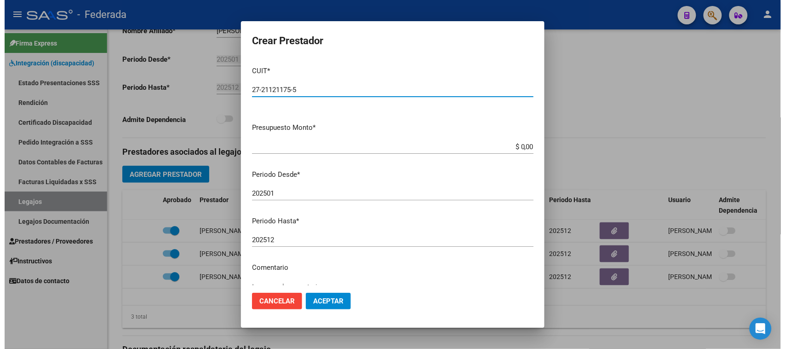
scroll to position [88, 0]
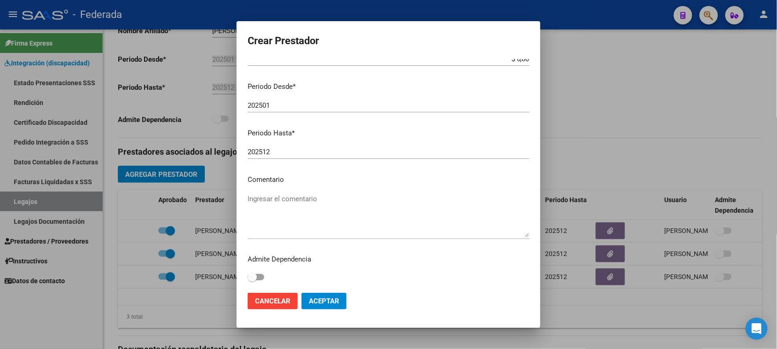
type input "27-21121175-5"
click at [276, 197] on textarea "Ingresar el comentario" at bounding box center [389, 215] width 282 height 43
type textarea "TRANSPORTE"
click at [307, 302] on button "Aceptar" at bounding box center [323, 301] width 45 height 17
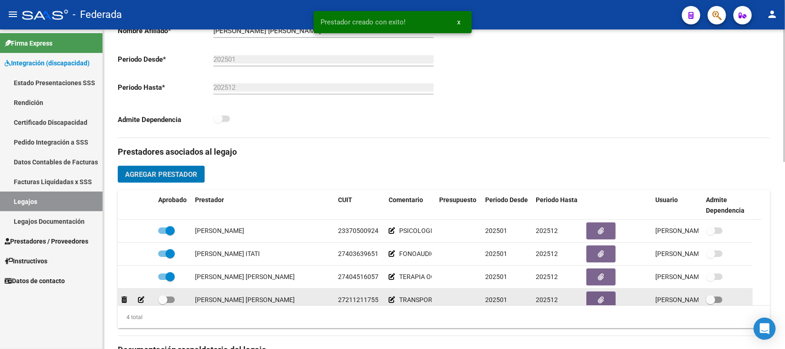
click at [171, 297] on span at bounding box center [166, 299] width 17 height 6
click at [163, 303] on input "checkbox" at bounding box center [162, 303] width 0 height 0
checkbox input "true"
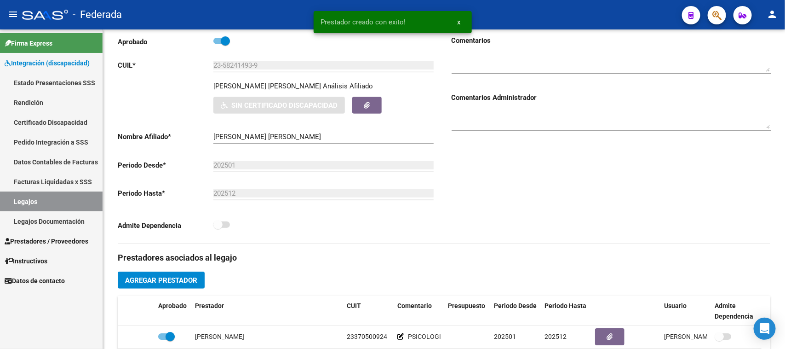
scroll to position [115, 0]
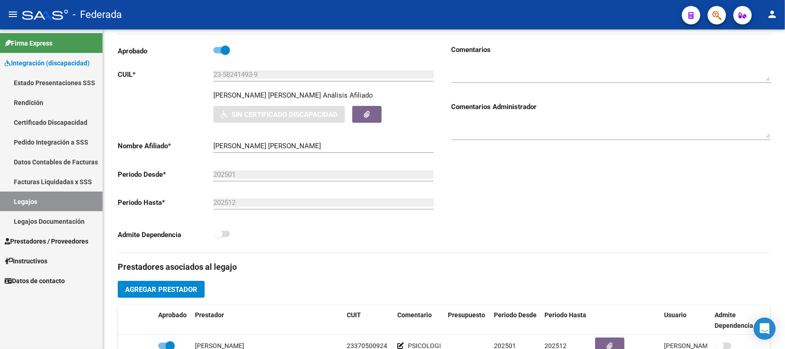
click at [66, 198] on link "Legajos" at bounding box center [51, 201] width 103 height 20
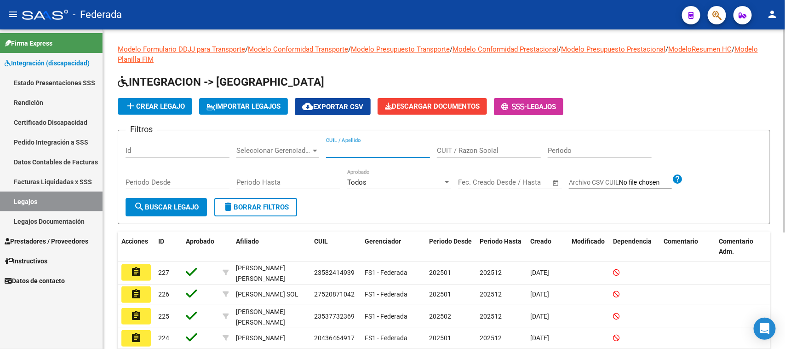
click at [357, 151] on input "CUIL / Apellido" at bounding box center [378, 150] width 104 height 8
paste input "Cabrera"
type input "Cabrera"
click at [195, 203] on span "search Buscar Legajo" at bounding box center [166, 207] width 65 height 8
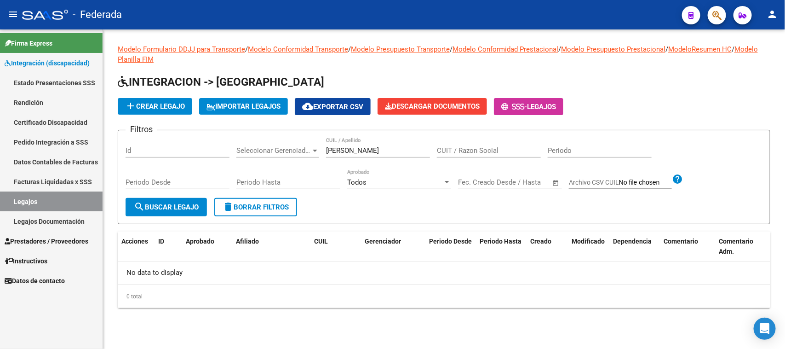
click at [258, 203] on span "delete Borrar Filtros" at bounding box center [256, 207] width 66 height 8
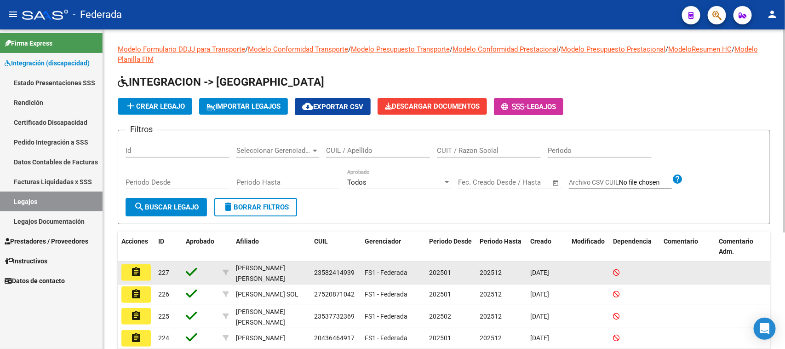
click at [314, 269] on span "23582414939" at bounding box center [334, 272] width 40 height 7
copy span "23582414939"
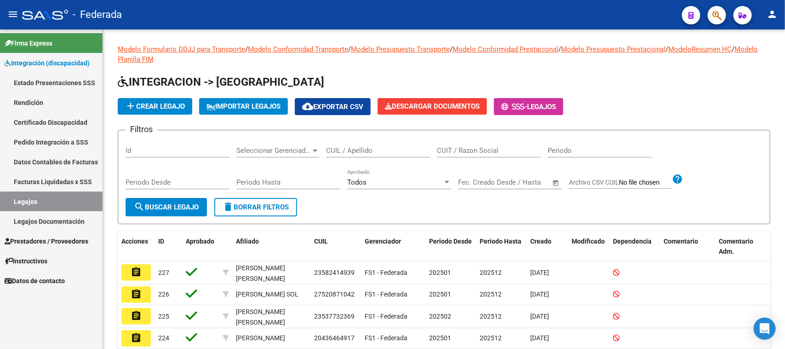
click at [52, 116] on link "Certificado Discapacidad" at bounding box center [51, 122] width 103 height 20
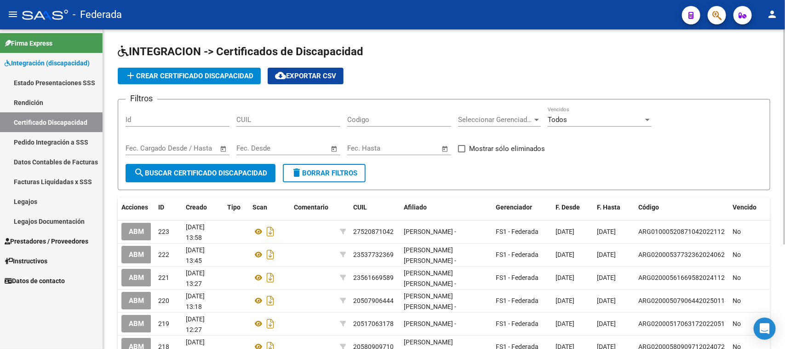
click at [366, 119] on input "Codigo" at bounding box center [399, 119] width 104 height 8
paste input "23582414939"
type input "23582414939"
click at [366, 119] on input "23582414939" at bounding box center [399, 119] width 104 height 8
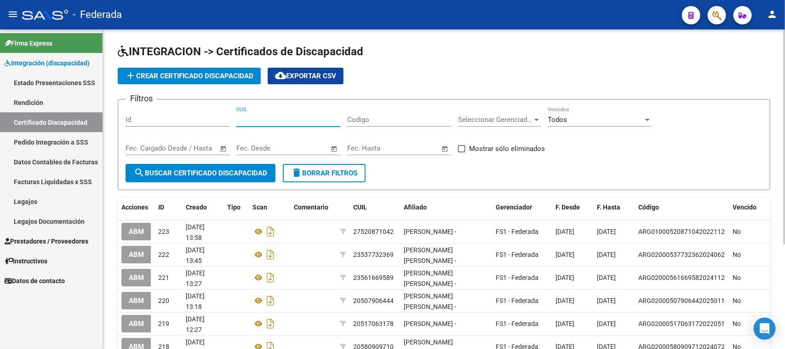
click at [298, 120] on input "CUIL" at bounding box center [288, 119] width 104 height 8
paste input "23-58241493-9"
type input "23-58241493-9"
click at [210, 176] on button "search Buscar Certificado Discapacidad" at bounding box center [201, 173] width 150 height 18
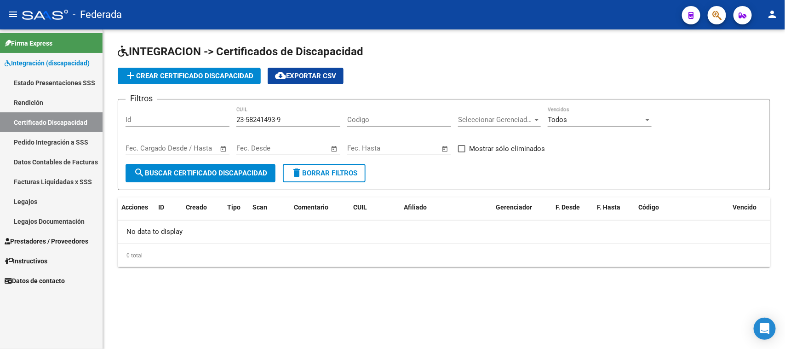
click at [305, 169] on span "delete Borrar Filtros" at bounding box center [324, 173] width 66 height 8
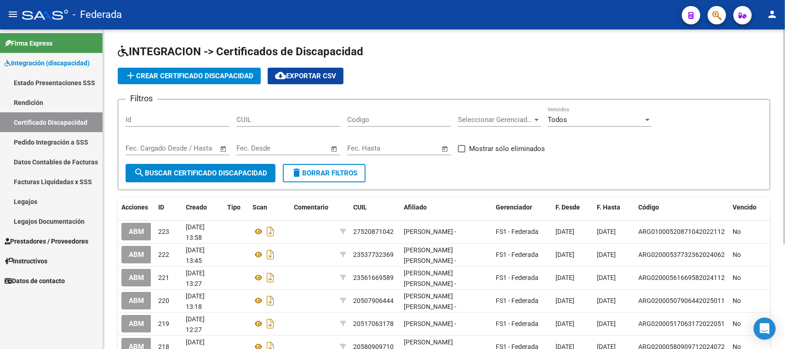
click at [238, 75] on span "add Crear Certificado Discapacidad" at bounding box center [189, 76] width 128 height 8
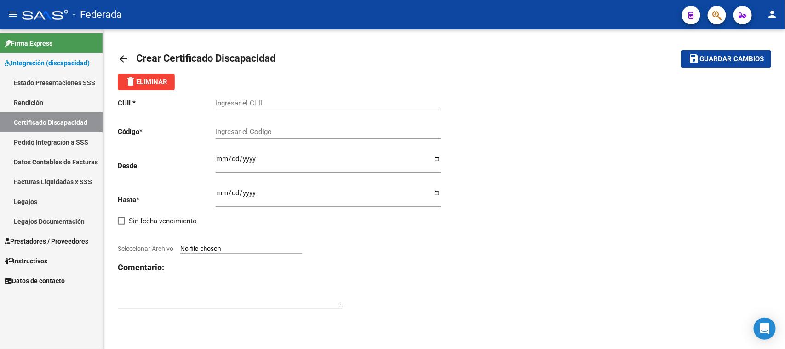
click at [260, 108] on div "Ingresar el CUIL" at bounding box center [328, 100] width 225 height 20
paste input "23-58241493-9"
type input "23-58241493-9"
click at [266, 127] on input "Ingresar el Codigo" at bounding box center [328, 131] width 225 height 8
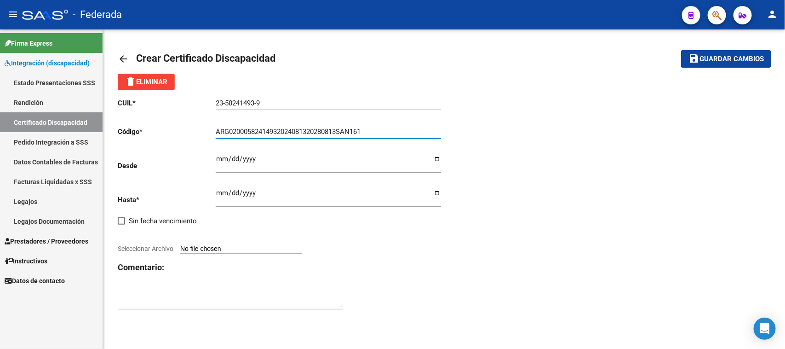
type input "ARG02000582414932024081320280813SAN161"
click at [216, 156] on input "Ingresar fec. Desde" at bounding box center [328, 162] width 225 height 15
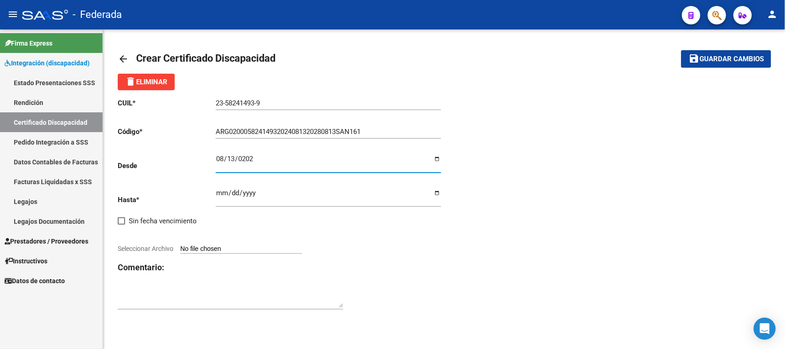
type input "2024-08-13"
click at [220, 191] on input "Ingresar fec. Hasta" at bounding box center [328, 196] width 225 height 15
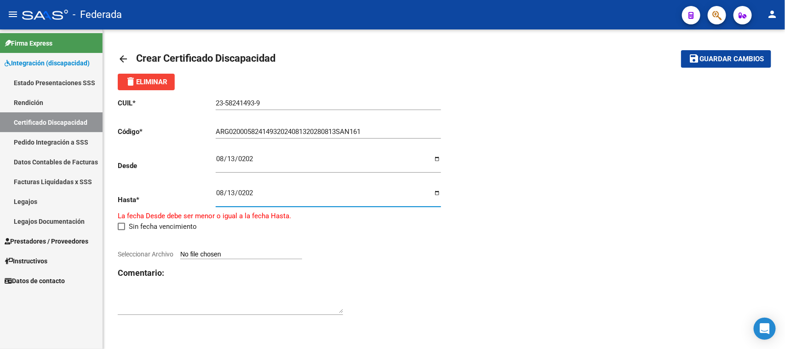
type input "2028-08-13"
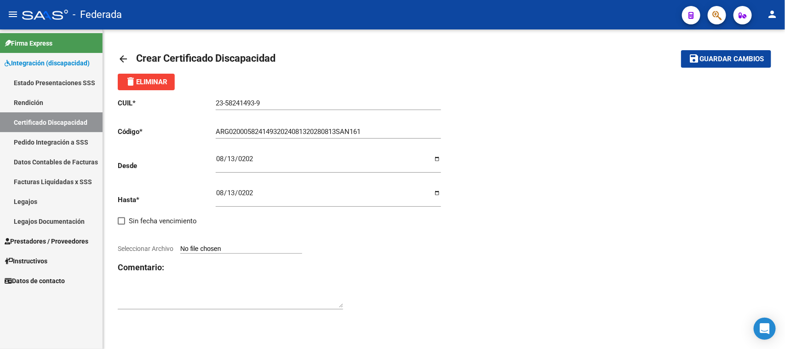
click at [202, 249] on input "Seleccionar Archivo" at bounding box center [241, 249] width 122 height 9
type input "C:\fakepath\cud.pdf"
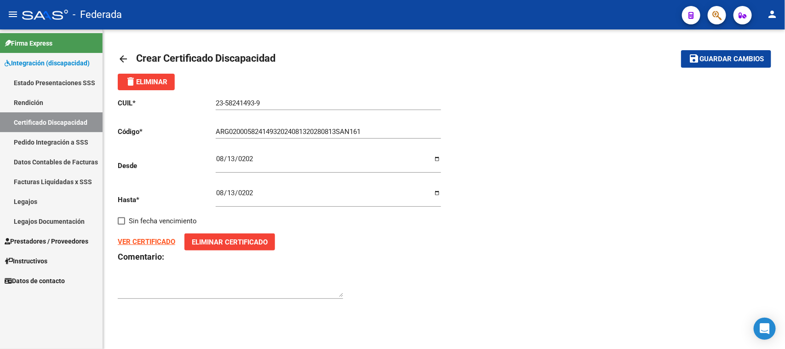
click at [127, 242] on strong "VER CERTIFICADO" at bounding box center [147, 241] width 58 height 8
click at [693, 61] on mat-icon "save" at bounding box center [694, 58] width 11 height 11
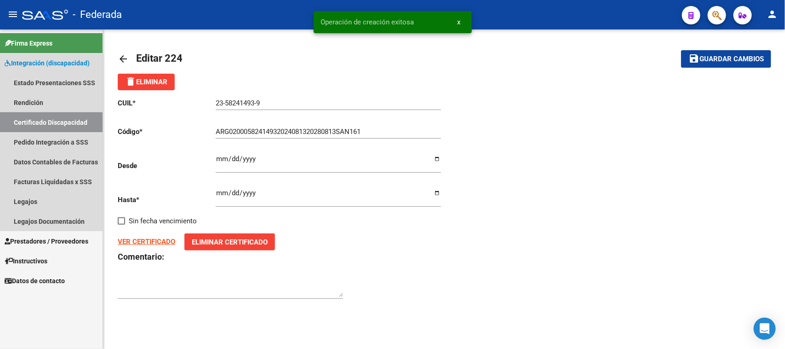
click at [58, 120] on link "Certificado Discapacidad" at bounding box center [51, 122] width 103 height 20
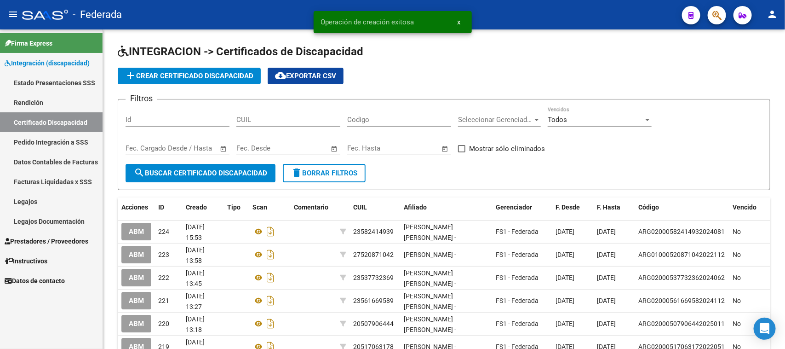
click at [55, 200] on link "Legajos" at bounding box center [51, 201] width 103 height 20
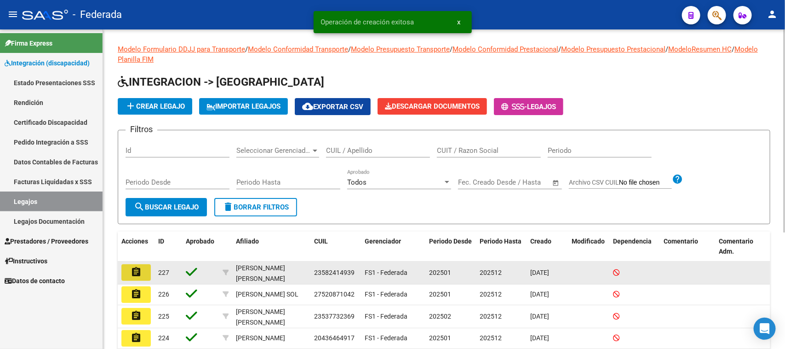
click at [140, 272] on mat-icon "assignment" at bounding box center [136, 271] width 11 height 11
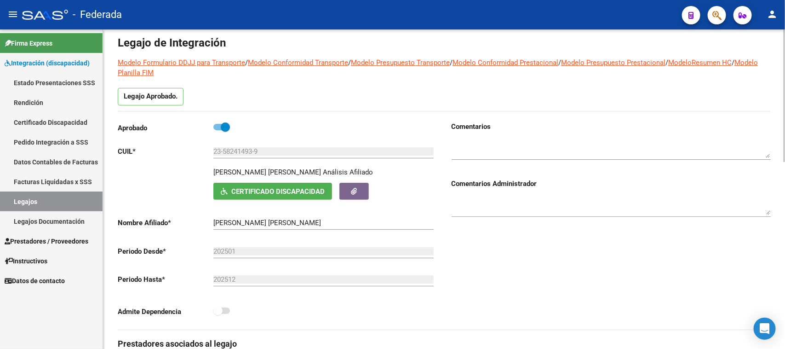
scroll to position [58, 0]
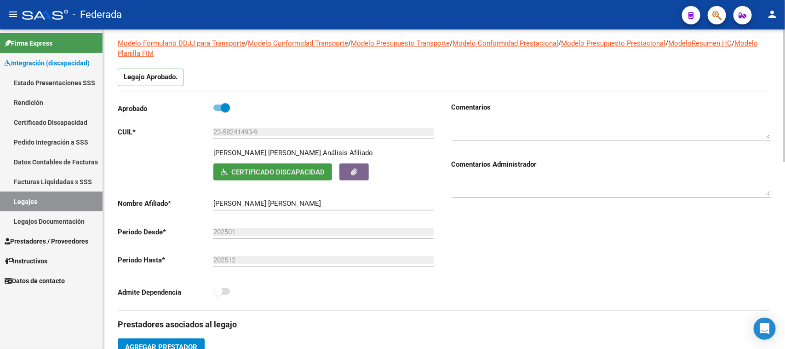
click at [284, 173] on span "Certificado Discapacidad" at bounding box center [277, 172] width 93 height 8
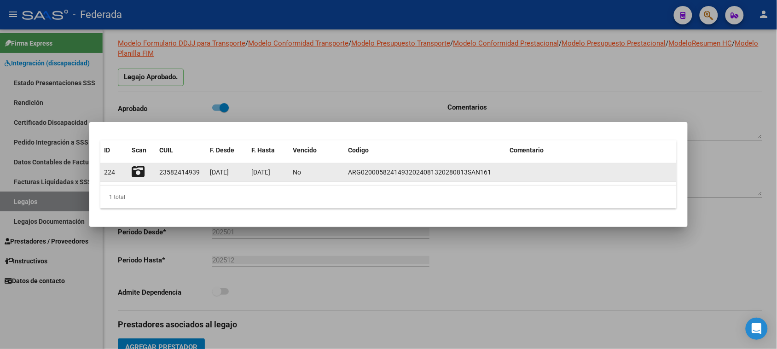
click at [143, 175] on icon at bounding box center [138, 171] width 13 height 13
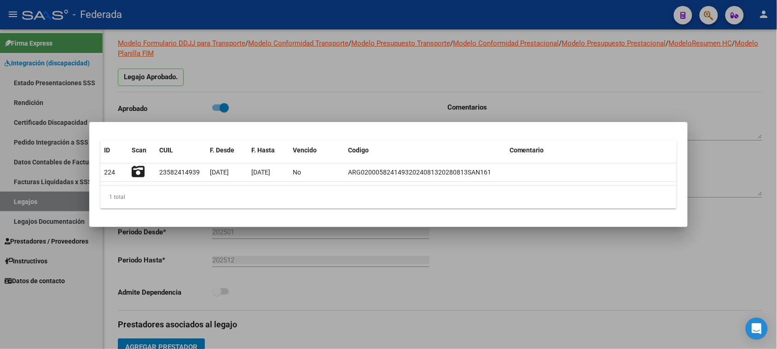
click at [457, 98] on div at bounding box center [388, 174] width 777 height 349
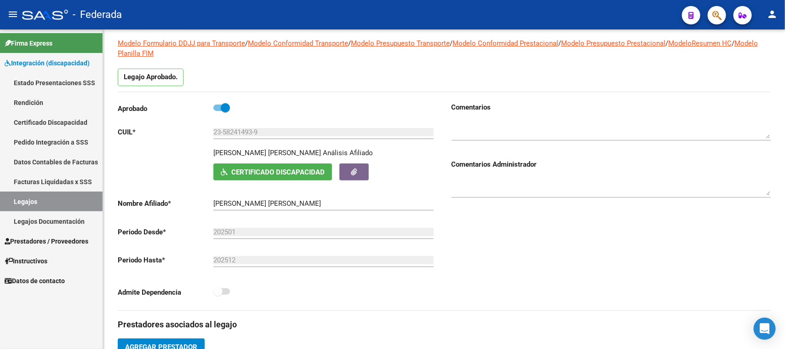
click at [63, 205] on link "Legajos" at bounding box center [51, 201] width 103 height 20
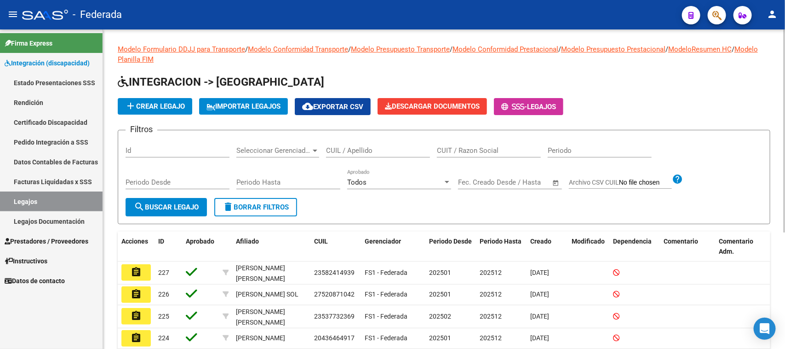
click at [173, 106] on span "add Crear Legajo" at bounding box center [155, 106] width 60 height 8
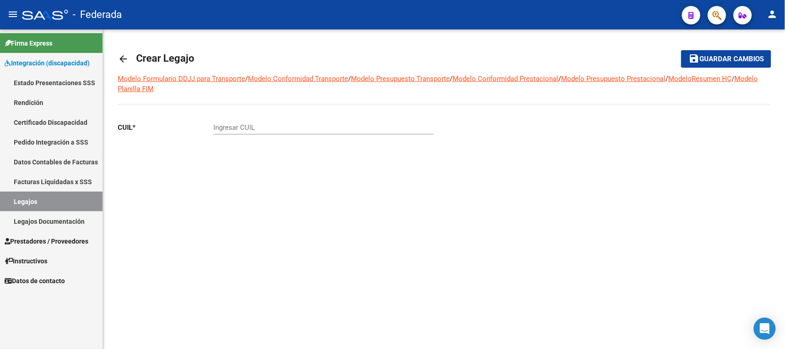
click at [249, 132] on div "Ingresar CUIL" at bounding box center [323, 125] width 220 height 20
paste input "22-300104"
click at [214, 127] on input "22-300104" at bounding box center [323, 127] width 220 height 8
type input "20-22300104-2"
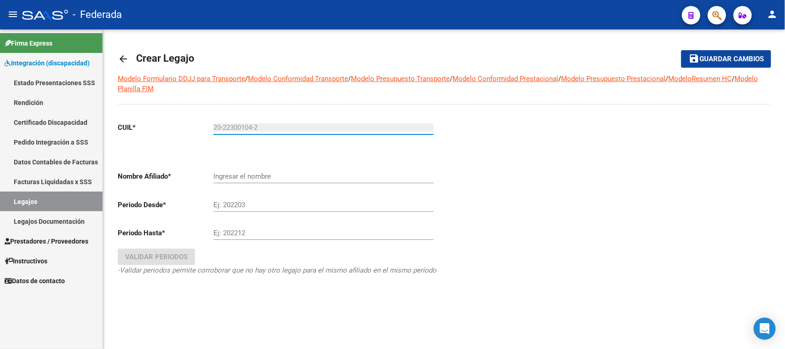
type input "CABRERA JAVIER ALBERTO"
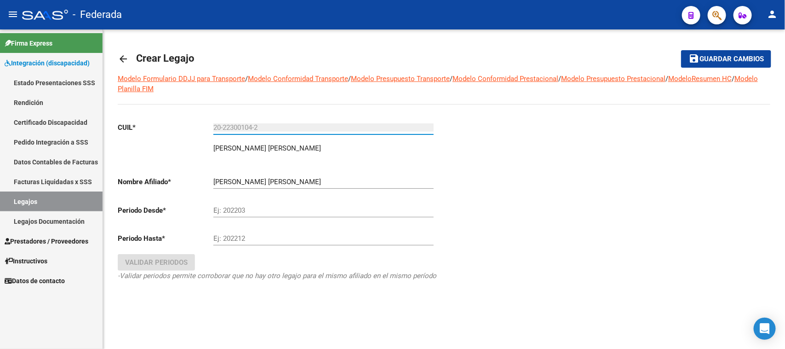
type input "20-22300104-2"
